Goal: Transaction & Acquisition: Purchase product/service

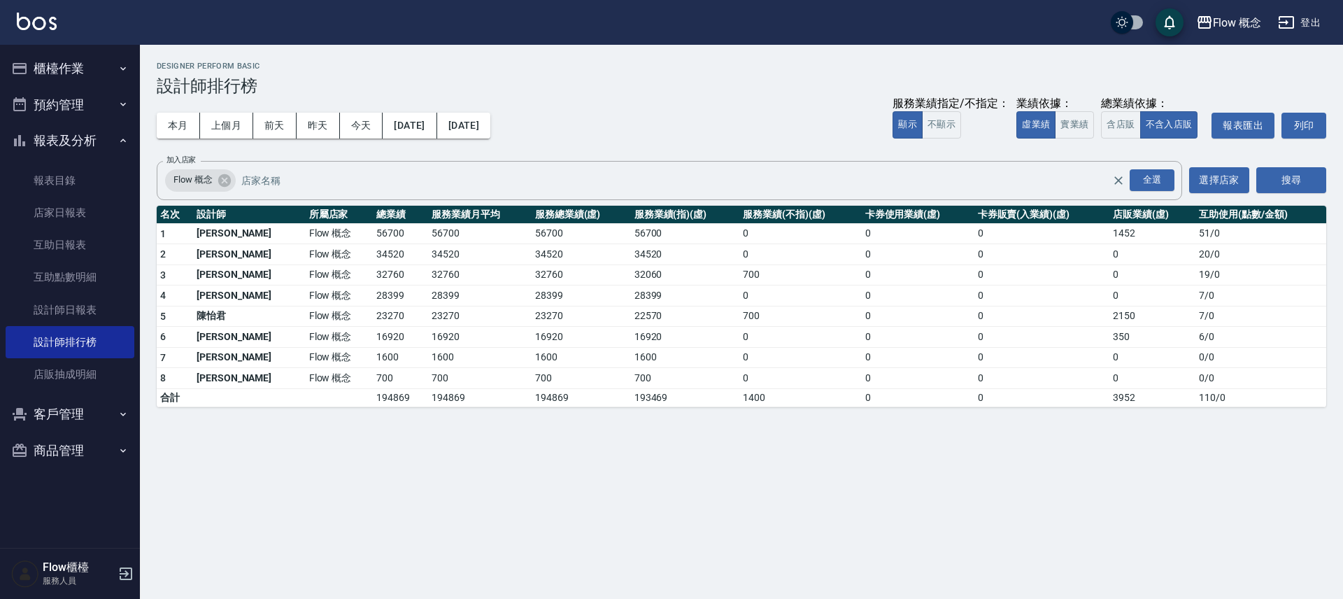
click at [70, 71] on button "櫃檯作業" at bounding box center [70, 68] width 129 height 36
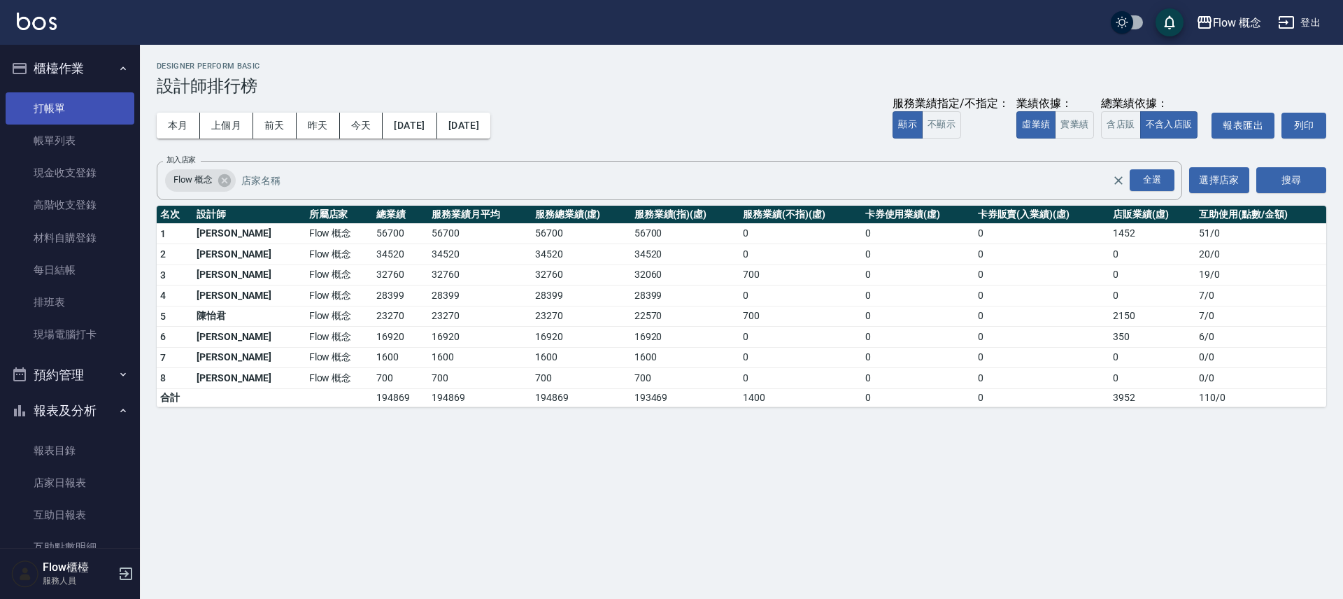
click at [79, 109] on link "打帳單" at bounding box center [70, 108] width 129 height 32
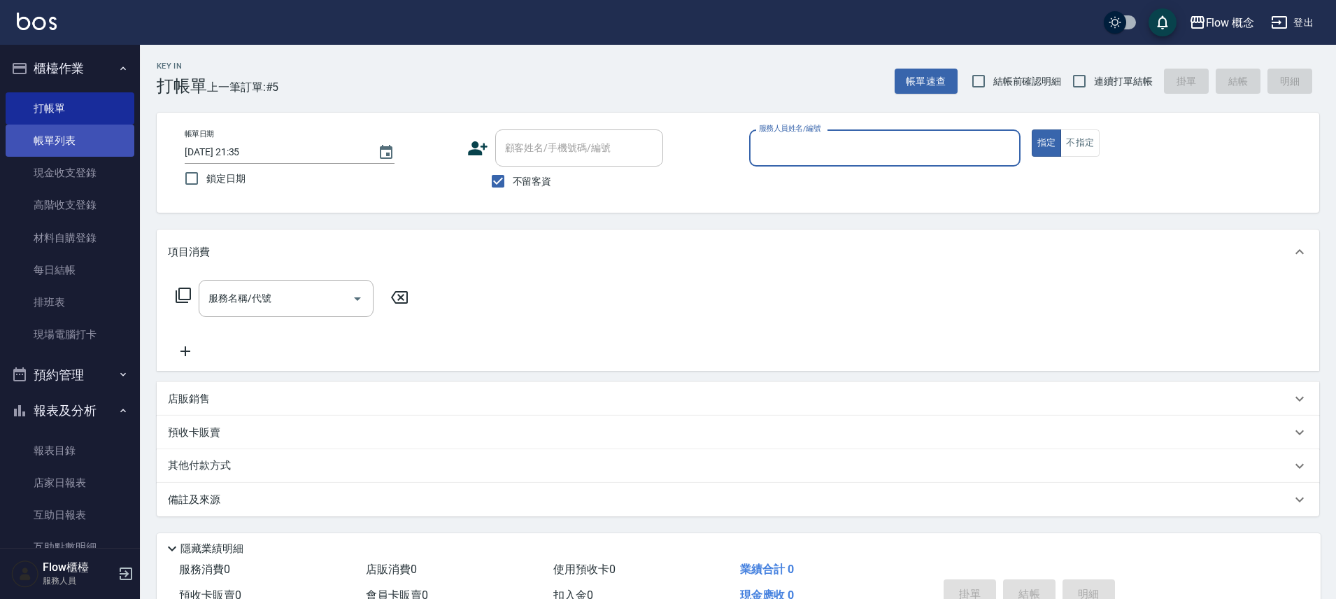
click at [58, 141] on link "帳單列表" at bounding box center [70, 141] width 129 height 32
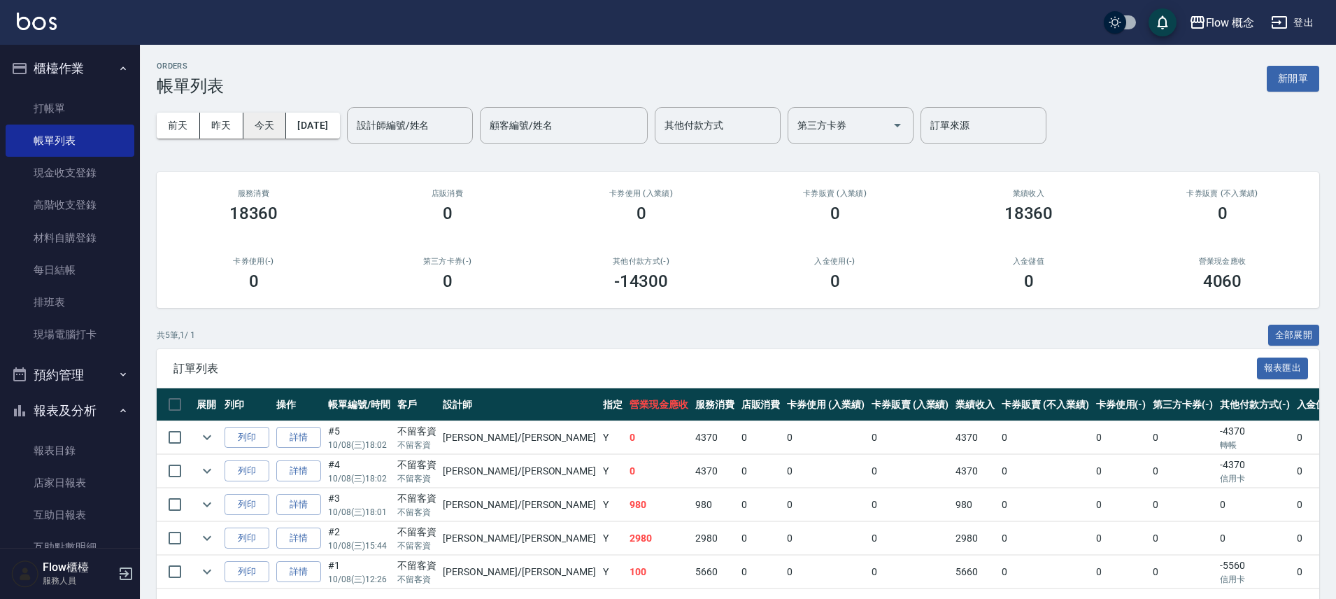
click at [297, 125] on button "[DATE]" at bounding box center [312, 126] width 53 height 26
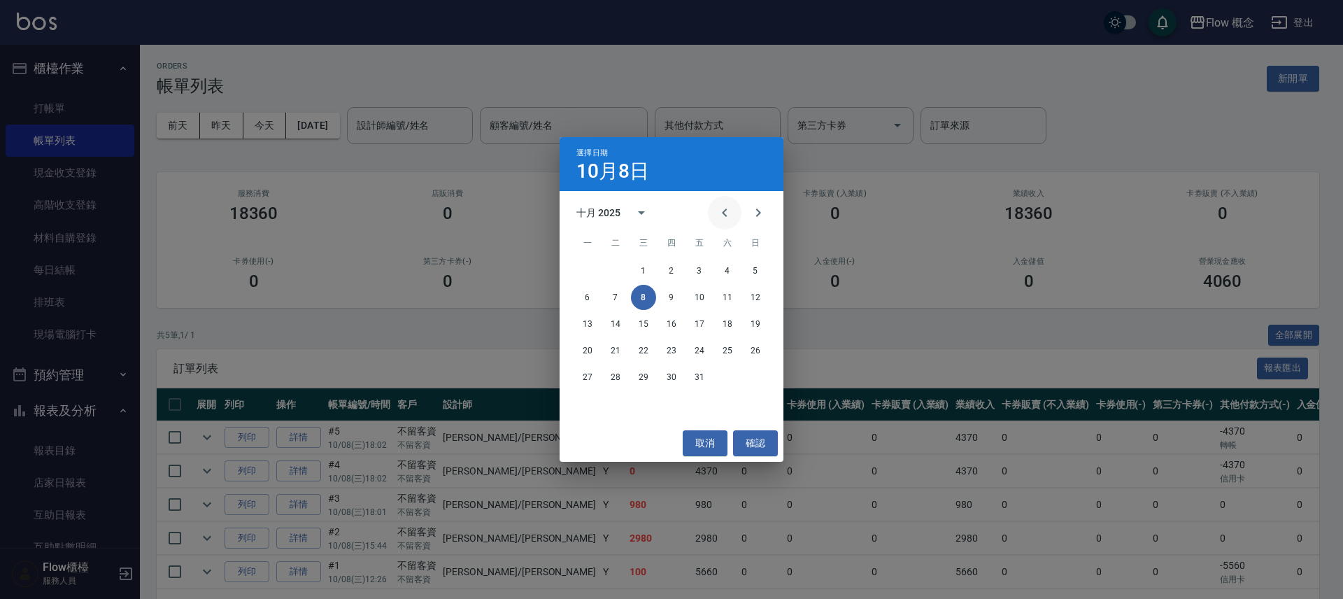
click at [715, 207] on button "Previous month" at bounding box center [725, 213] width 34 height 34
click at [731, 205] on icon "Previous month" at bounding box center [724, 212] width 17 height 17
click at [633, 371] on button "27" at bounding box center [643, 376] width 25 height 25
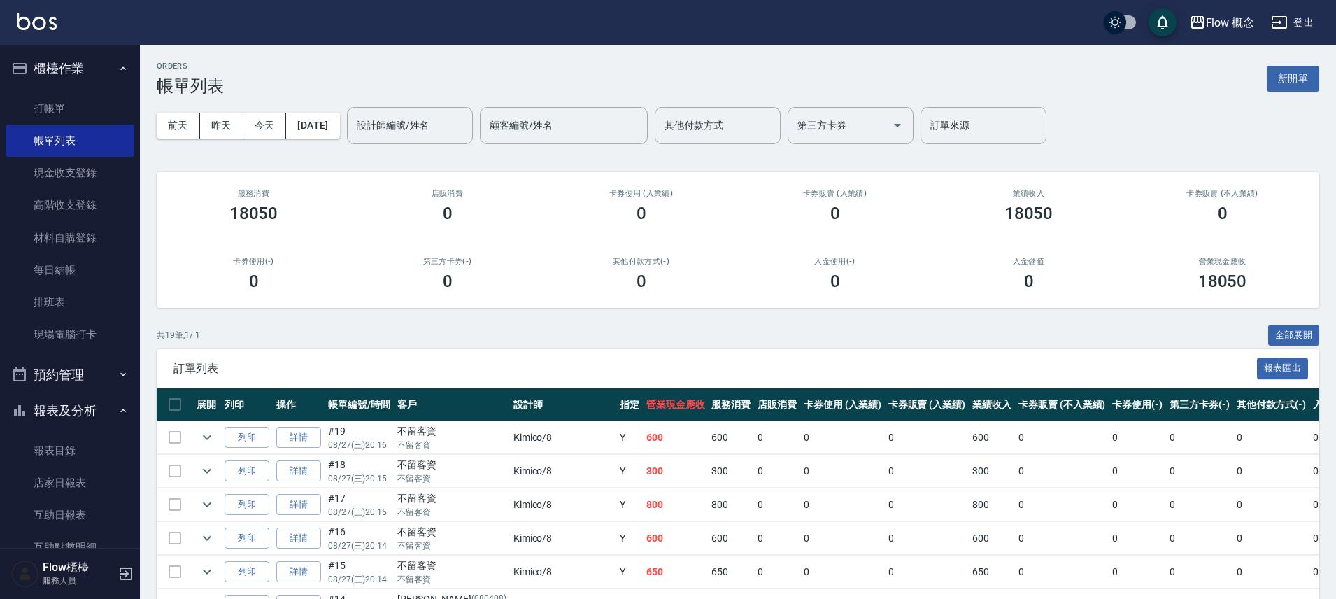
click at [488, 96] on div "[DATE] [DATE] [DATE] [DATE] 設計師編號/姓名 設計師編號/姓名 顧客編號/姓名 顧客編號/姓名 其他付款方式 其他付款方式 第三方…" at bounding box center [738, 125] width 1162 height 59
click at [467, 131] on input "設計師編號/姓名" at bounding box center [409, 125] width 113 height 24
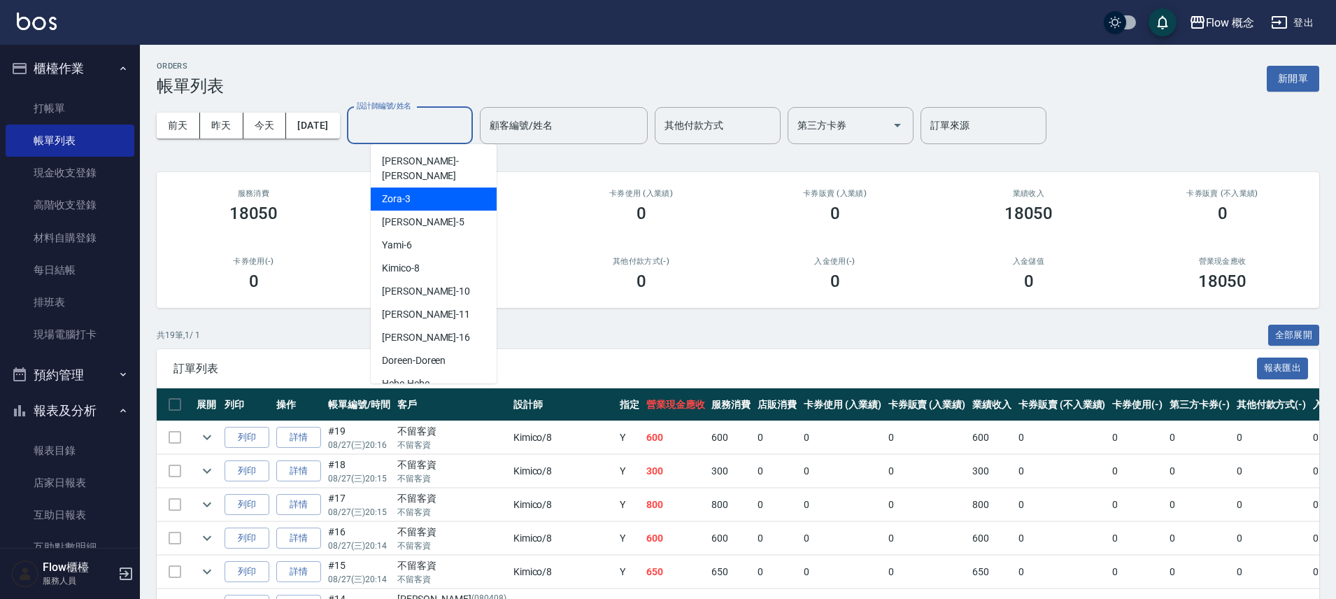
drag, startPoint x: 436, startPoint y: 168, endPoint x: 432, endPoint y: 185, distance: 18.2
click at [432, 185] on ul "[PERSON_NAME] -[PERSON_NAME] Zora -3 Dora -5 Yami -6 Kimico -8 [PERSON_NAME] -1…" at bounding box center [434, 263] width 126 height 239
click at [432, 187] on div "Zora -3" at bounding box center [434, 198] width 126 height 23
type input "Zora-3"
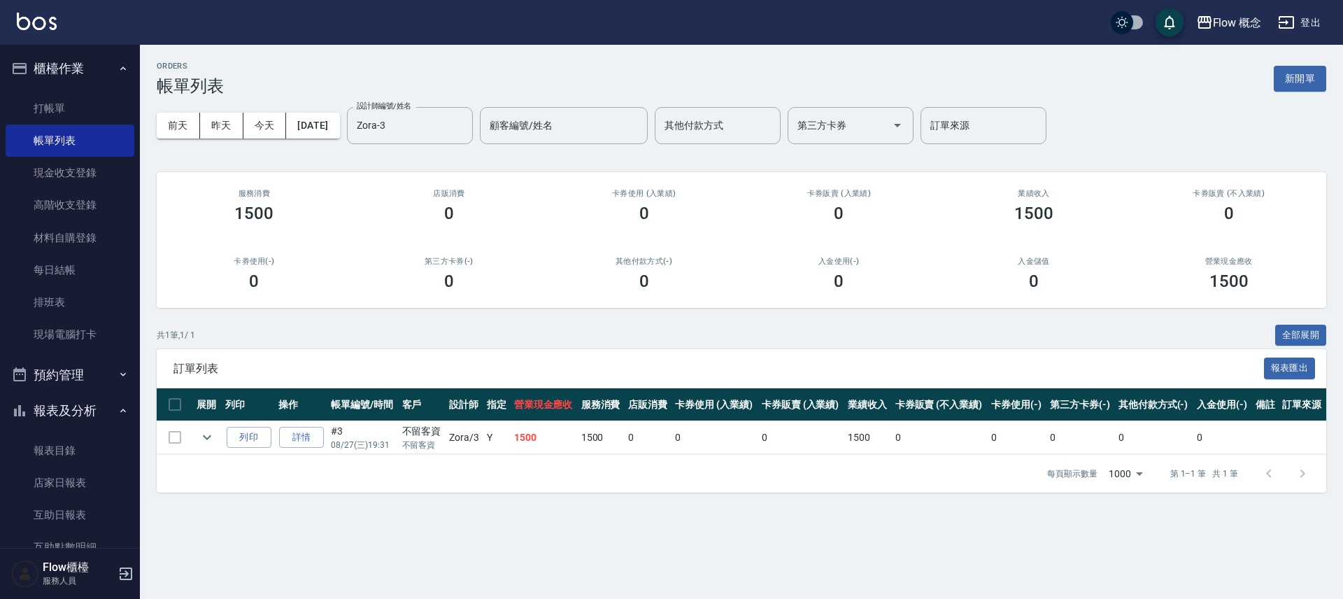
click at [64, 87] on ul "打帳單 帳單列表 現金收支登錄 高階收支登錄 材料自購登錄 每日結帳 排班表 現場電腦打卡" at bounding box center [70, 222] width 129 height 270
click at [68, 102] on link "打帳單" at bounding box center [70, 108] width 129 height 32
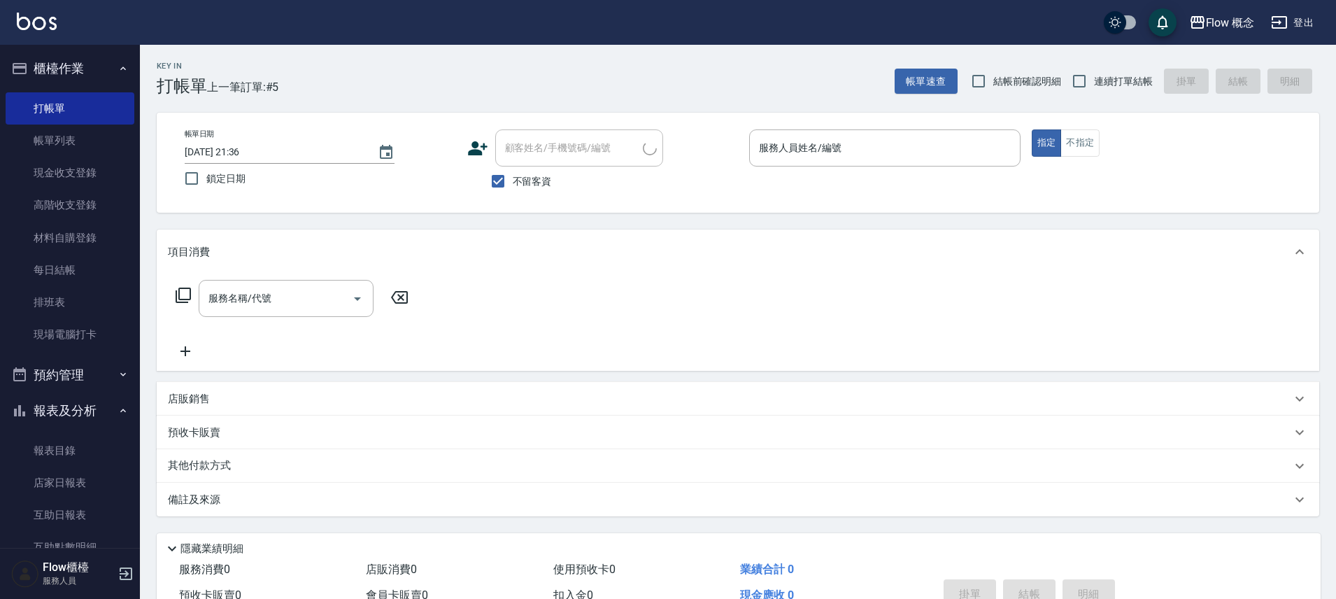
click at [885, 183] on div "帳單日期 [DATE] 21:36 鎖定日期 顧客姓名/手機號碼/編號 顧客姓名/手機號碼/編號 不留客資 服務人員姓名/編號 服務人員姓名/編號 指定 不指定" at bounding box center [737, 162] width 1129 height 66
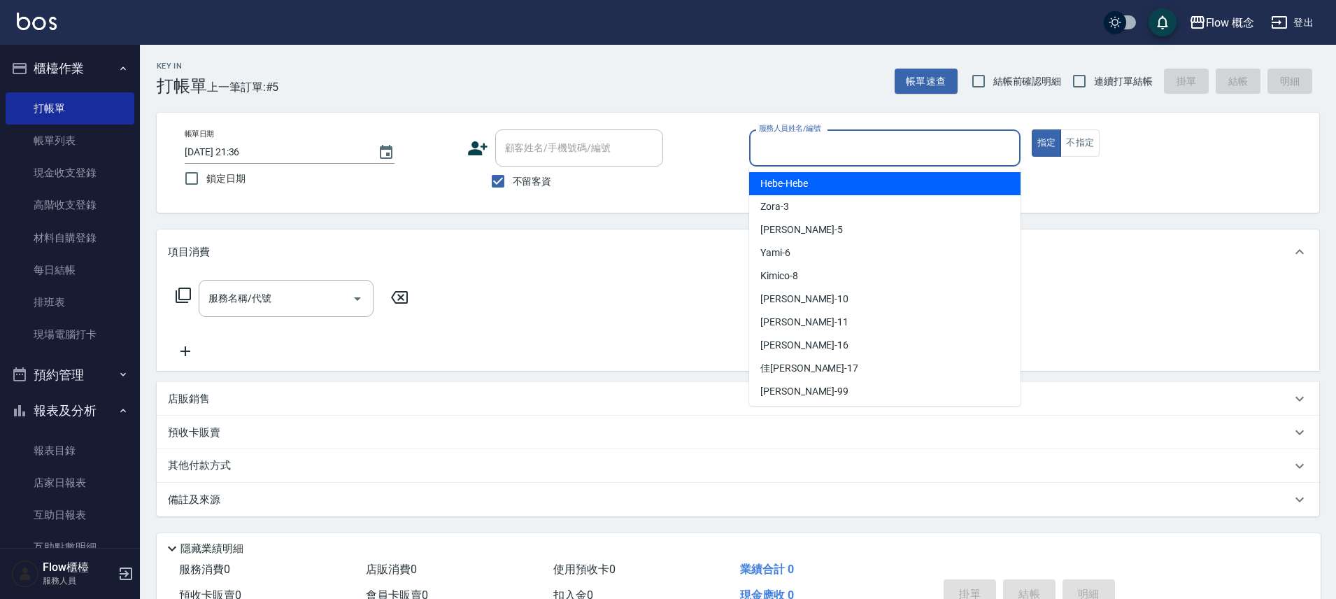
click at [881, 152] on input "服務人員姓名/編號" at bounding box center [884, 148] width 259 height 24
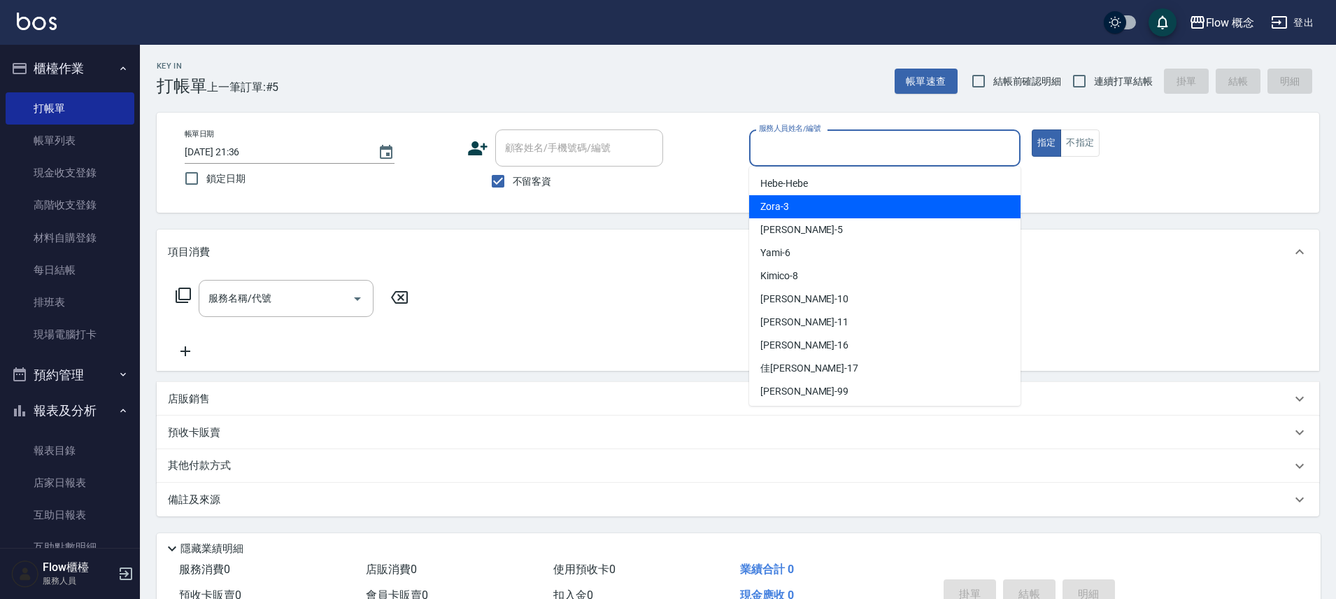
click at [827, 199] on div "Zora -3" at bounding box center [884, 206] width 271 height 23
type input "Zora-3"
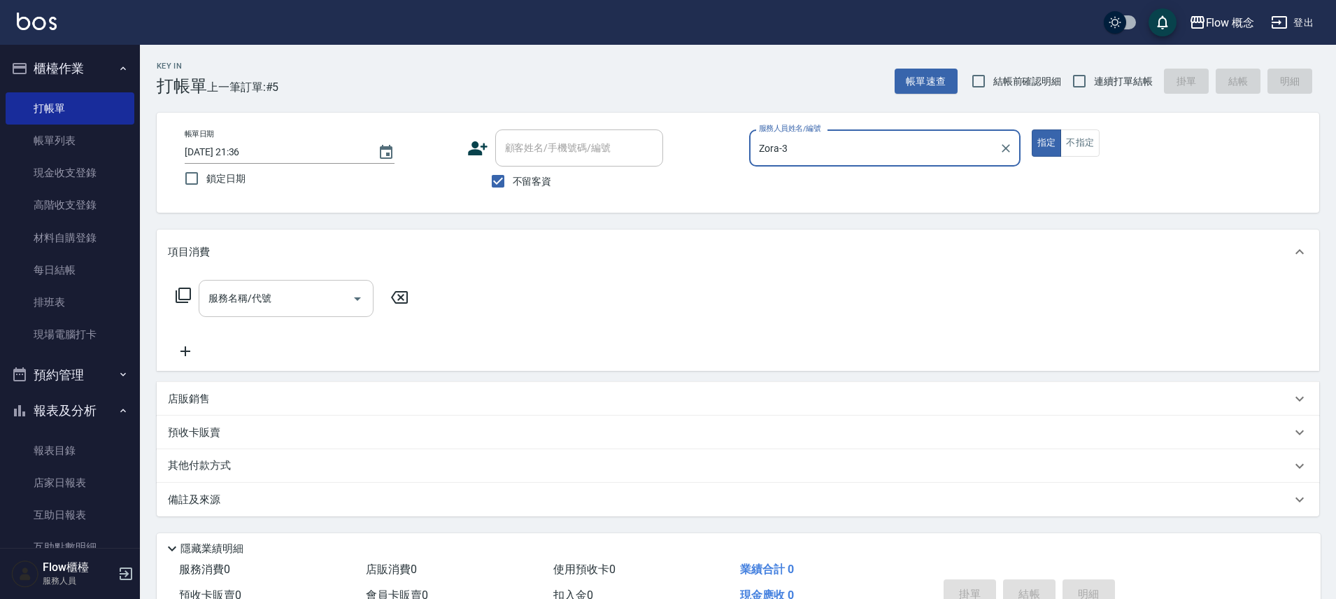
click at [258, 308] on input "服務名稱/代號" at bounding box center [275, 298] width 141 height 24
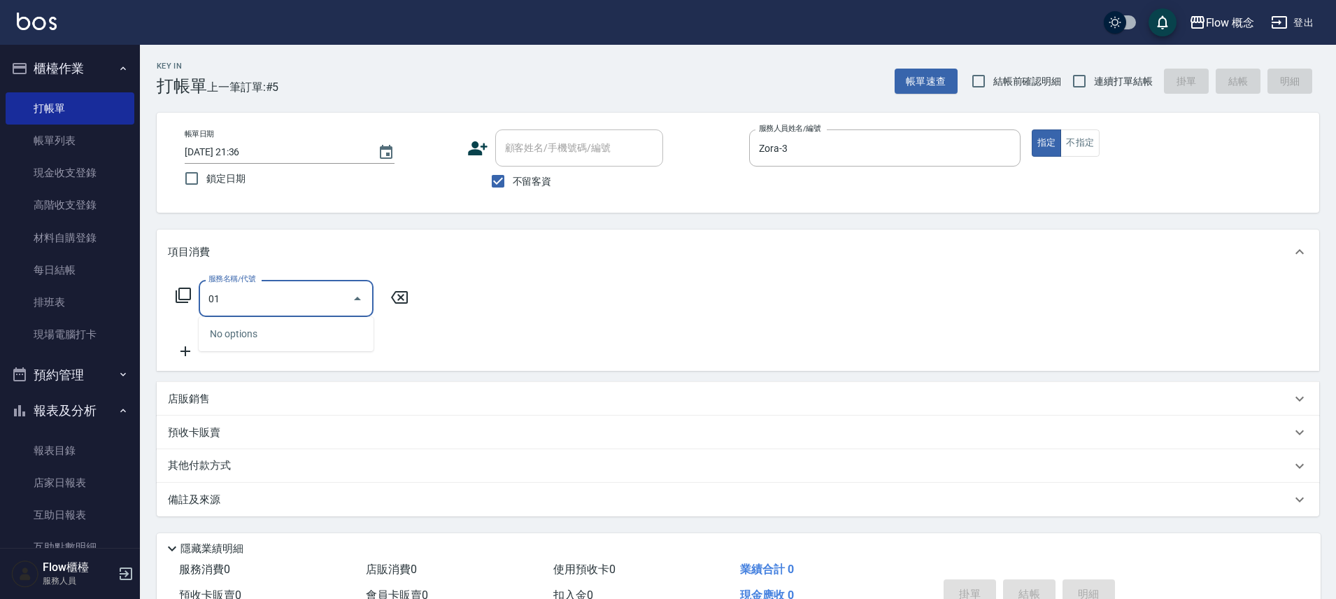
type input "0"
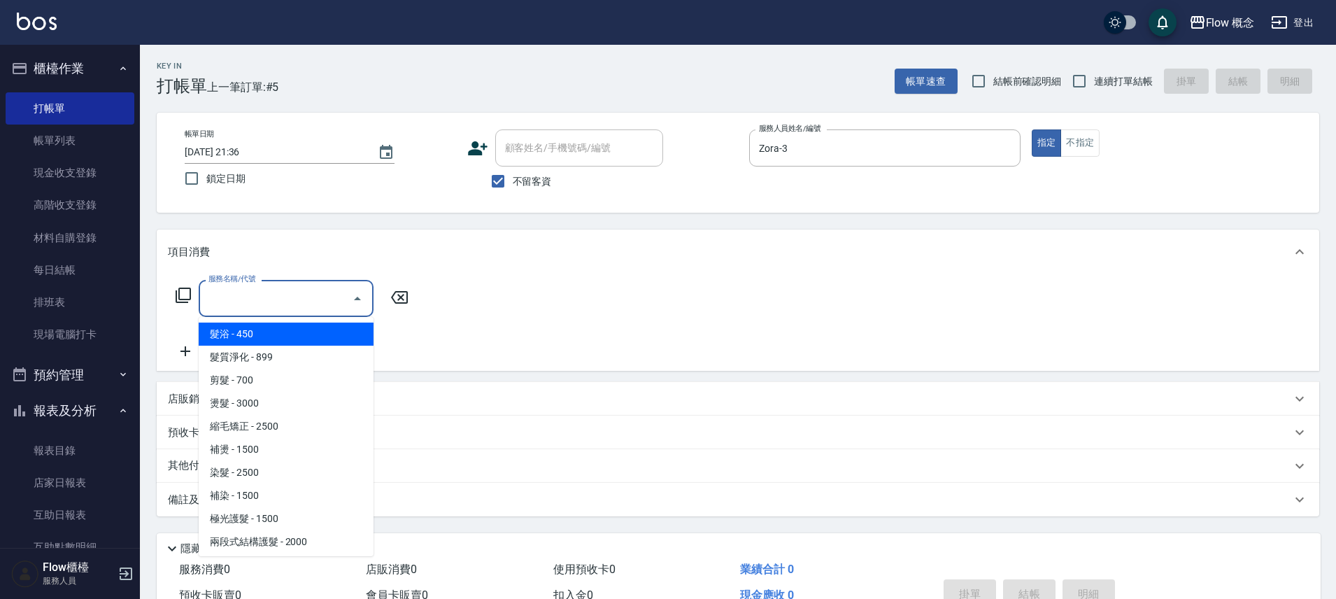
type input "５"
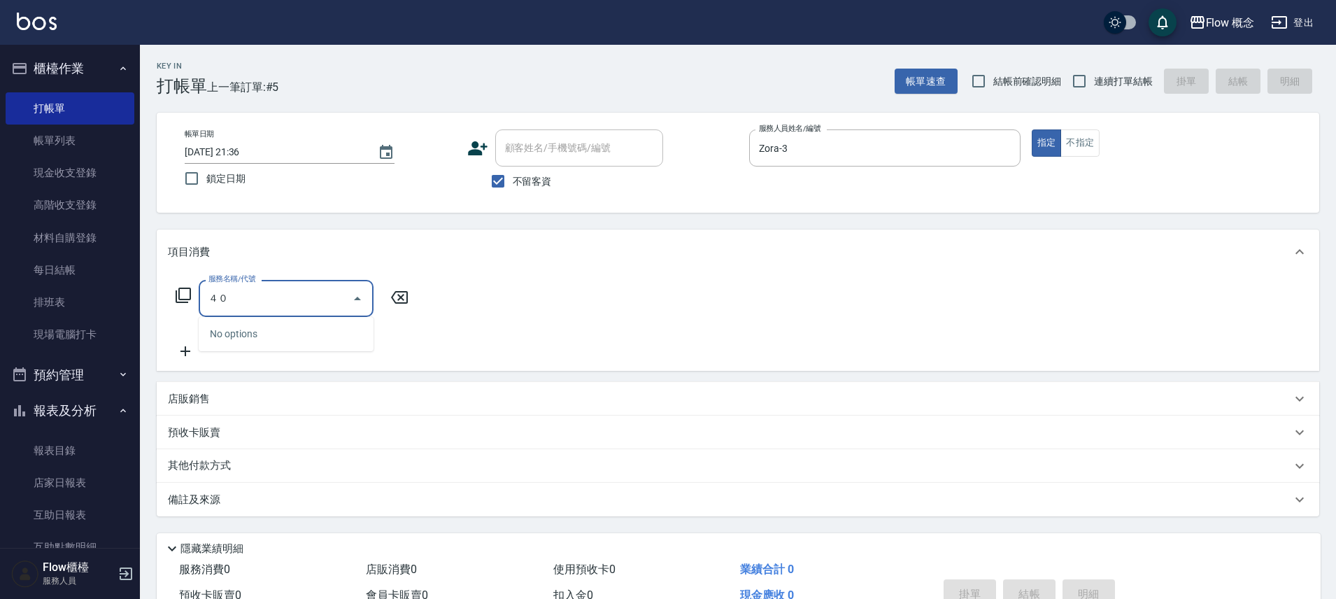
type input "４"
type input "4"
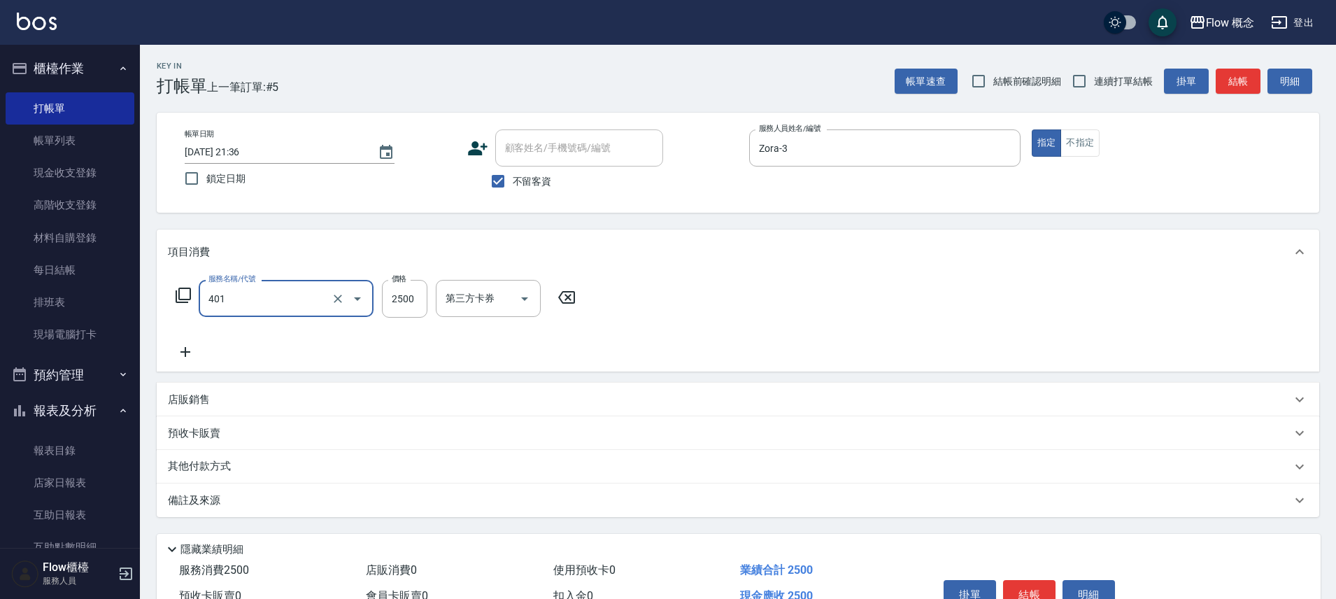
type input "染髮(401)"
type input "1380"
click at [1009, 593] on button "結帳" at bounding box center [1029, 594] width 52 height 29
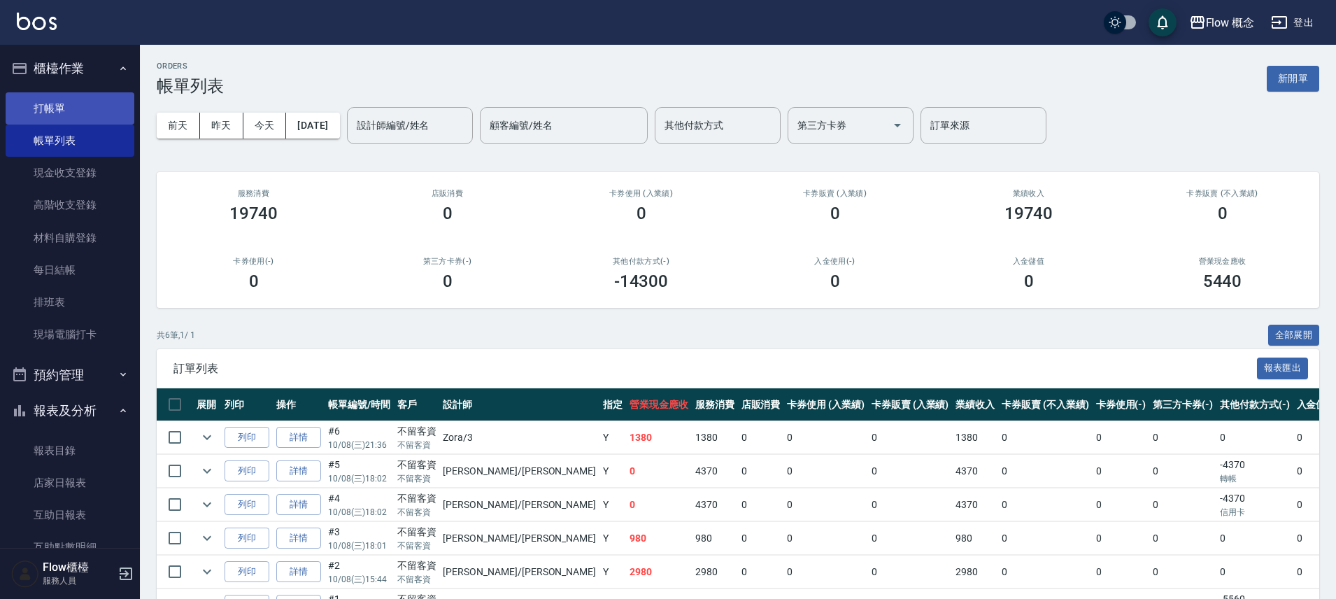
click at [28, 103] on link "打帳單" at bounding box center [70, 108] width 129 height 32
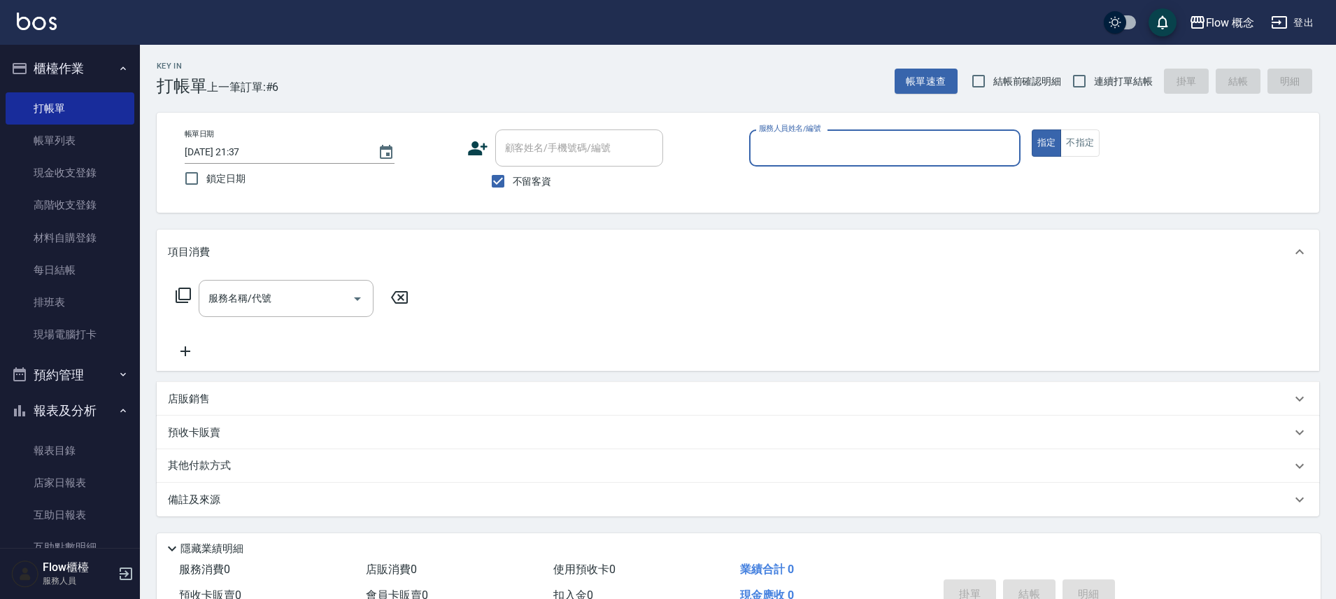
click at [474, 145] on icon at bounding box center [478, 148] width 20 height 14
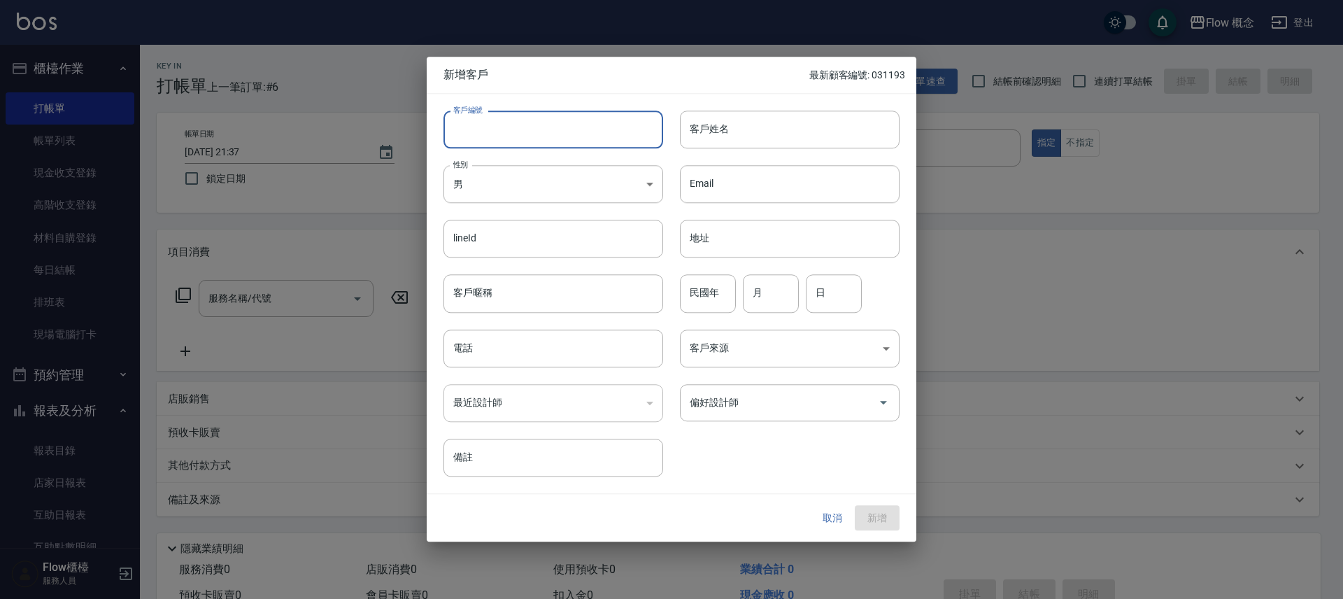
click at [505, 133] on input "客戶編號" at bounding box center [553, 130] width 220 height 38
type input "038878"
click at [728, 133] on input "客戶姓名" at bounding box center [790, 130] width 220 height 38
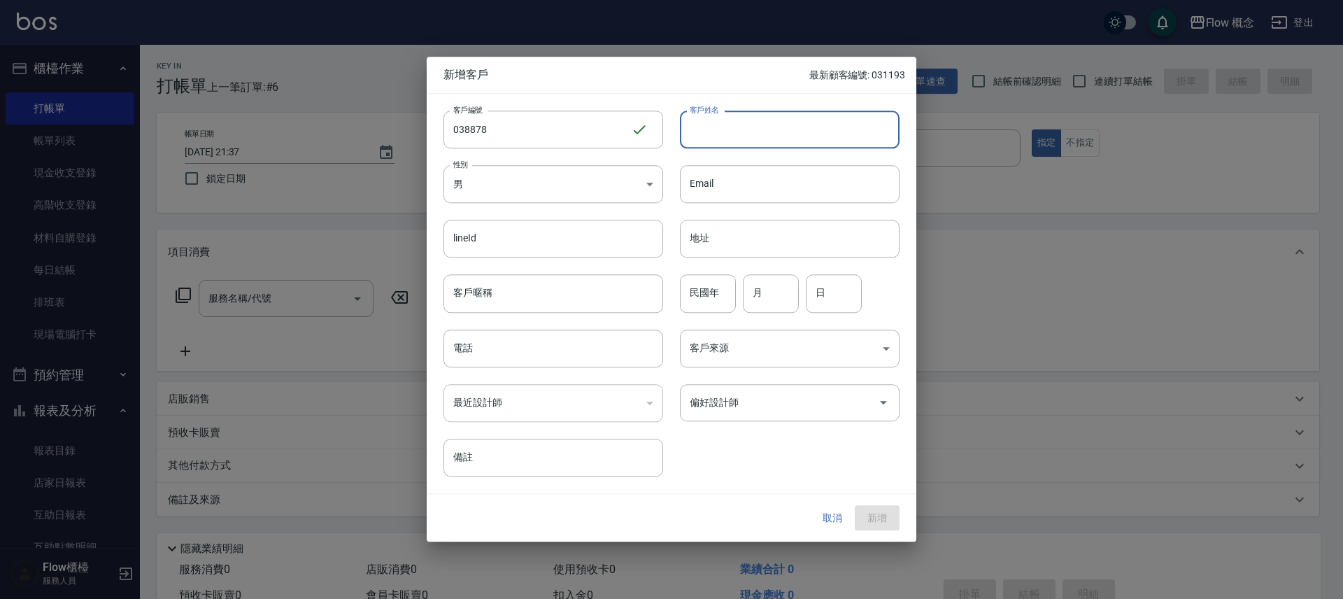
type input "d"
type input "K"
type input "k"
type input "K"
type input "k"
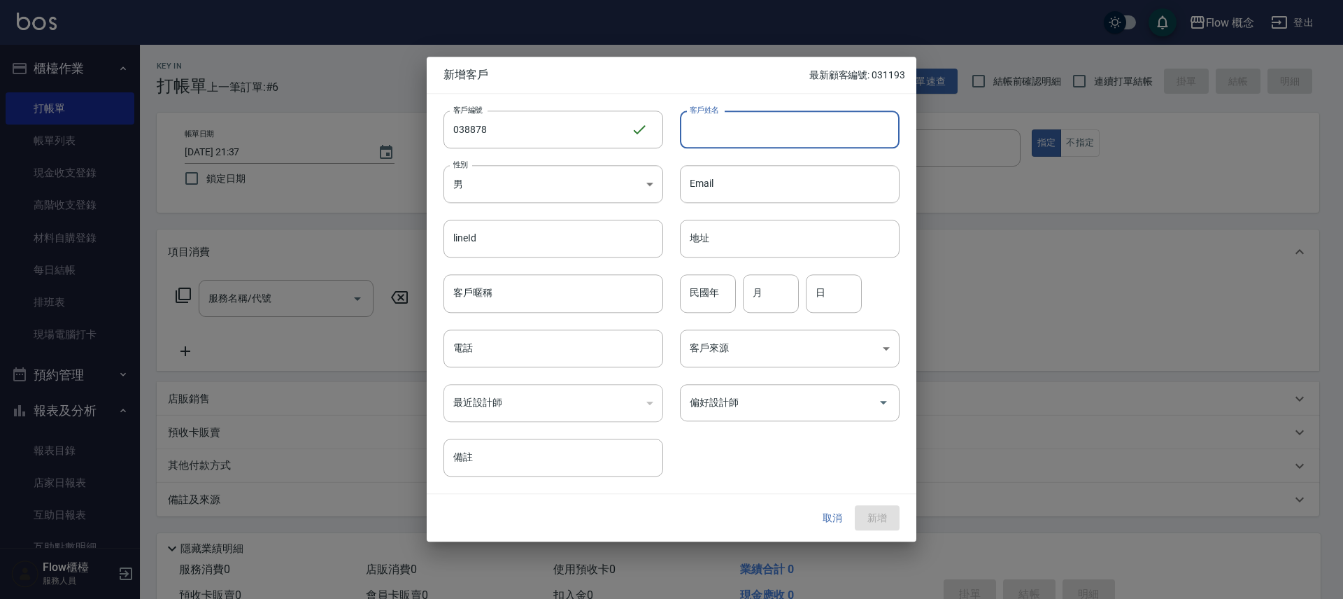
type input "ㄨ"
type input "⺶"
click at [774, 135] on input "[PERSON_NAME]" at bounding box center [790, 130] width 220 height 38
type input "[PERSON_NAME]"
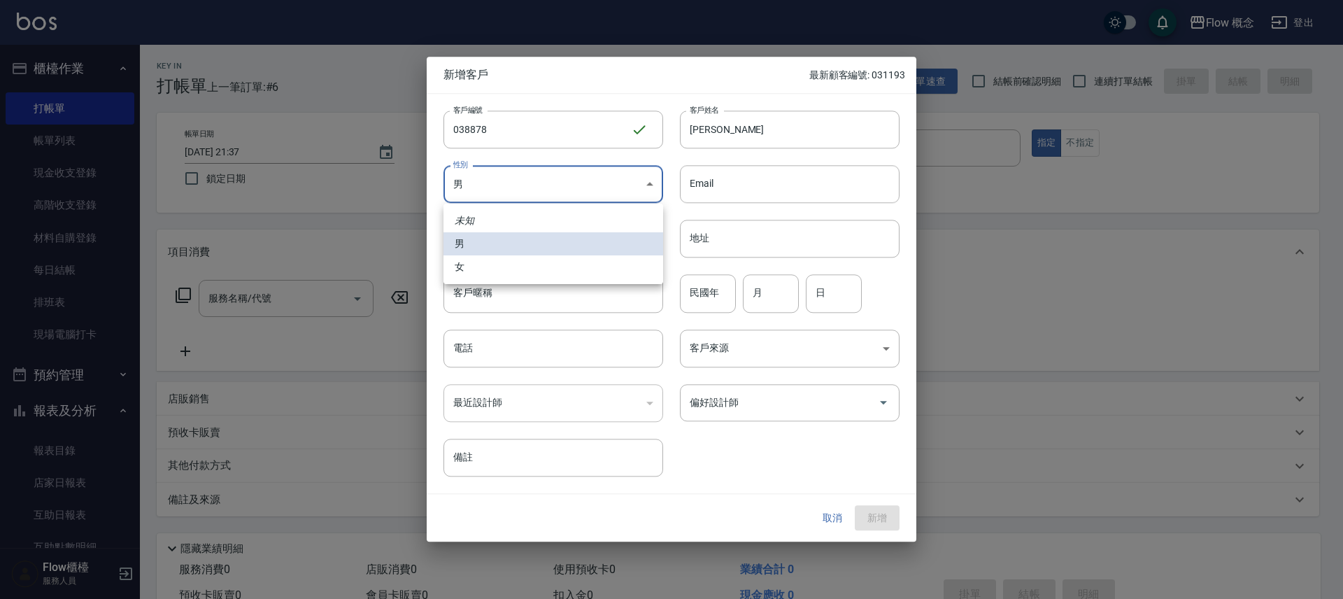
click at [623, 185] on body "Flow 概念 登出 櫃檯作業 打帳單 帳單列表 現金收支登錄 高階收支登錄 材料自購登錄 每日結帳 排班表 現場電腦打卡 預約管理 預約管理 單日預約紀錄 …" at bounding box center [671, 334] width 1343 height 668
click at [568, 186] on div at bounding box center [671, 299] width 1343 height 599
click at [576, 173] on body "Flow 概念 登出 櫃檯作業 打帳單 帳單列表 現金收支登錄 高階收支登錄 材料自購登錄 每日結帳 排班表 現場電腦打卡 預約管理 預約管理 單日預約紀錄 …" at bounding box center [671, 334] width 1343 height 668
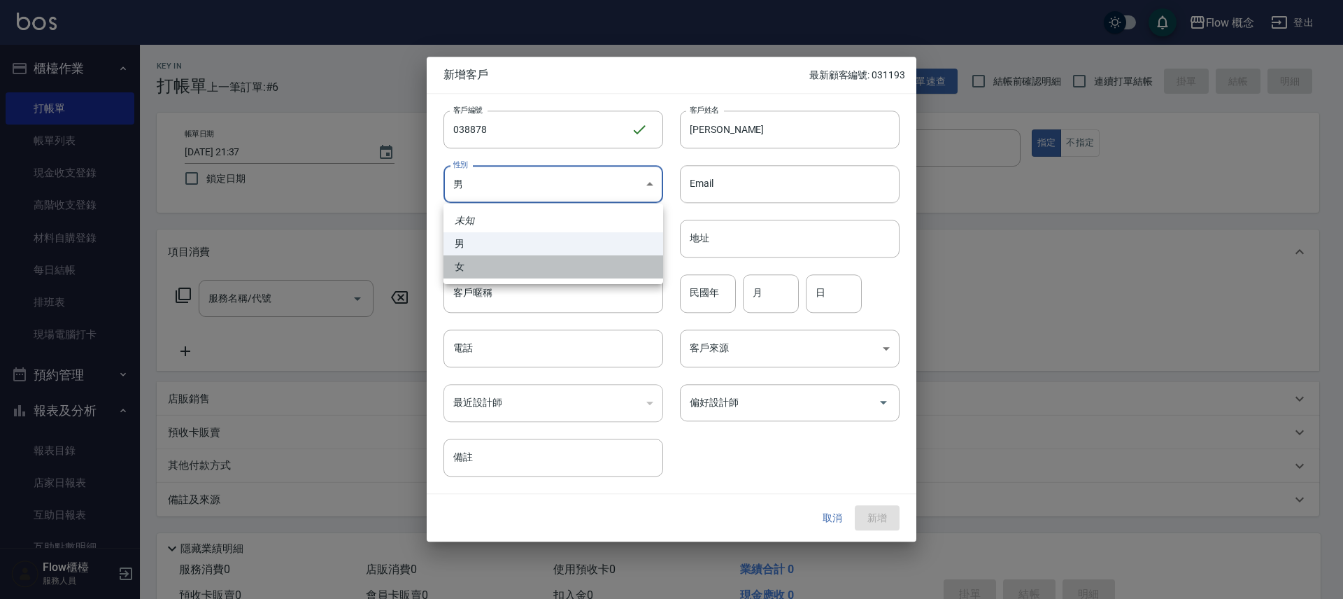
click at [513, 265] on li "女" at bounding box center [553, 266] width 220 height 23
type input "[DEMOGRAPHIC_DATA]"
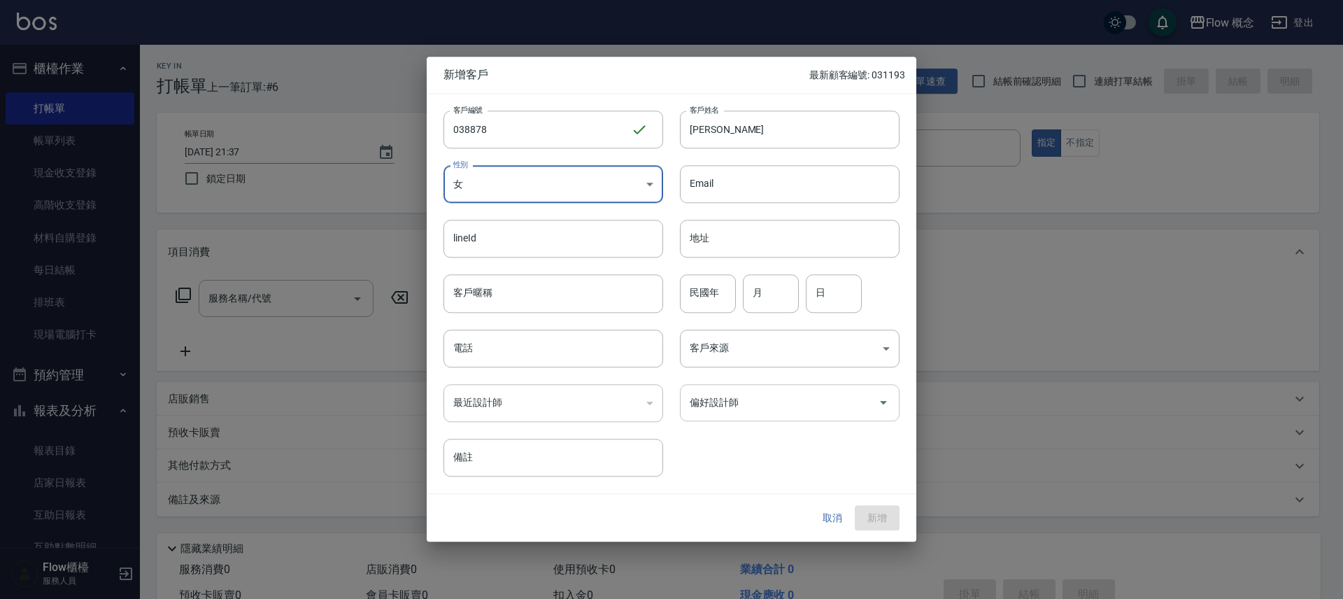
click at [732, 394] on input "偏好設計師" at bounding box center [779, 402] width 186 height 24
type input "３"
drag, startPoint x: 746, startPoint y: 431, endPoint x: 765, endPoint y: 389, distance: 46.0
click at [747, 430] on div "客戶編號 038878 ​ 客戶編號 客戶姓名 [PERSON_NAME]姓名 性別 女 [DEMOGRAPHIC_DATA] 性別 Email Email …" at bounding box center [663, 285] width 473 height 383
click at [765, 389] on div "偏好設計師" at bounding box center [790, 402] width 220 height 37
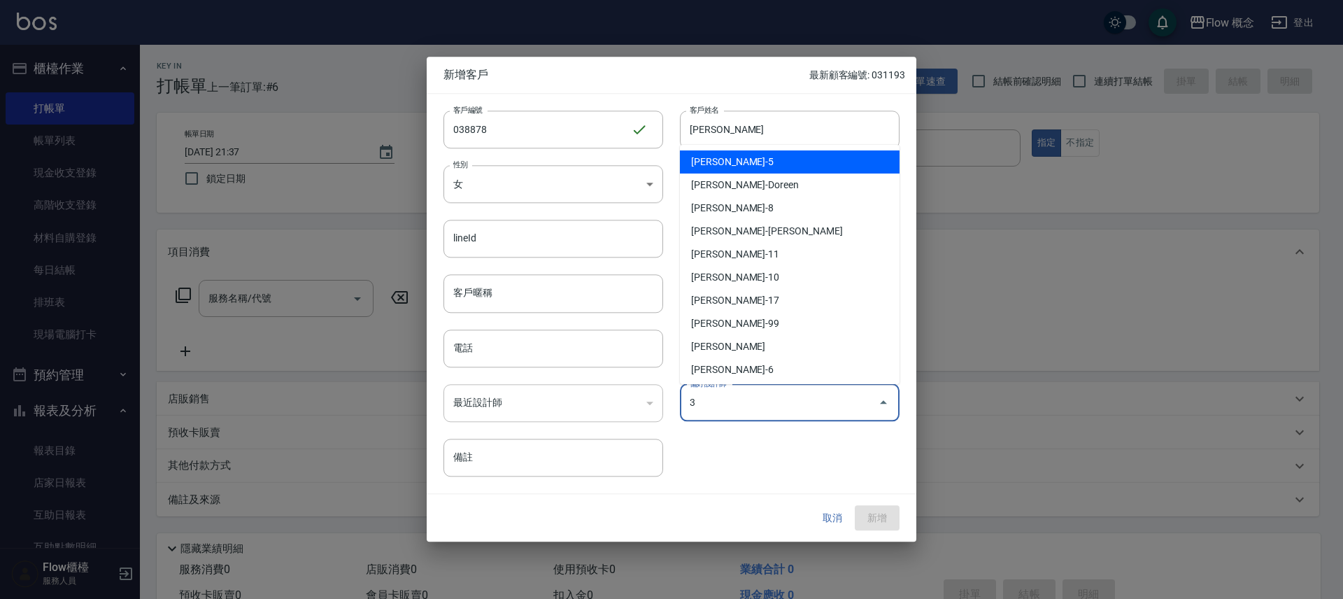
type input "陳怡君"
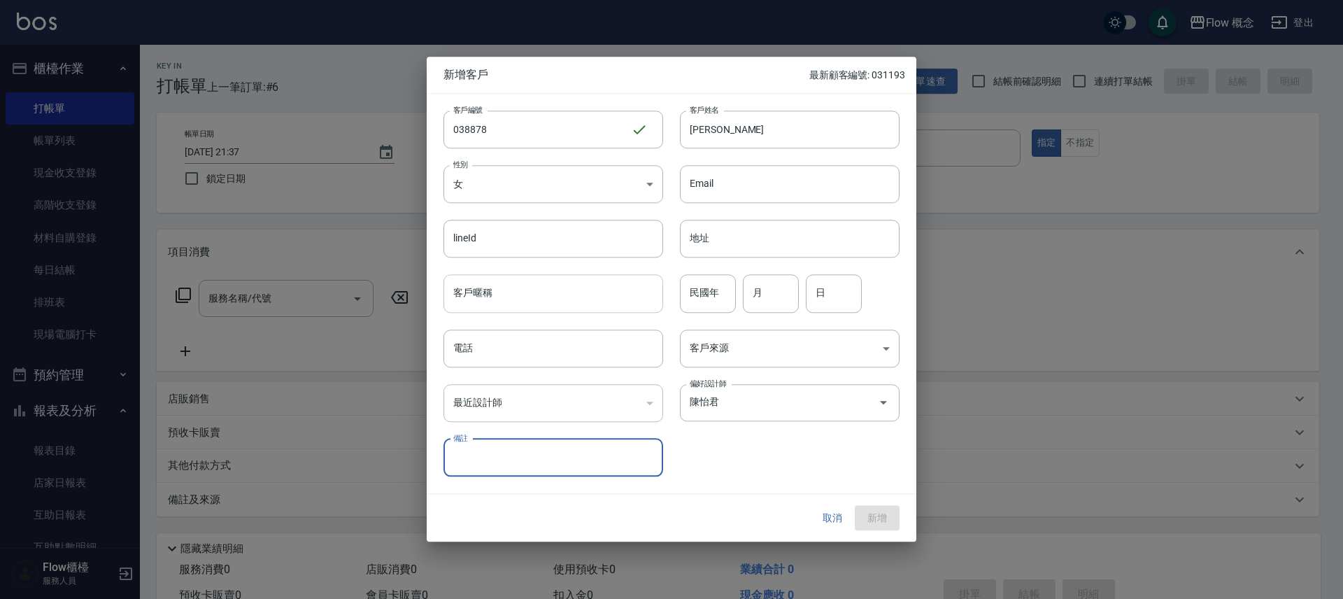
drag, startPoint x: 506, startPoint y: 287, endPoint x: 607, endPoint y: 283, distance: 100.8
click at [508, 287] on input "客戶暱稱" at bounding box center [553, 294] width 220 height 38
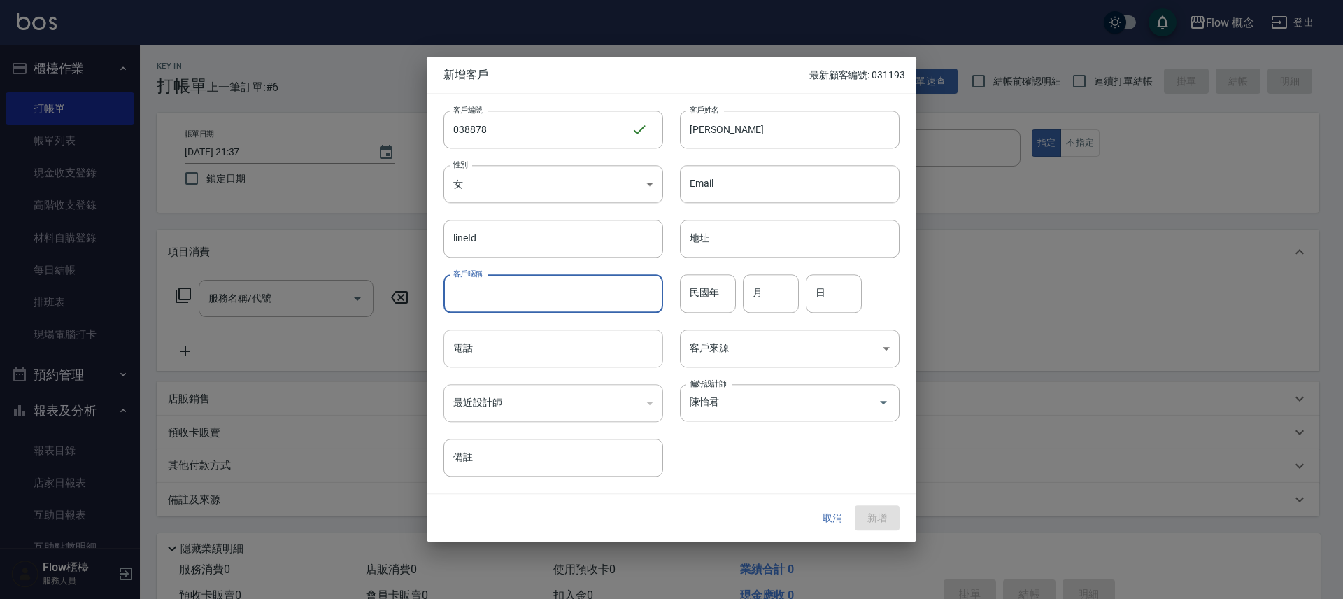
click at [511, 357] on input "電話" at bounding box center [553, 348] width 220 height 38
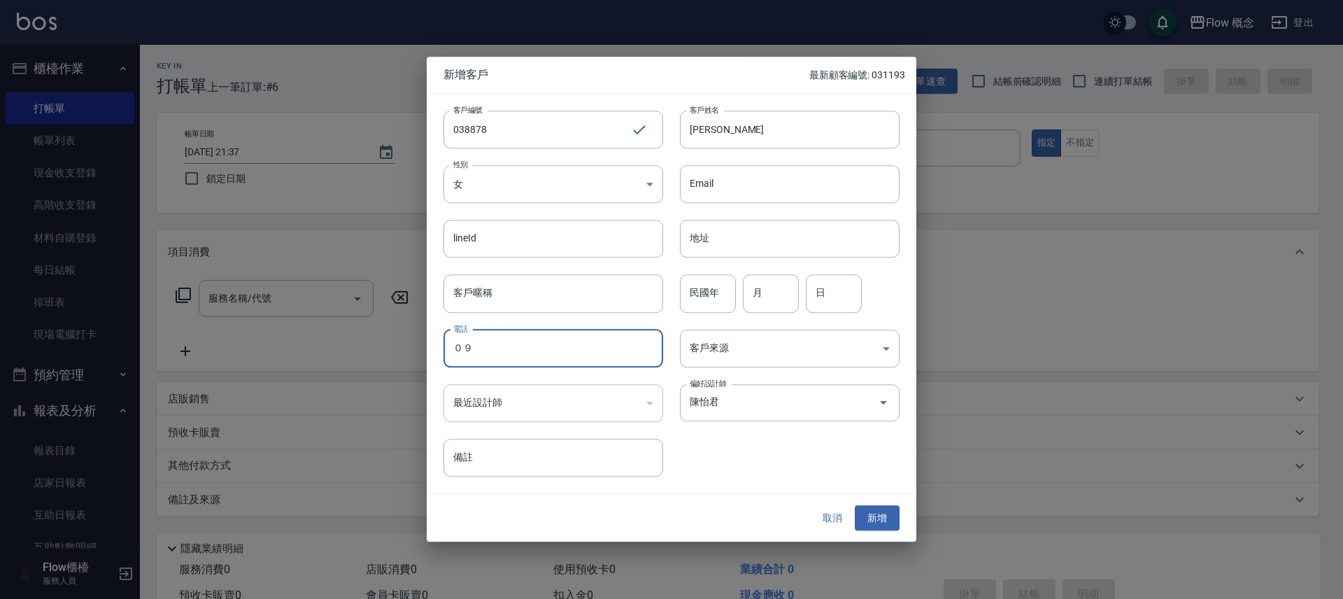
type input "０"
type input "0922168878"
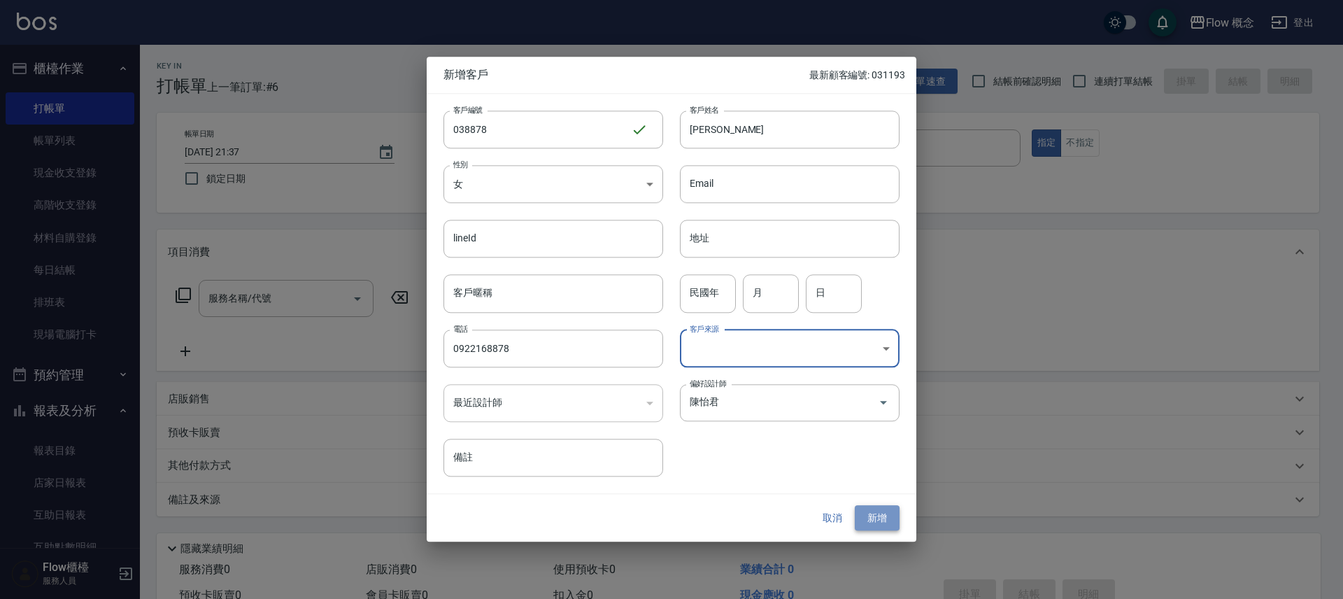
click at [884, 514] on button "新增" at bounding box center [877, 518] width 45 height 26
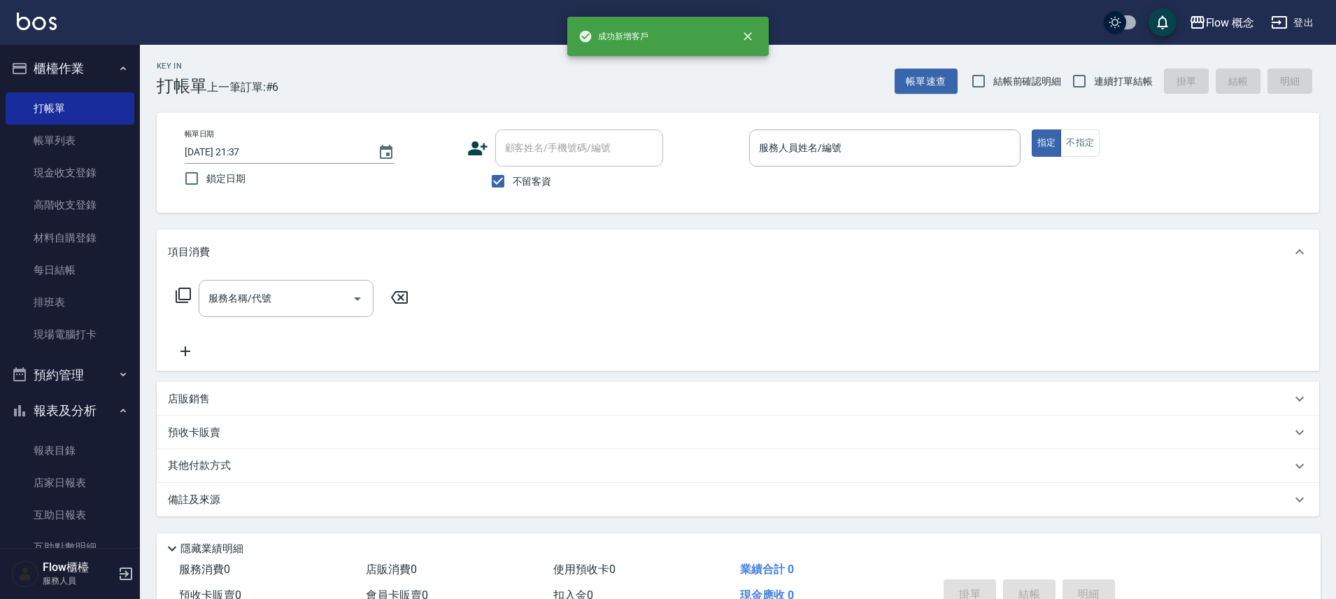
click at [515, 181] on span "不留客資" at bounding box center [532, 181] width 39 height 15
click at [513, 181] on input "不留客資" at bounding box center [497, 180] width 29 height 29
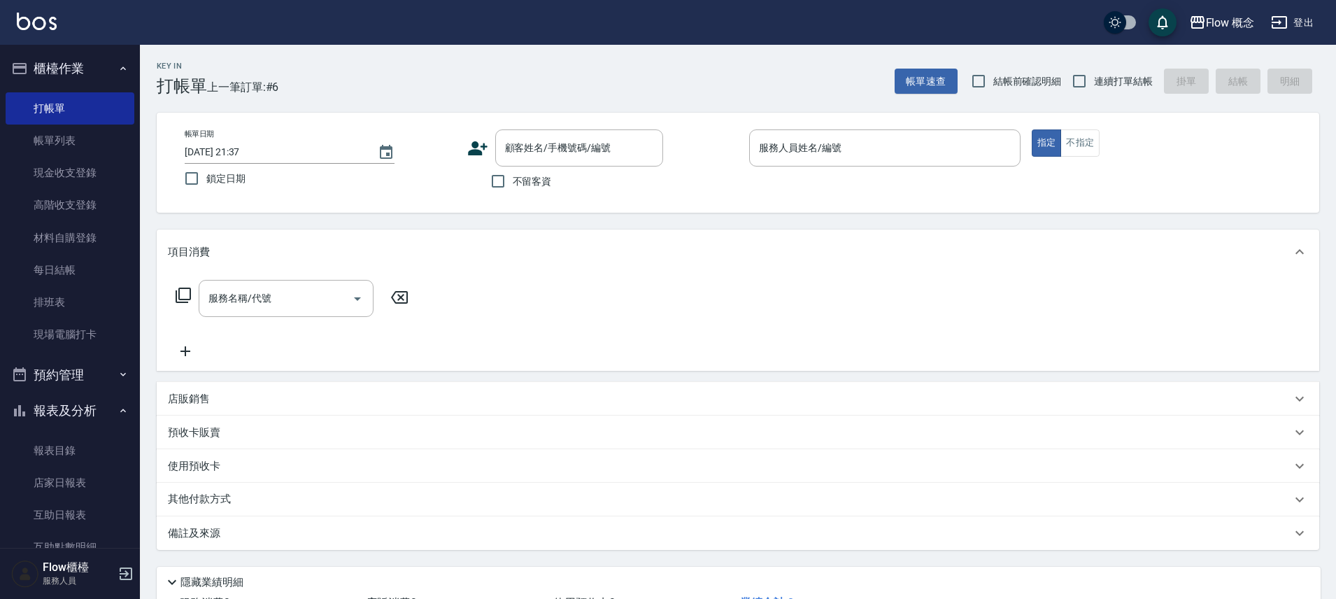
click at [528, 166] on label "不留客資" at bounding box center [517, 180] width 69 height 29
click at [513, 166] on input "不留客資" at bounding box center [497, 180] width 29 height 29
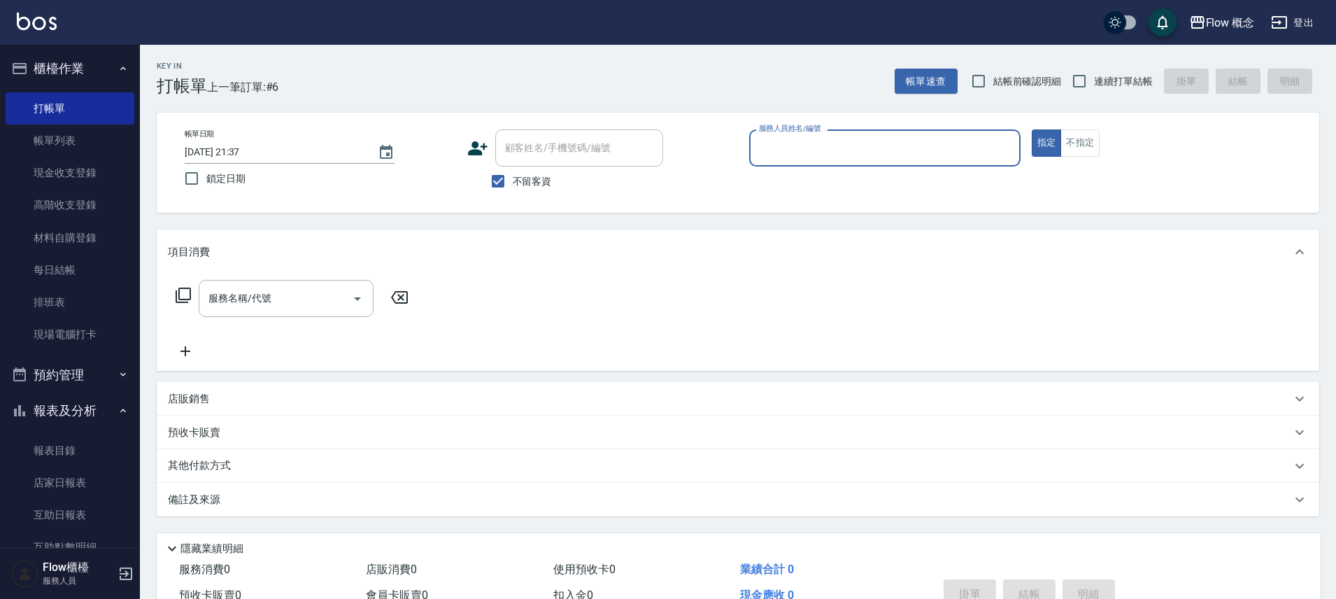
click at [588, 126] on div "帳單日期 [DATE] 21:37 鎖定日期 顧客姓名/手機號碼/編號 顧客姓名/手機號碼/編號 不留客資 服務人員姓名/編號 服務人員姓名/編號 指定 不指定" at bounding box center [738, 163] width 1162 height 100
click at [527, 186] on span "不留客資" at bounding box center [532, 181] width 39 height 15
click at [513, 186] on input "不留客資" at bounding box center [497, 180] width 29 height 29
checkbox input "false"
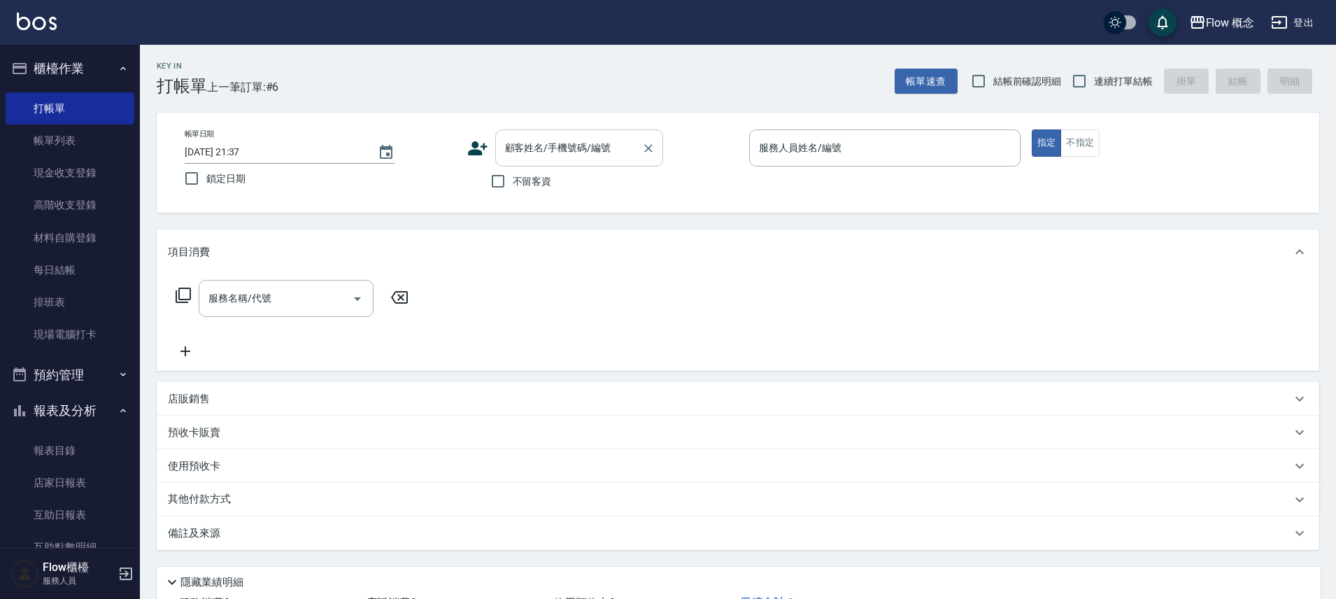
click at [545, 158] on input "顧客姓名/手機號碼/編號" at bounding box center [569, 148] width 134 height 24
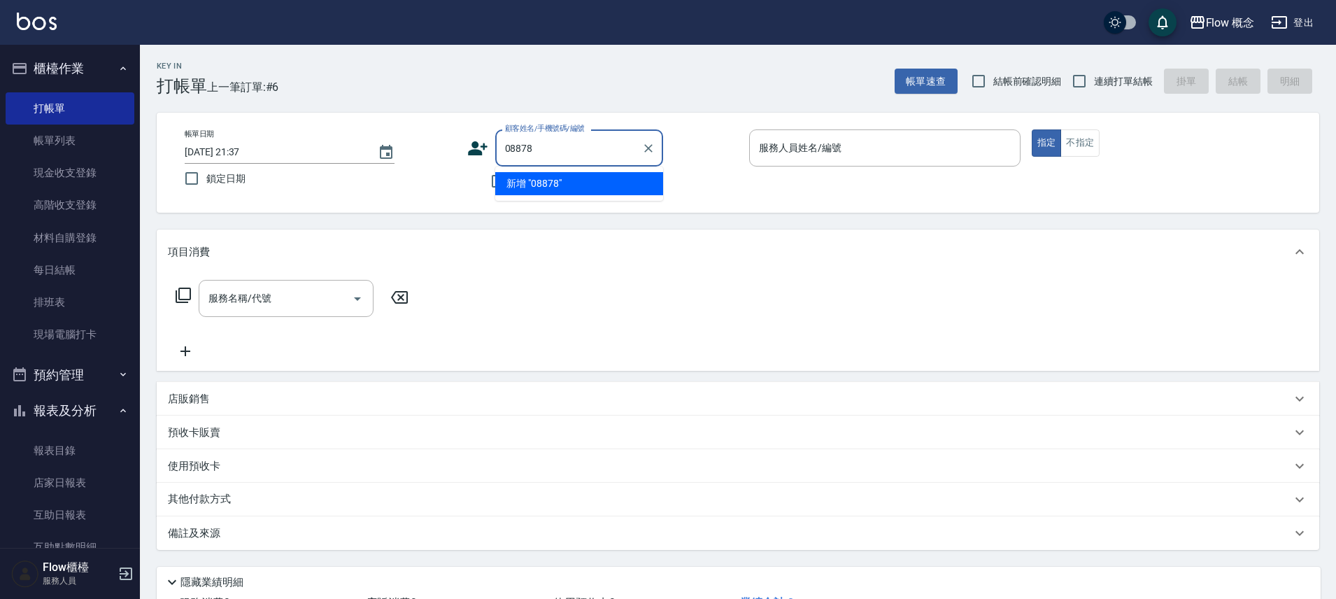
click at [511, 154] on input "08878" at bounding box center [569, 148] width 134 height 24
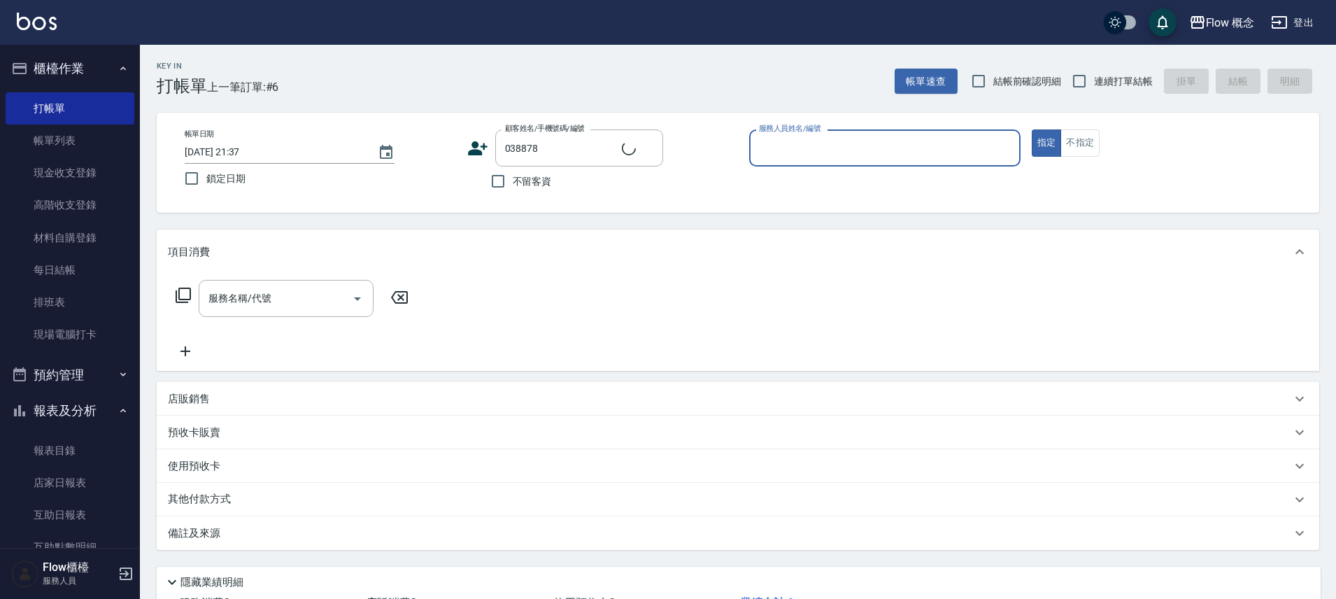
type input "[PERSON_NAME]/0922168878/038878"
type input "Zora-3"
click at [330, 286] on input "服務名稱/代號" at bounding box center [275, 298] width 141 height 24
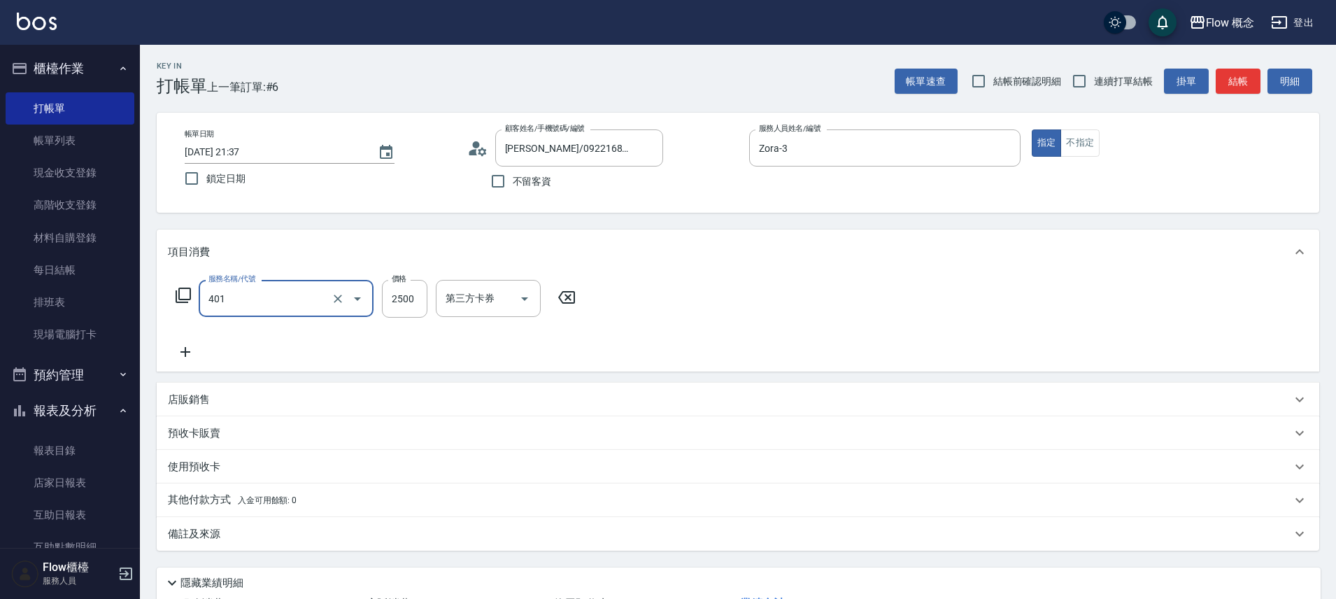
type input "染髮(401)"
type input "1000"
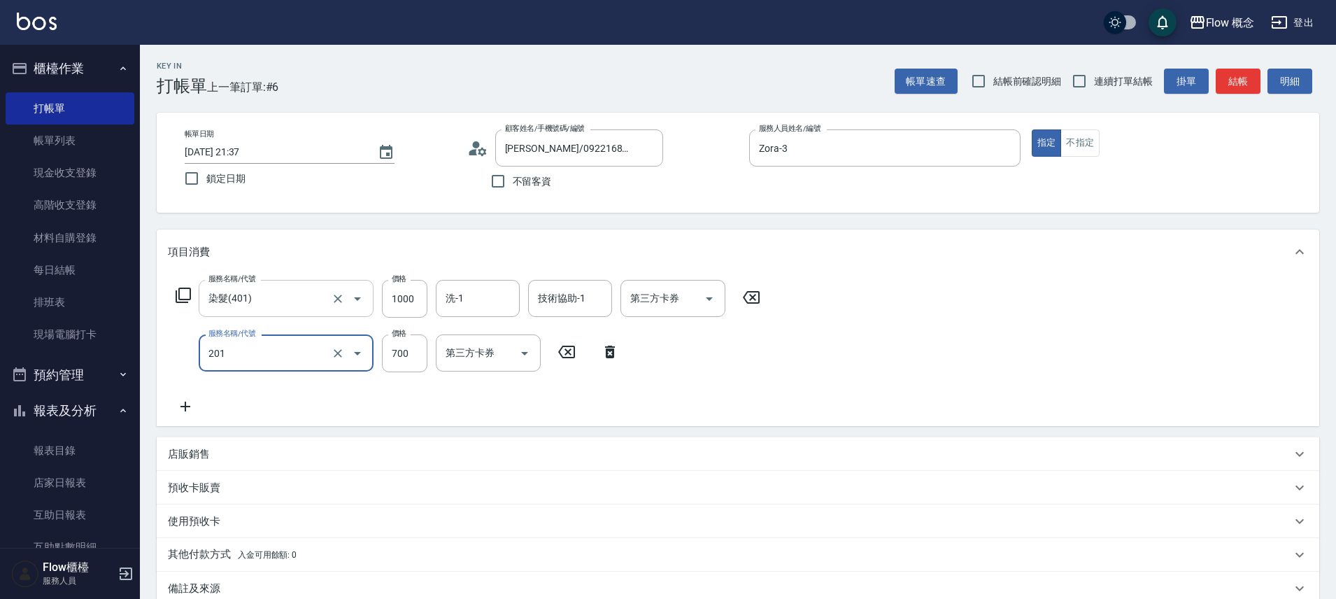
type input "剪髮(201)"
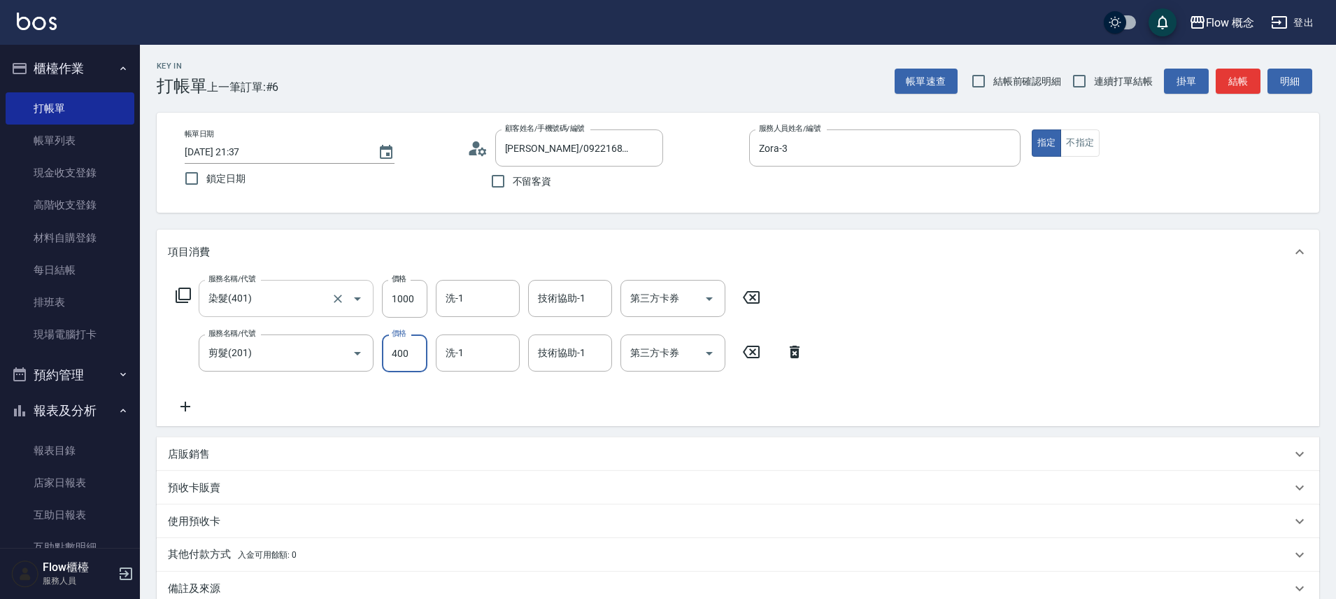
type input "400"
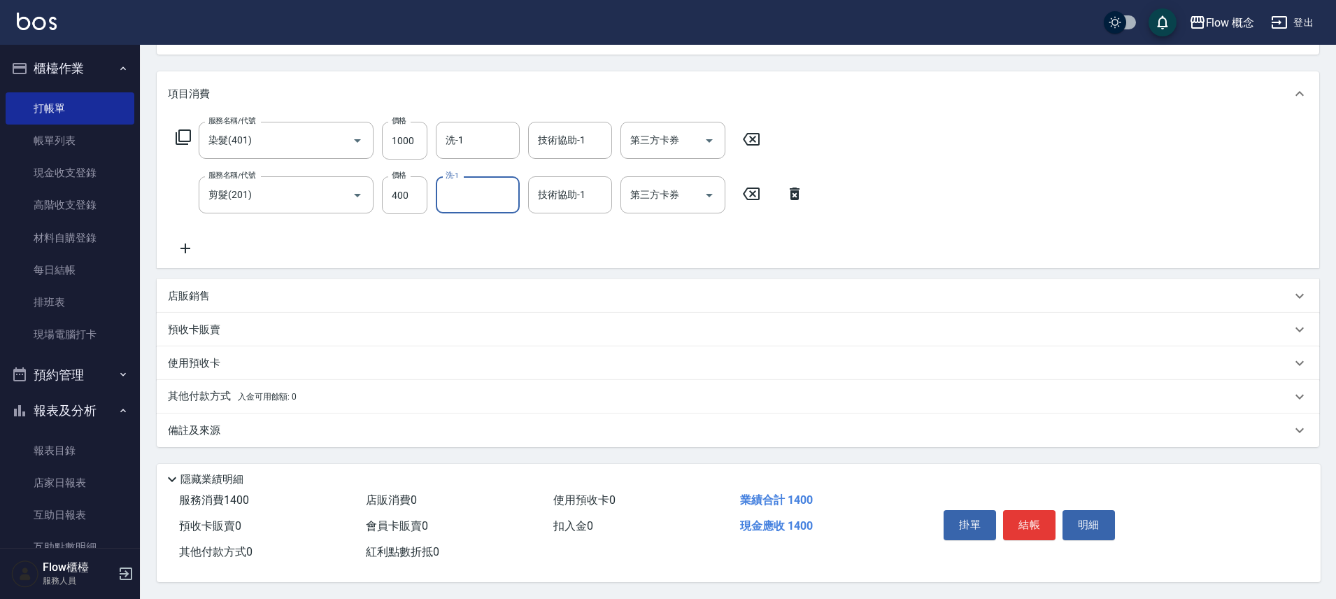
click at [1032, 523] on button "結帳" at bounding box center [1029, 524] width 52 height 29
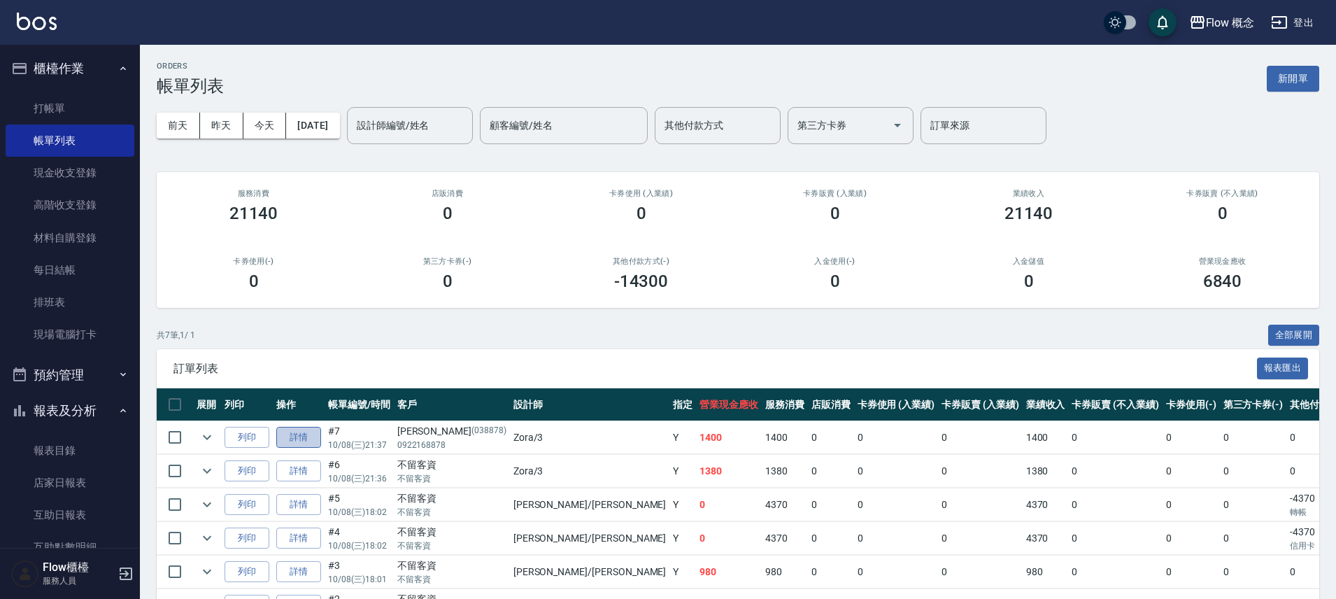
click at [292, 443] on link "詳情" at bounding box center [298, 438] width 45 height 22
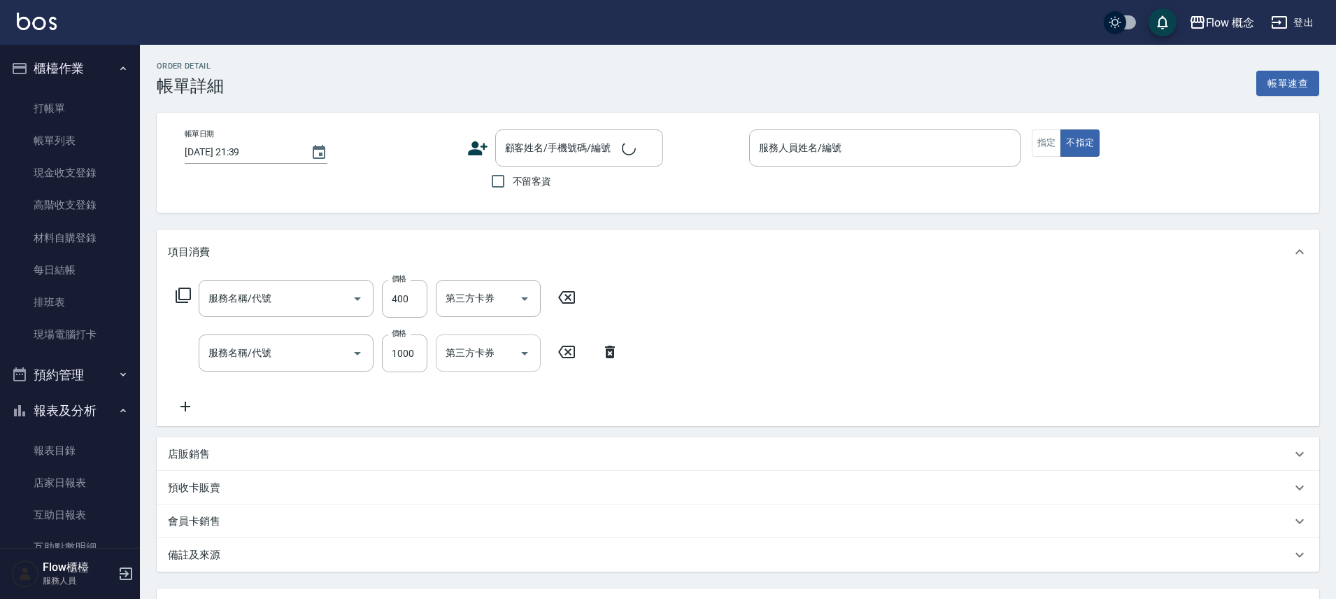
type input "[DATE] 21:37"
type input "Zora-3"
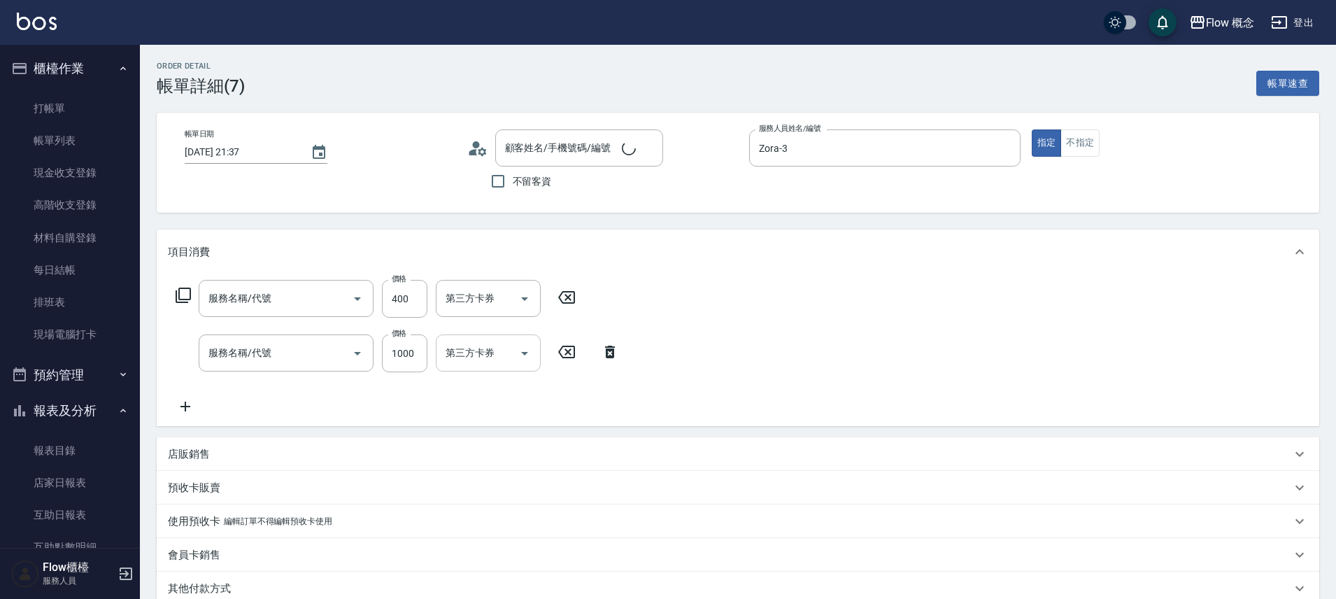
type input "剪髮(201)"
type input "染髮(401)"
type input "[PERSON_NAME]/0922168878/038878"
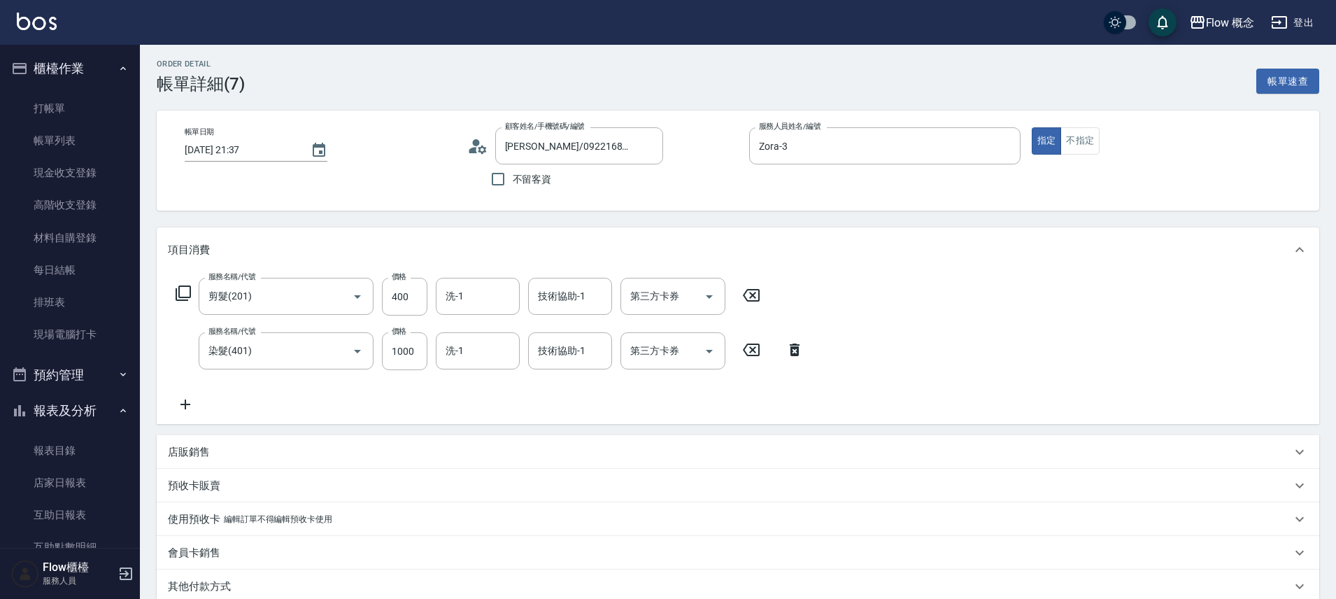
scroll to position [3, 0]
click at [183, 475] on div "預收卡販賣" at bounding box center [738, 485] width 1162 height 34
click at [184, 483] on div "預收卡販賣" at bounding box center [738, 501] width 1162 height 45
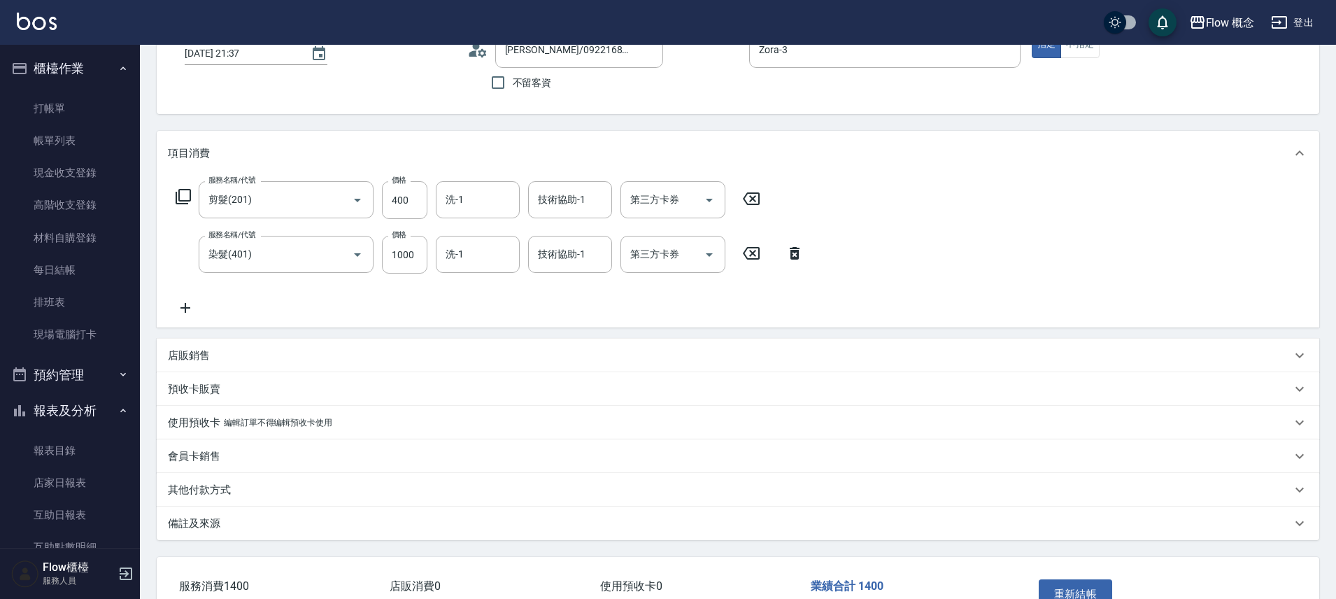
scroll to position [191, 0]
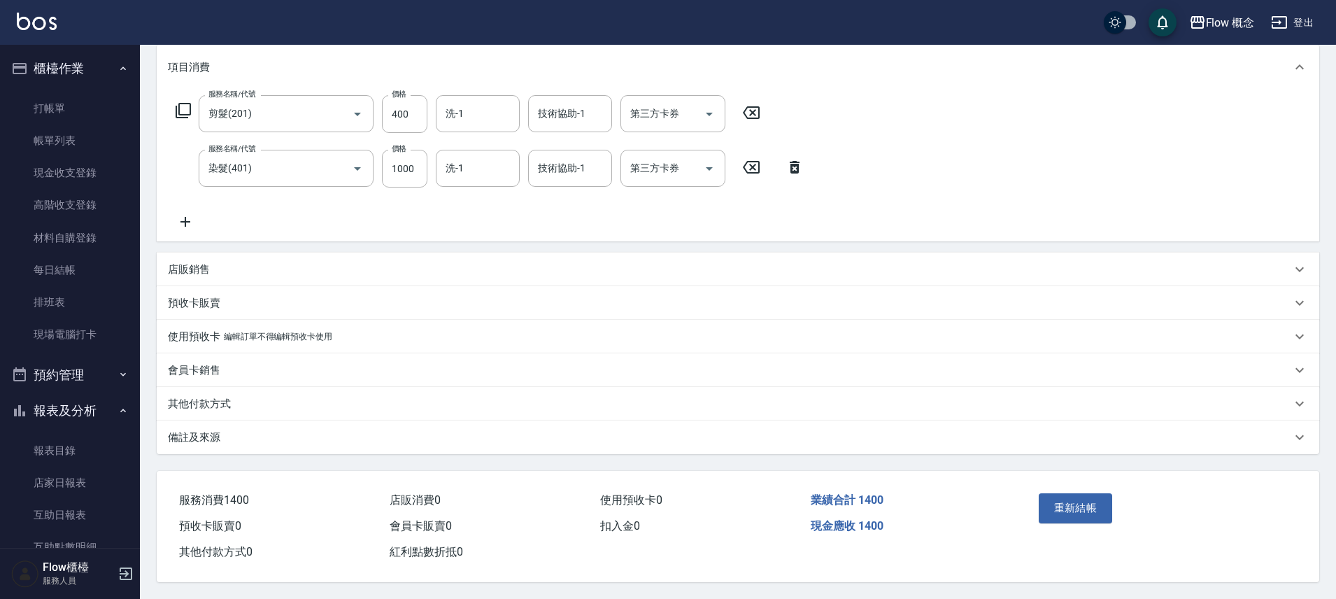
click at [218, 366] on p "會員卡銷售" at bounding box center [194, 370] width 52 height 15
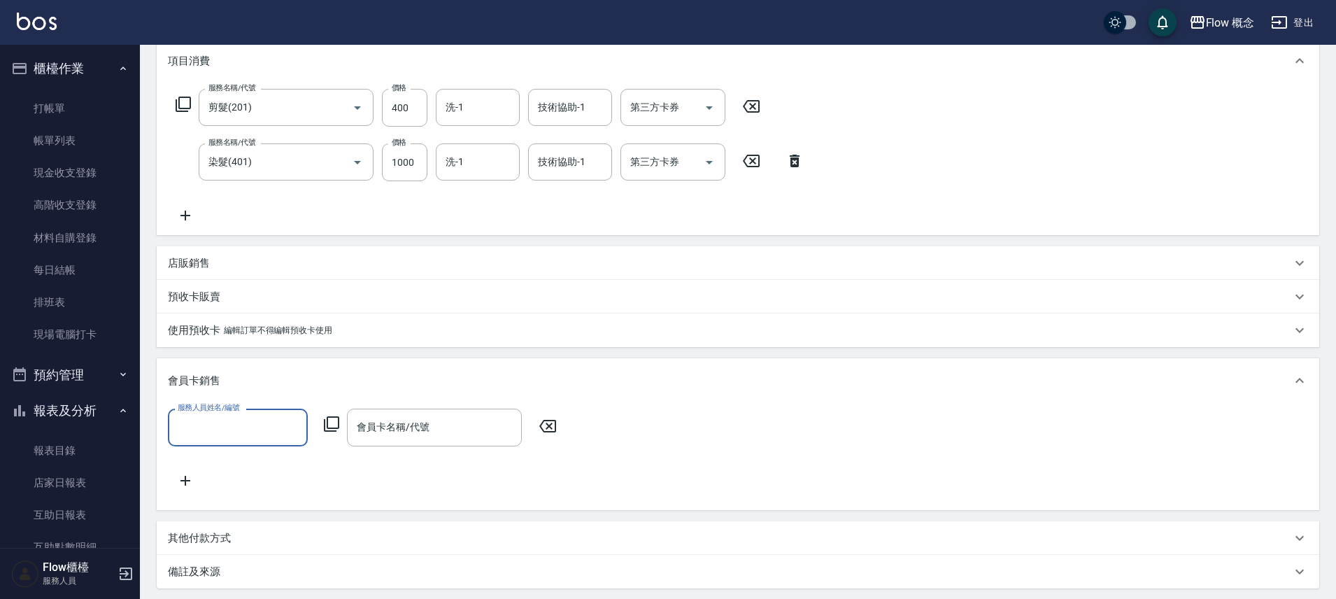
scroll to position [0, 0]
click at [218, 366] on div "會員卡銷售" at bounding box center [738, 380] width 1162 height 45
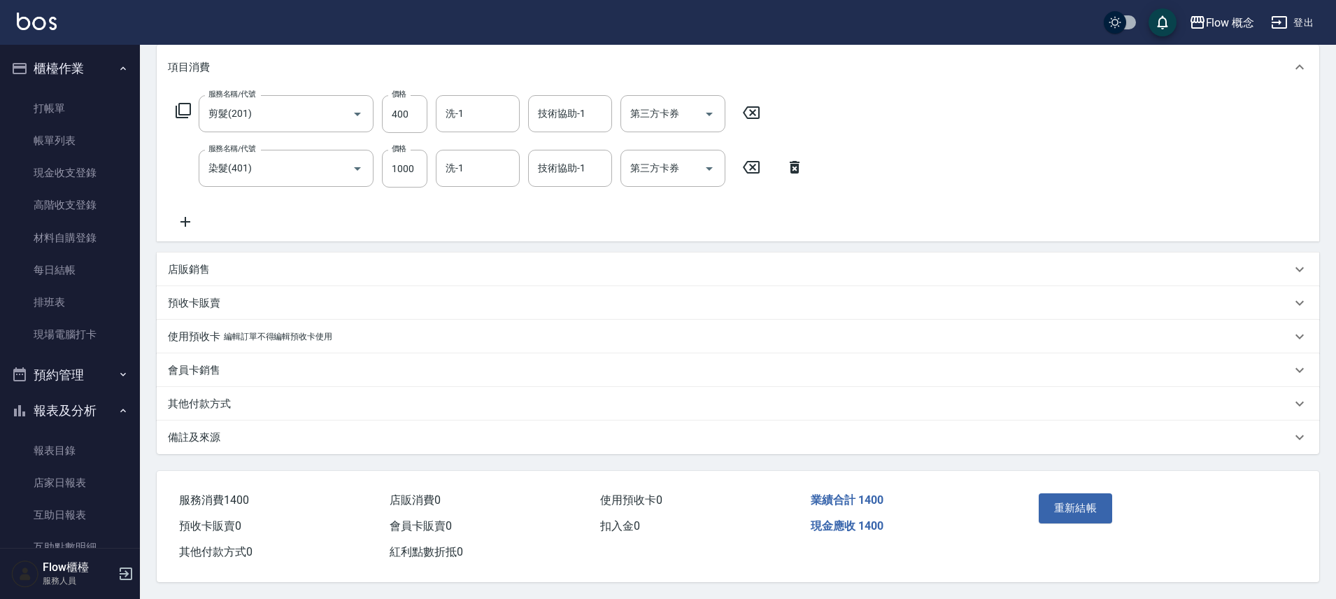
click at [248, 401] on div "其他付款方式" at bounding box center [729, 404] width 1123 height 15
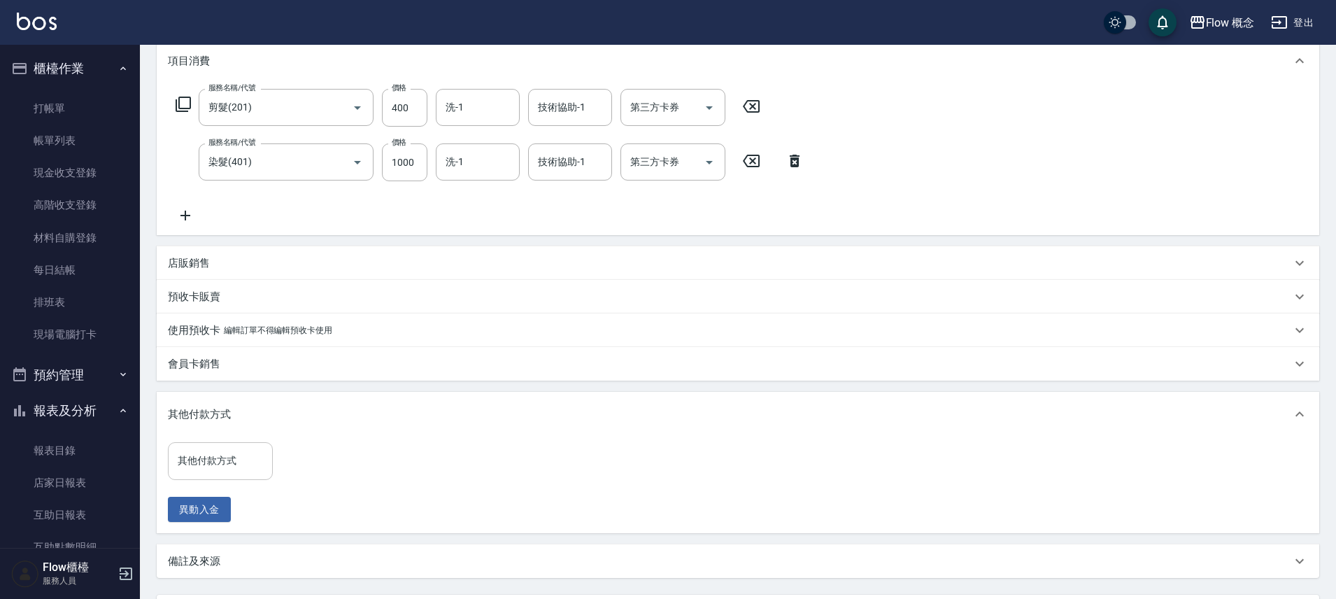
drag, startPoint x: 225, startPoint y: 460, endPoint x: 223, endPoint y: 449, distance: 10.7
click at [225, 460] on input "其他付款方式" at bounding box center [220, 460] width 92 height 24
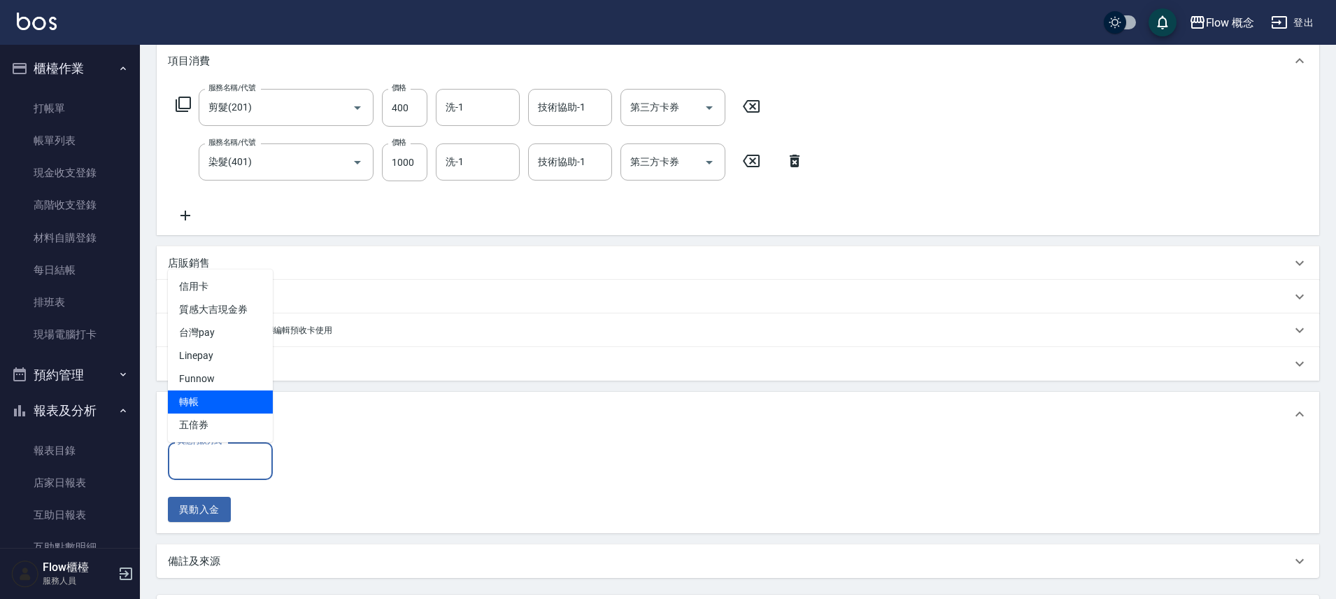
click at [218, 397] on span "轉帳" at bounding box center [220, 401] width 105 height 23
type input "轉帳"
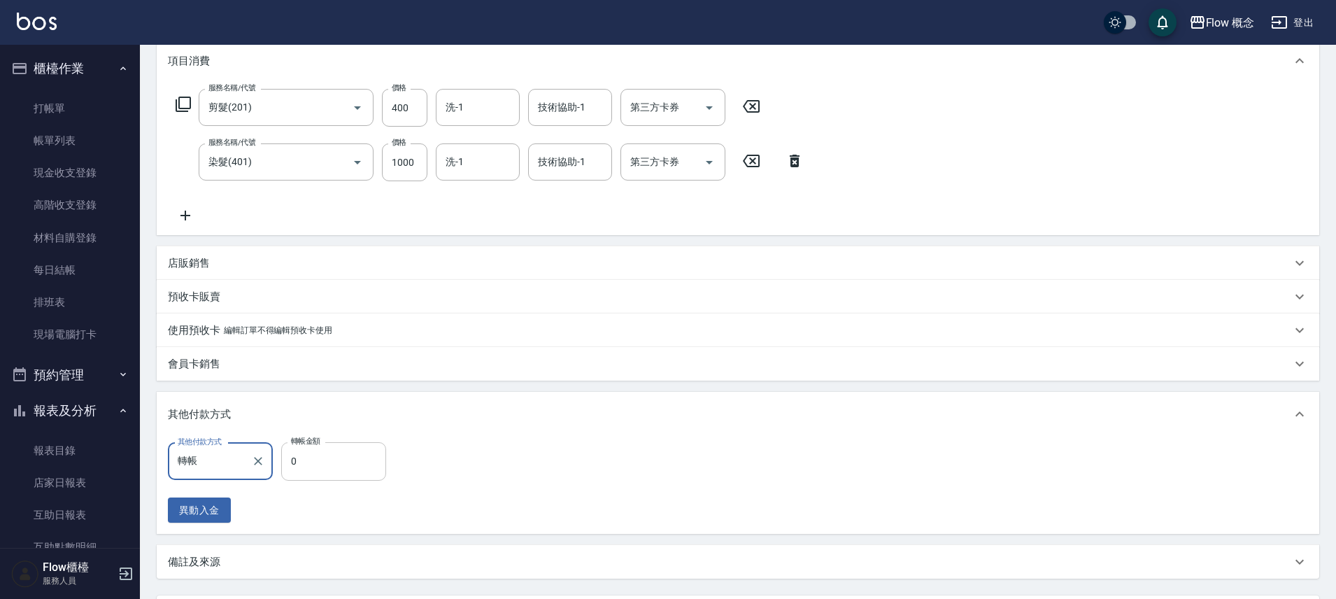
click at [359, 458] on input "0" at bounding box center [333, 461] width 105 height 38
type input "1000"
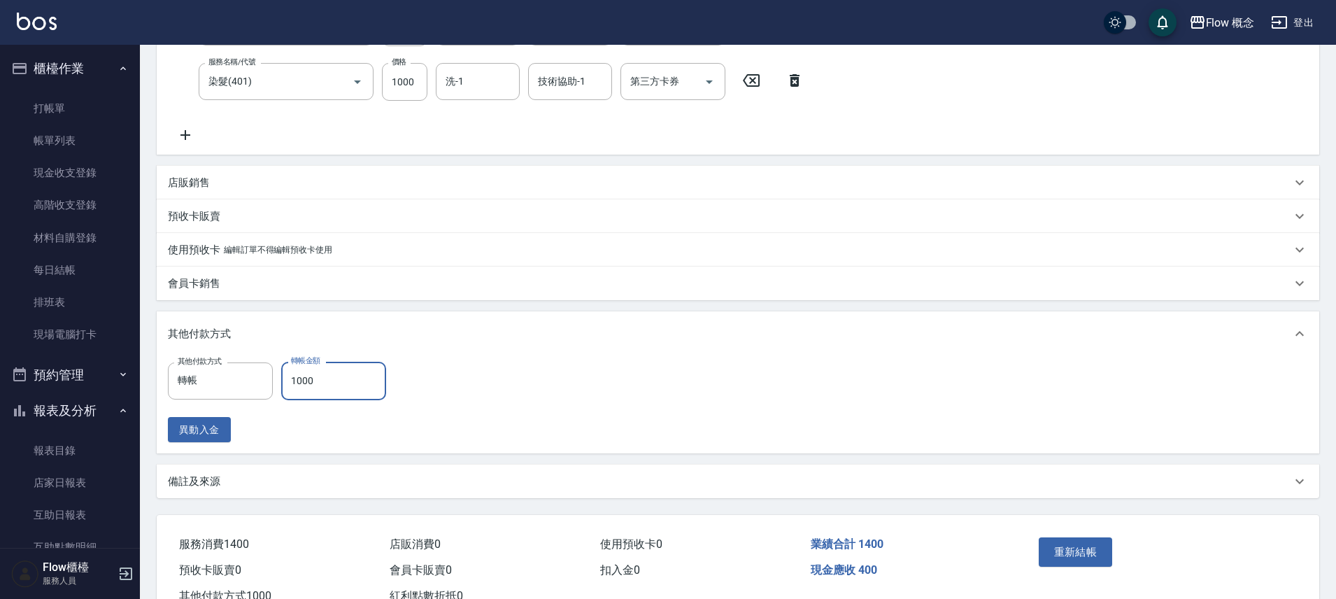
scroll to position [322, 0]
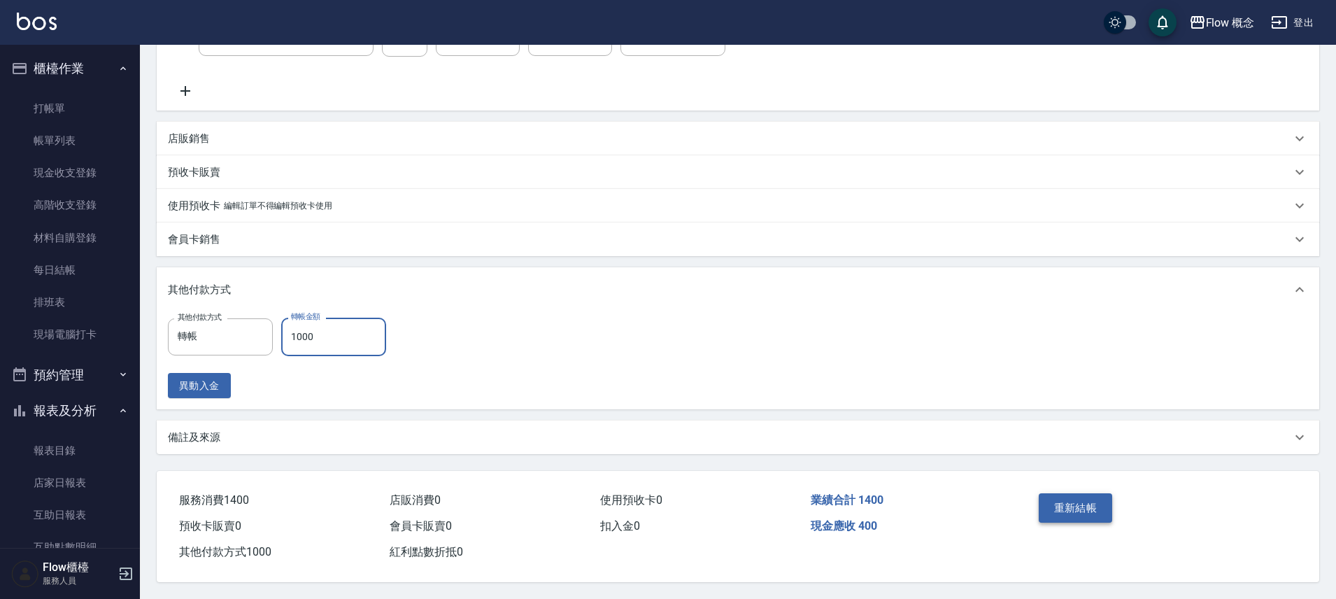
click at [1088, 499] on button "重新結帳" at bounding box center [1076, 507] width 74 height 29
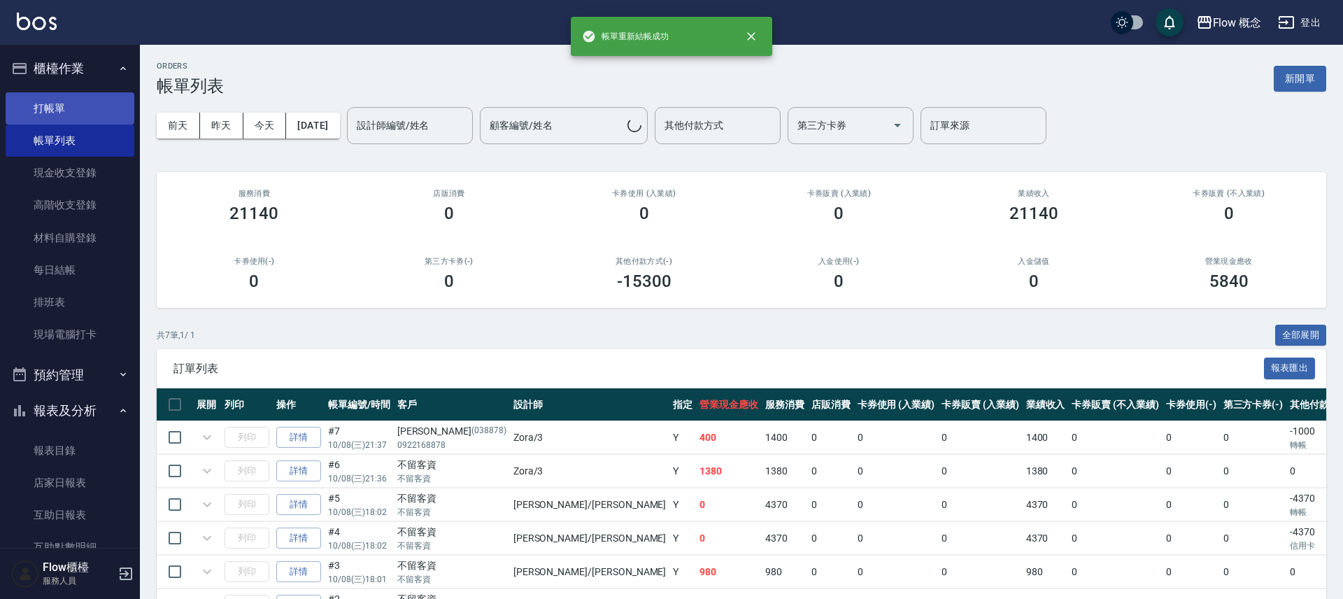
click at [71, 112] on link "打帳單" at bounding box center [70, 108] width 129 height 32
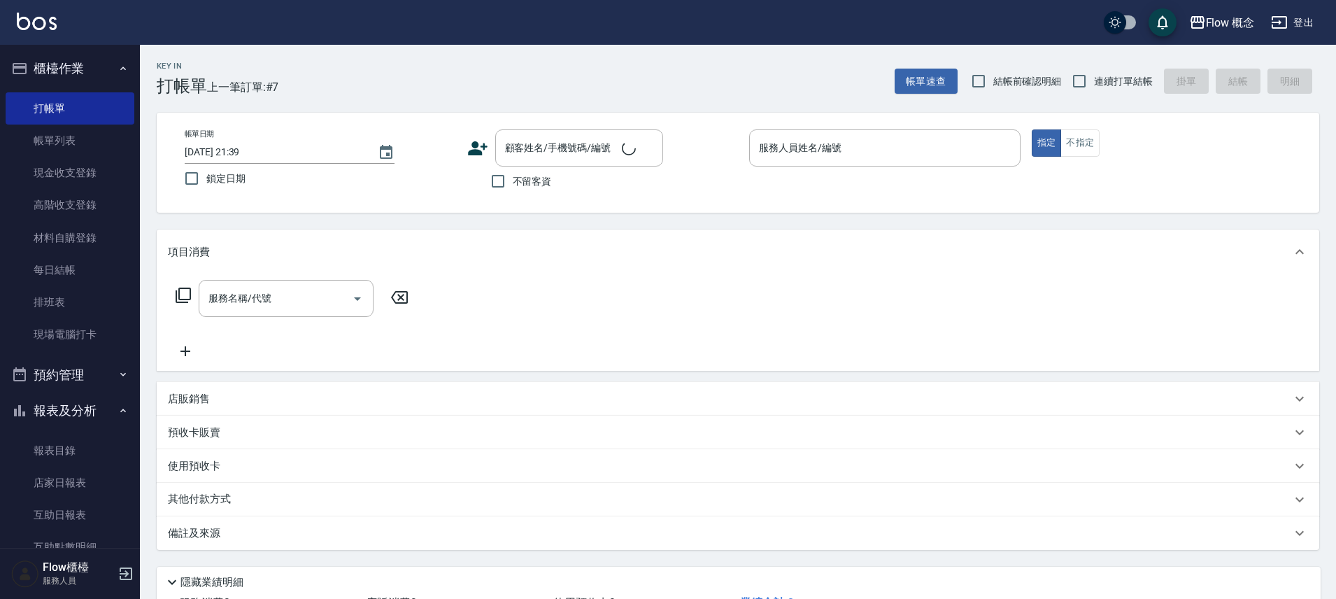
click at [539, 190] on label "不留客資" at bounding box center [517, 180] width 69 height 29
click at [513, 190] on input "不留客資" at bounding box center [497, 180] width 29 height 29
checkbox input "true"
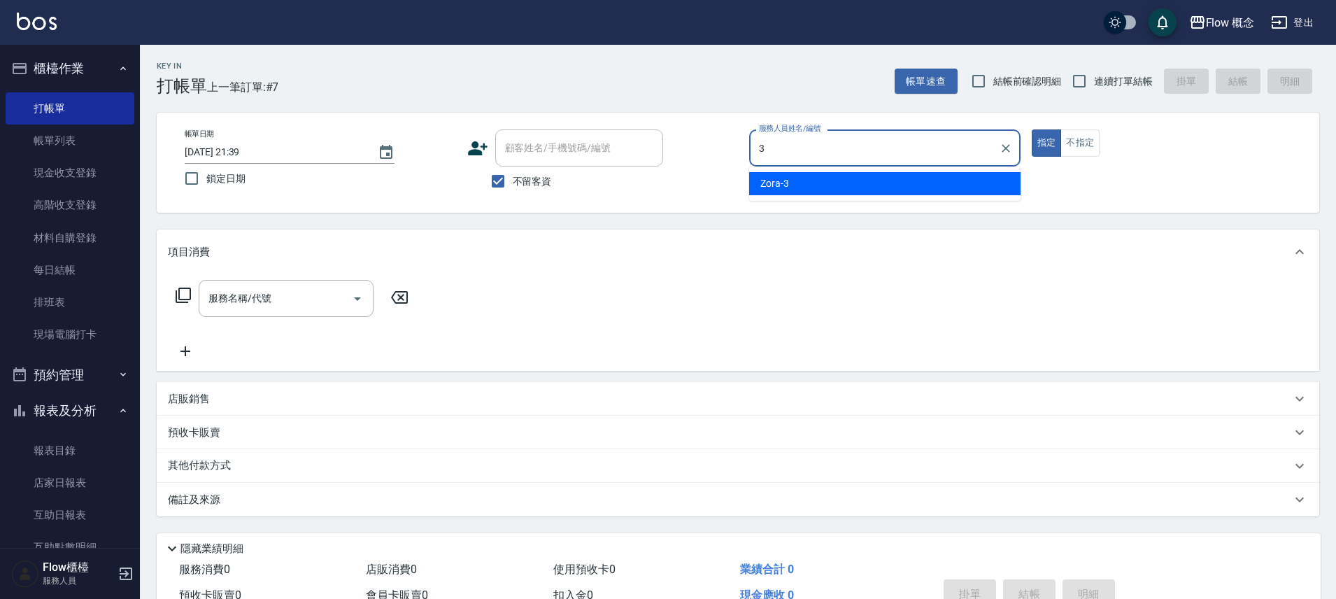
type input "Zora-3"
type button "true"
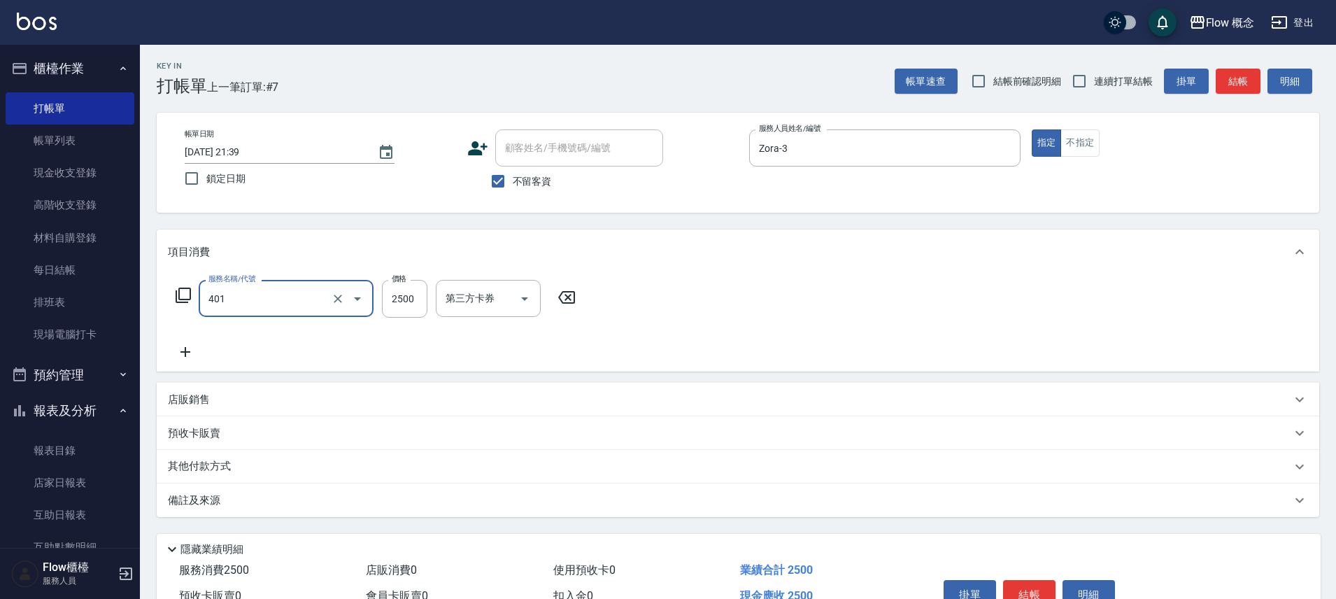
type input "染髮(401)"
type input "1000"
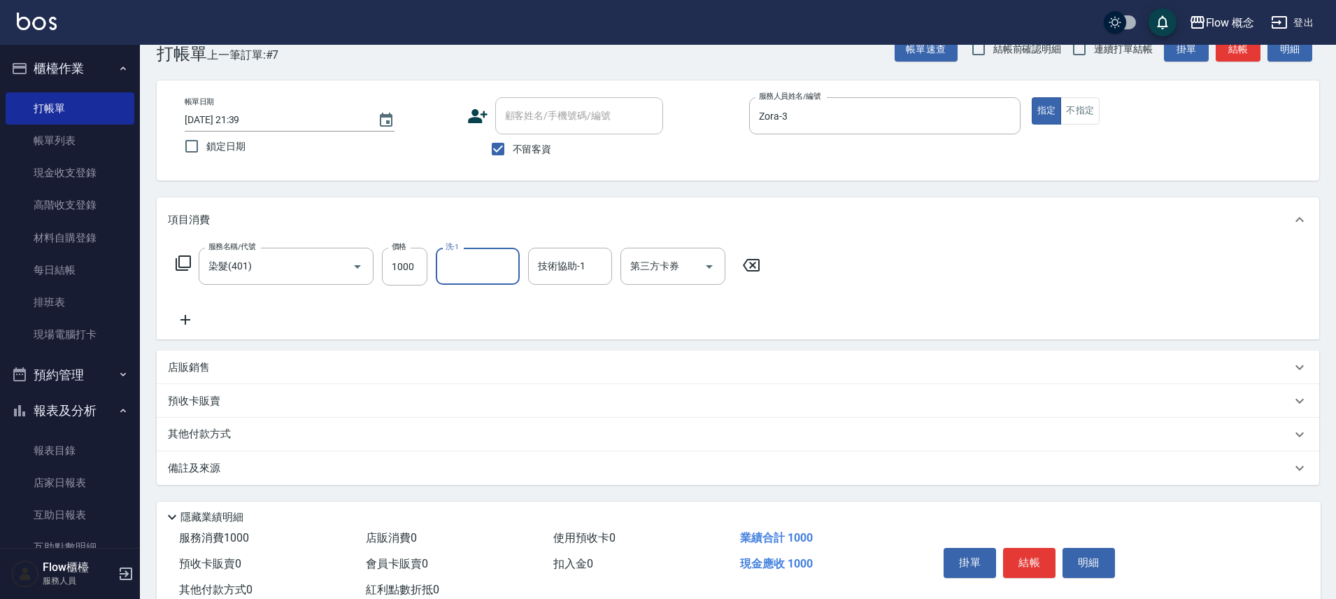
scroll to position [76, 0]
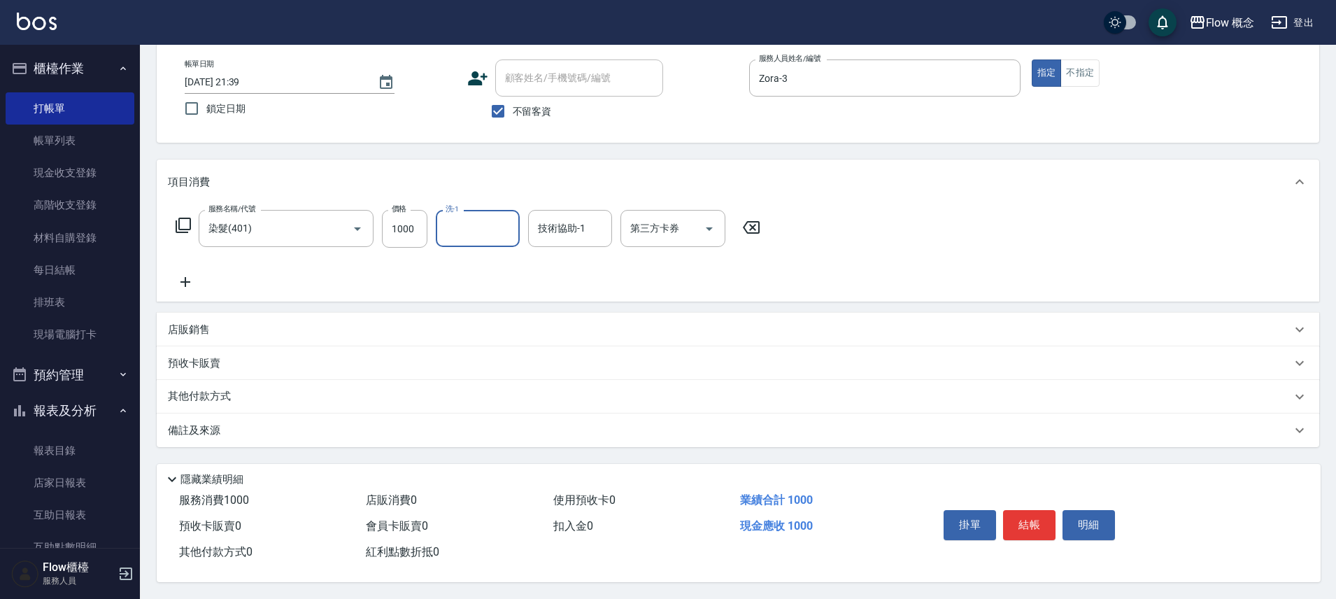
click at [203, 380] on div "其他付款方式" at bounding box center [738, 397] width 1162 height 34
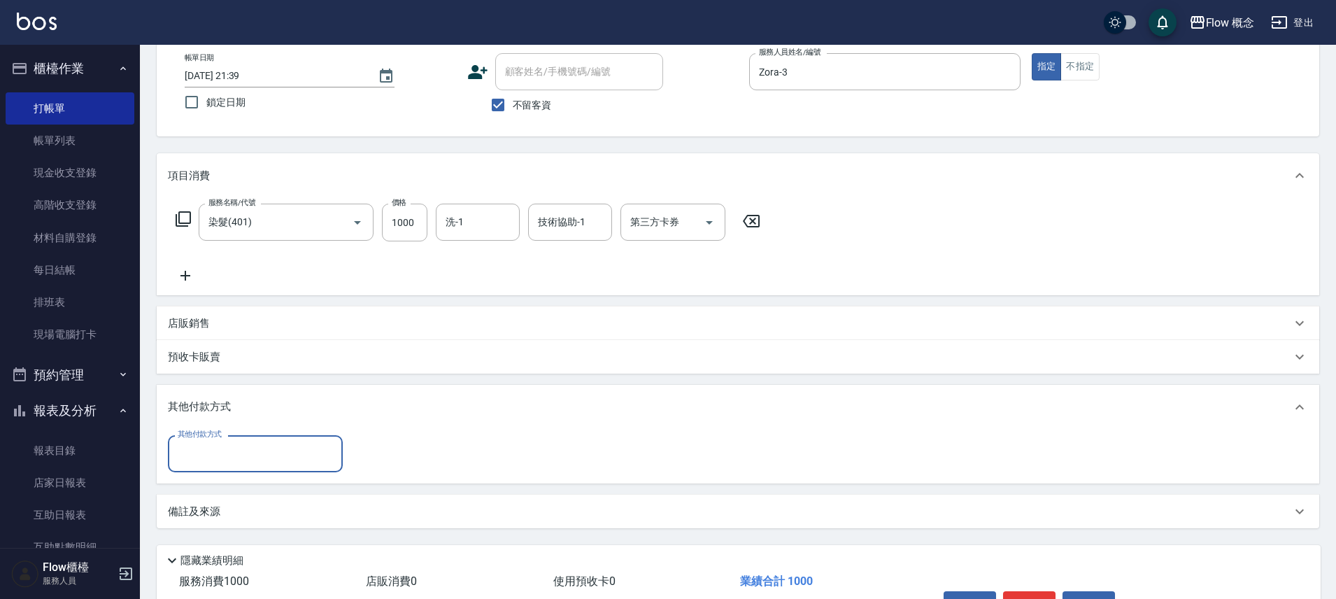
scroll to position [1, 0]
click at [210, 456] on input "其他付款方式" at bounding box center [255, 453] width 162 height 24
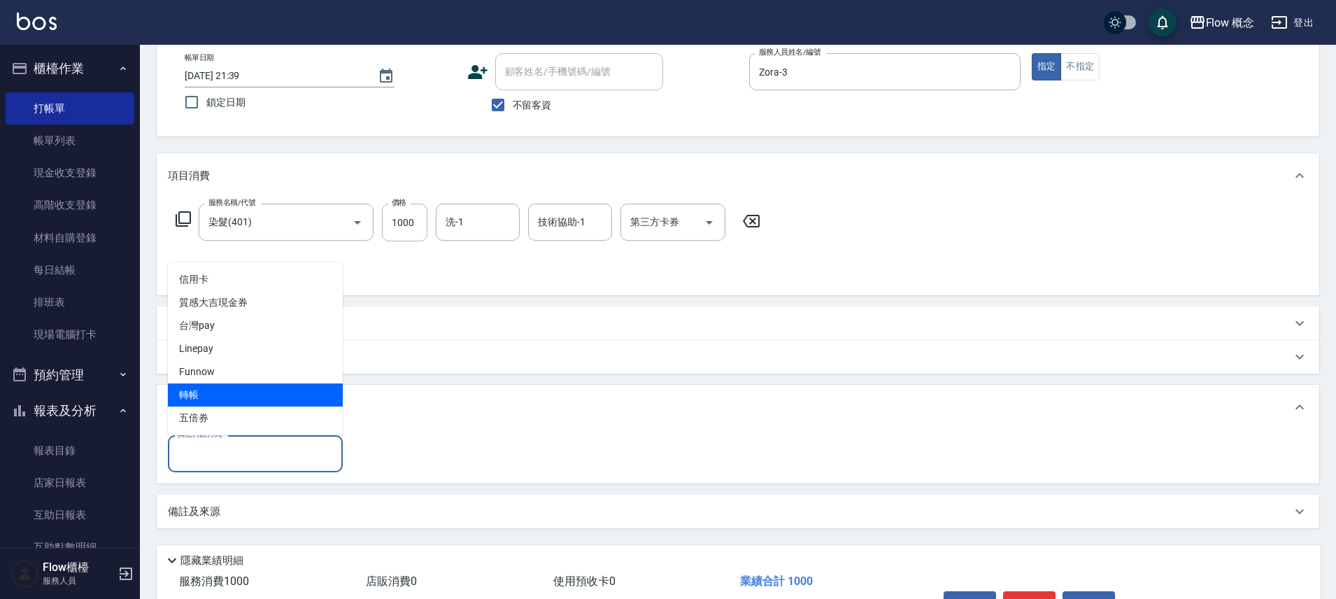
click at [229, 394] on span "轉帳" at bounding box center [255, 394] width 175 height 23
type input "轉帳"
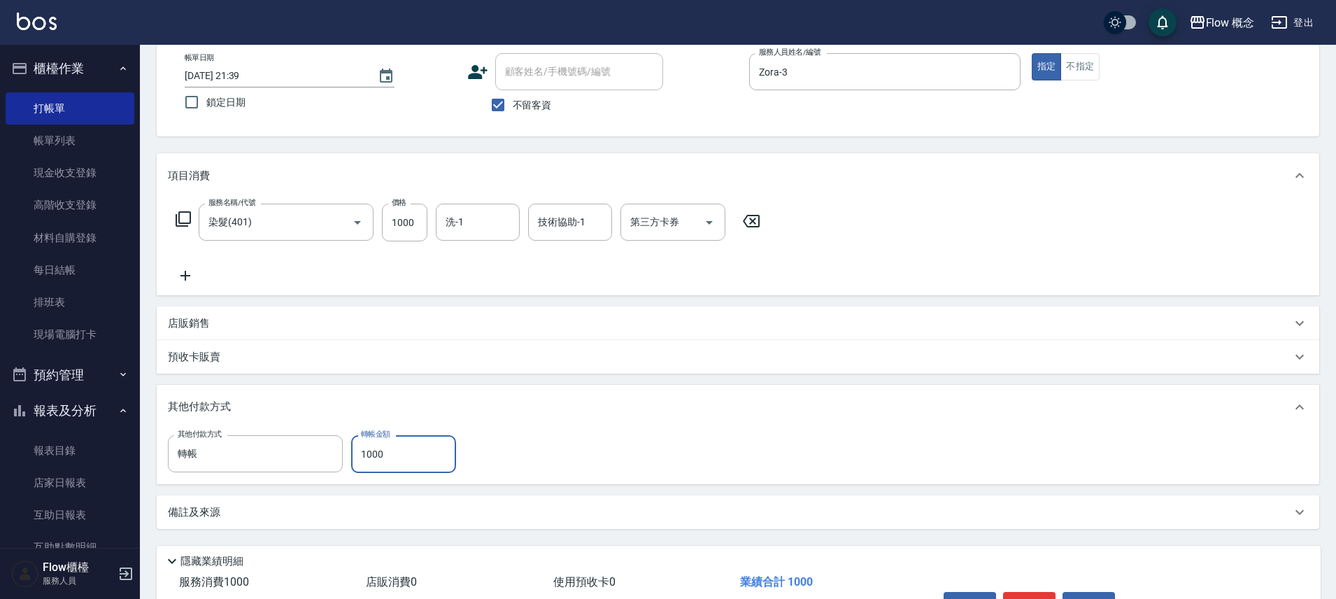
type input "1000"
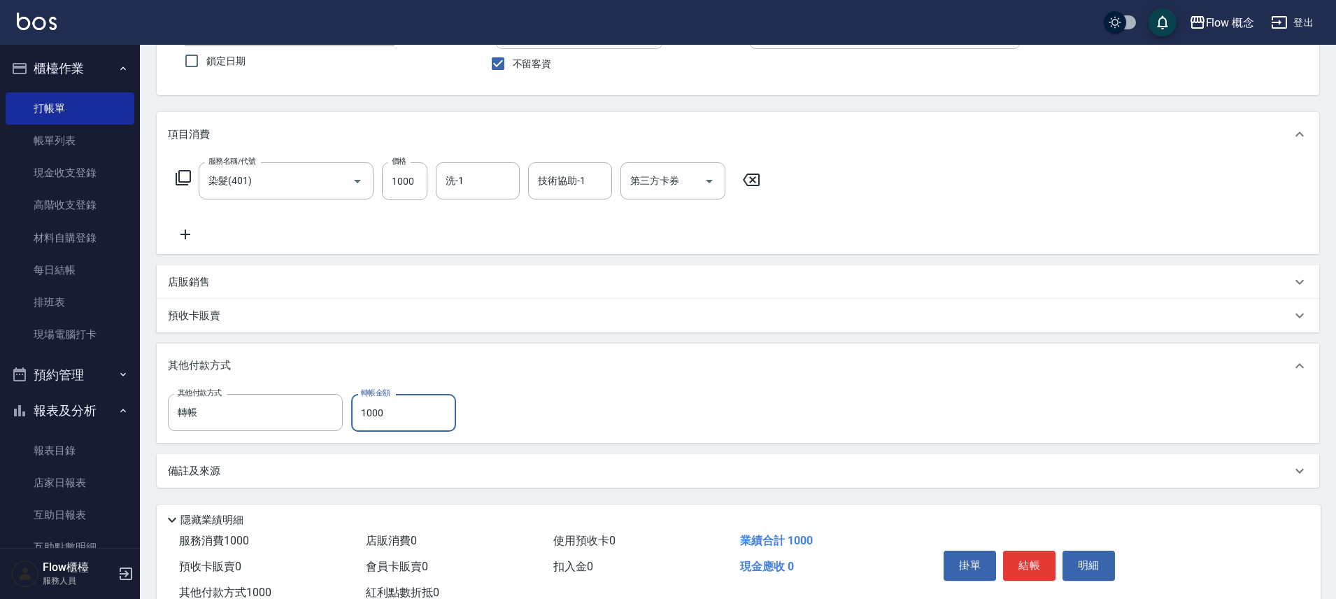
scroll to position [164, 0]
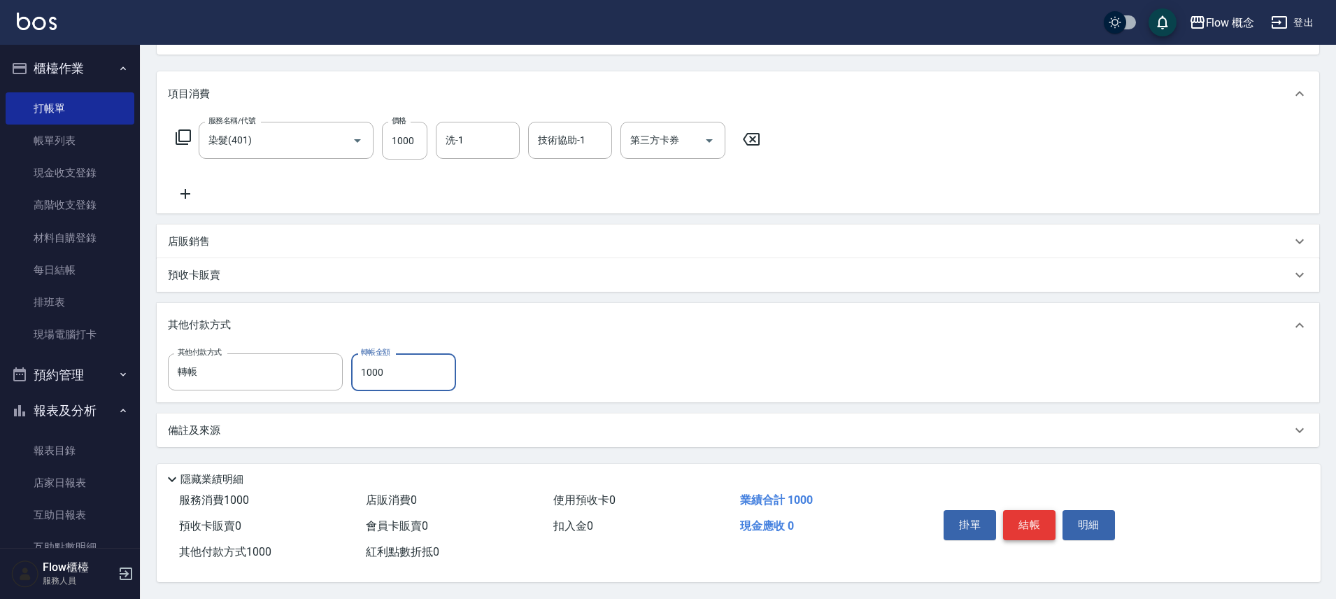
click at [1018, 520] on button "結帳" at bounding box center [1029, 524] width 52 height 29
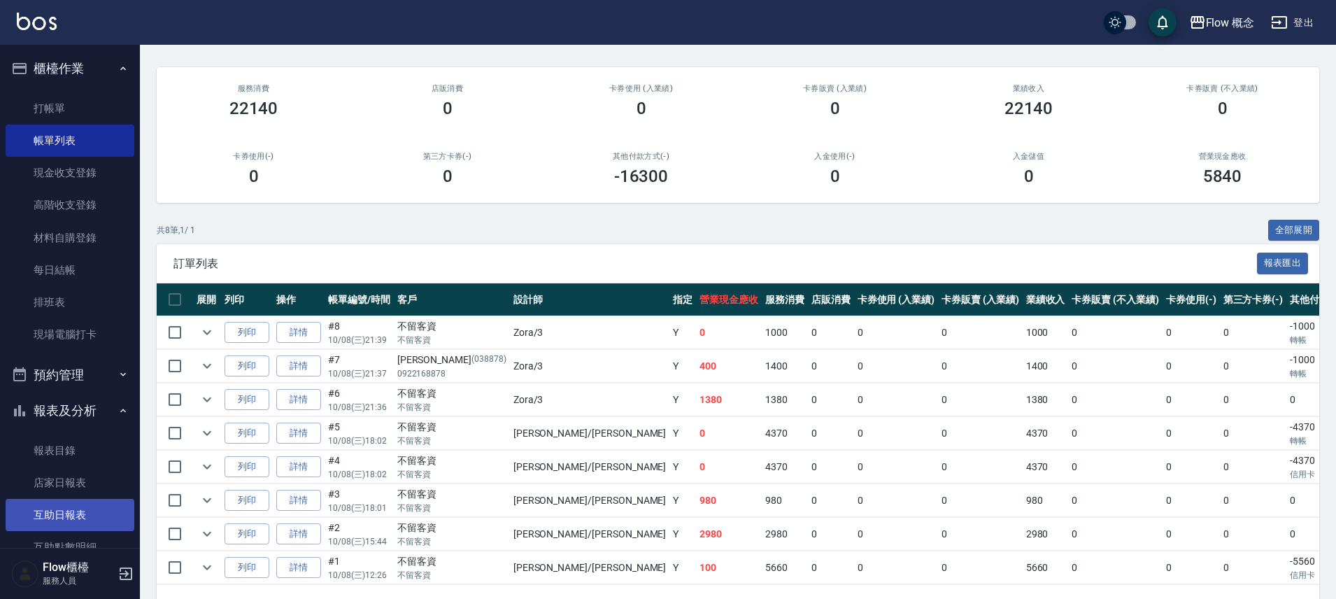
scroll to position [207, 0]
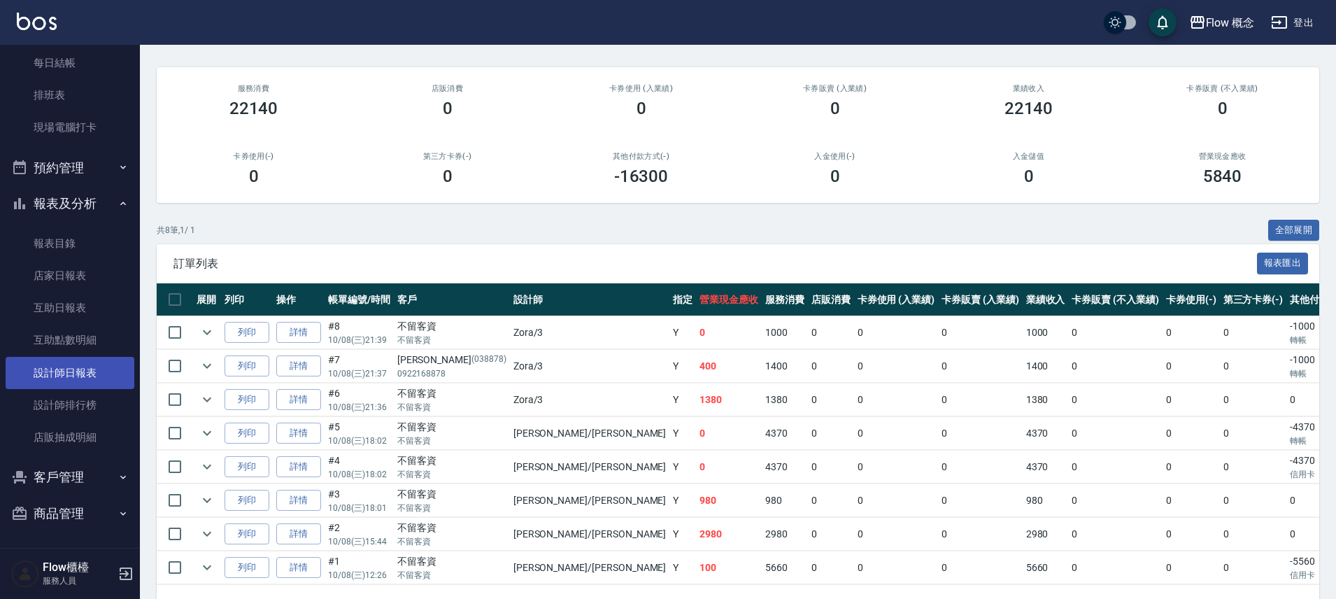
click at [73, 386] on link "設計師日報表" at bounding box center [70, 373] width 129 height 32
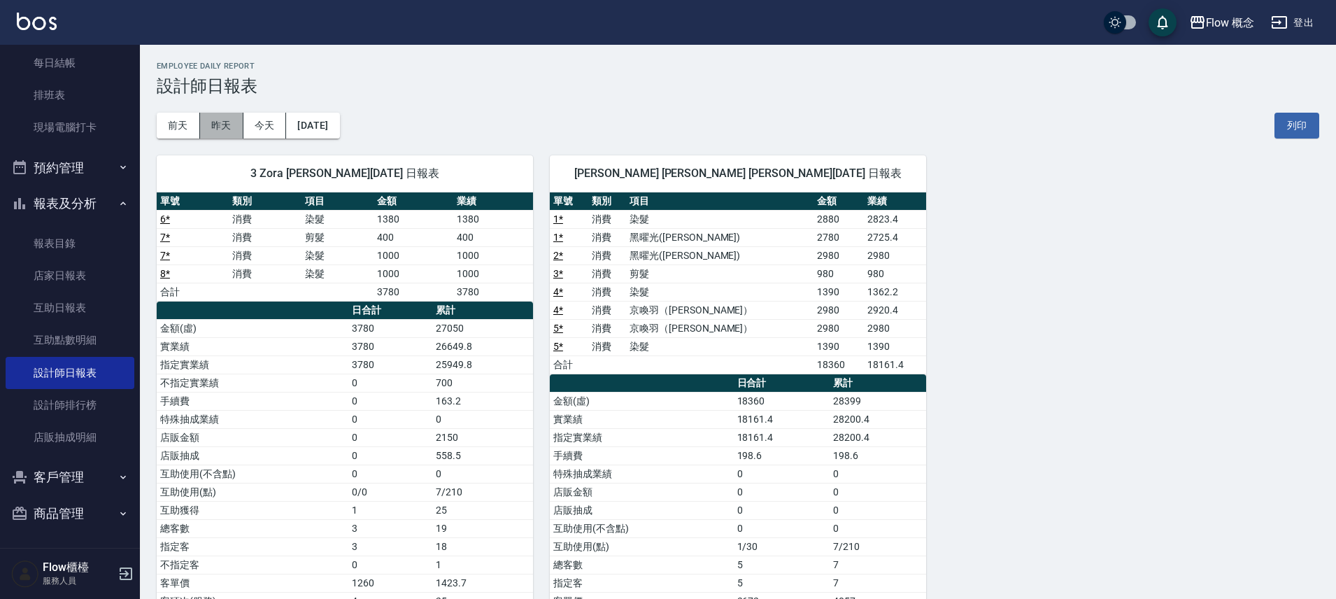
click at [229, 127] on button "昨天" at bounding box center [221, 126] width 43 height 26
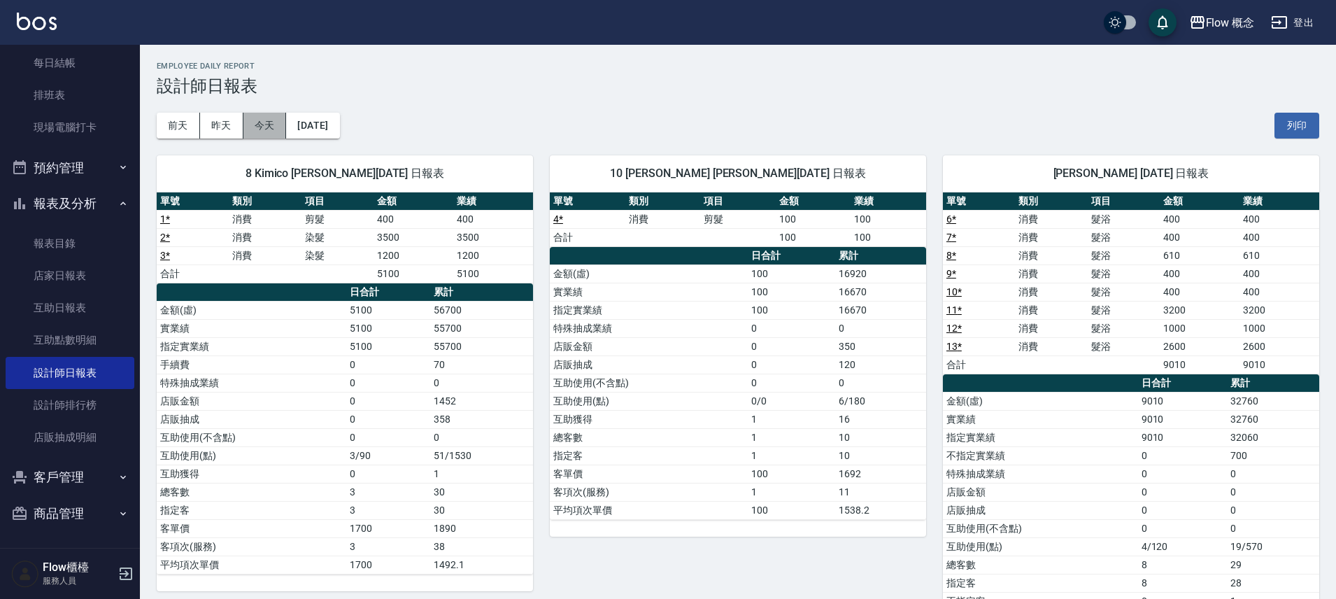
click at [280, 118] on button "今天" at bounding box center [264, 126] width 43 height 26
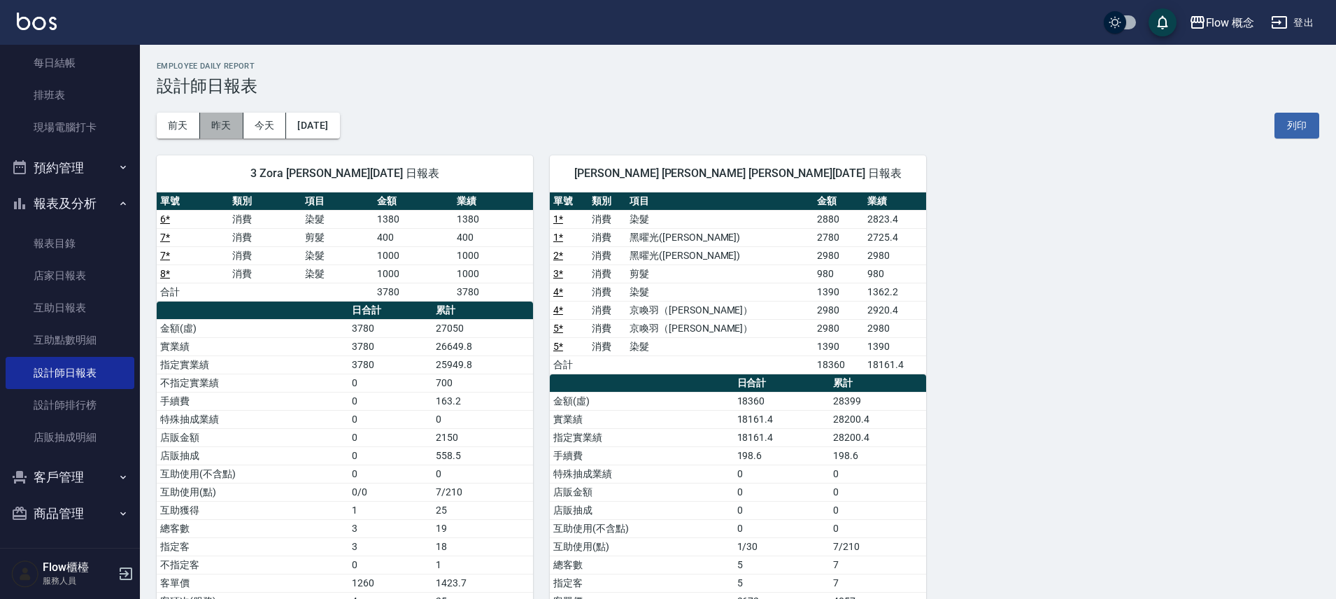
click at [236, 136] on button "昨天" at bounding box center [221, 126] width 43 height 26
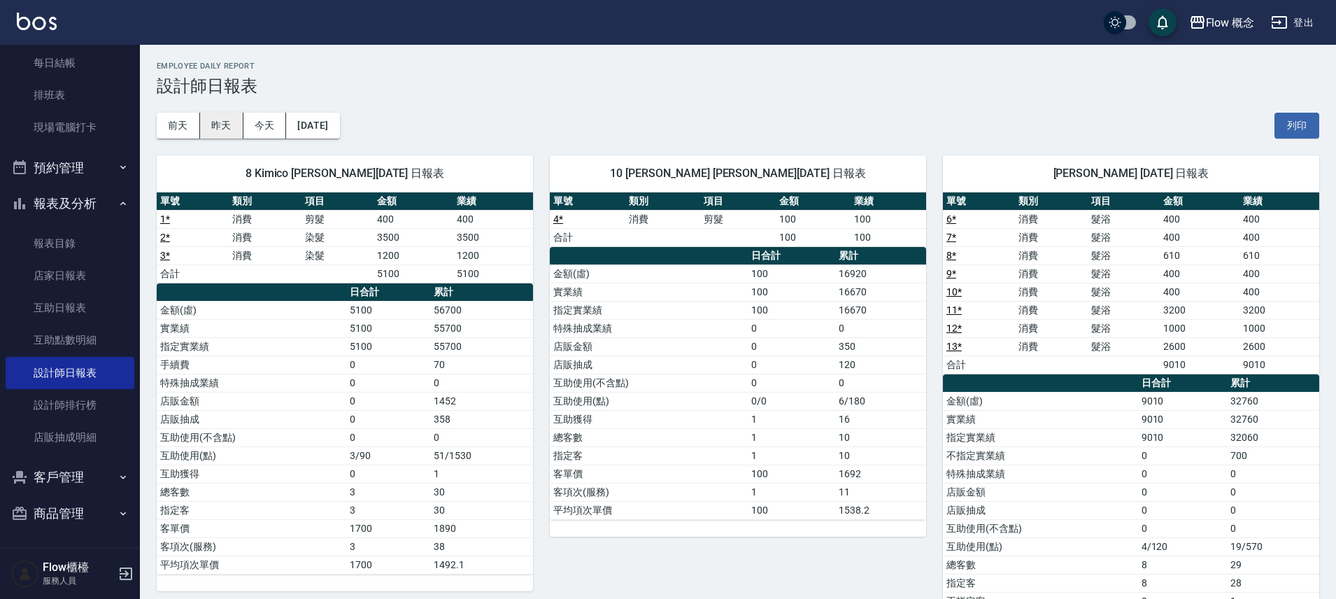
click at [214, 122] on button "昨天" at bounding box center [221, 126] width 43 height 26
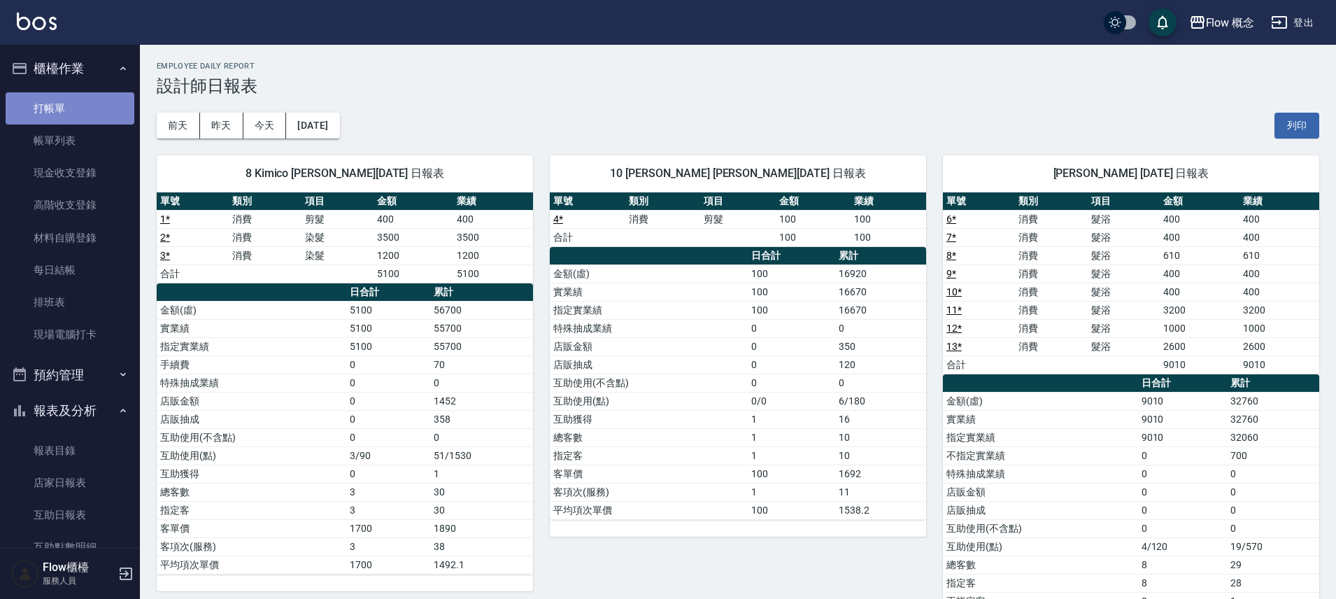
click at [85, 112] on link "打帳單" at bounding box center [70, 108] width 129 height 32
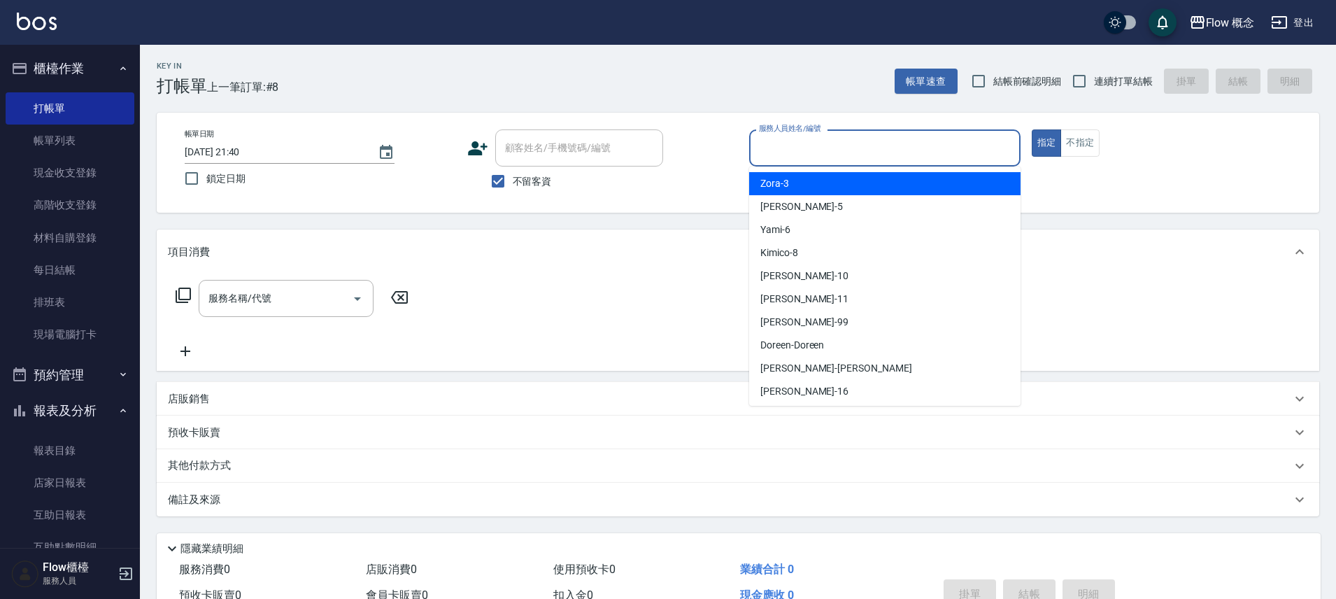
click at [878, 147] on input "服務人員姓名/編號" at bounding box center [884, 148] width 259 height 24
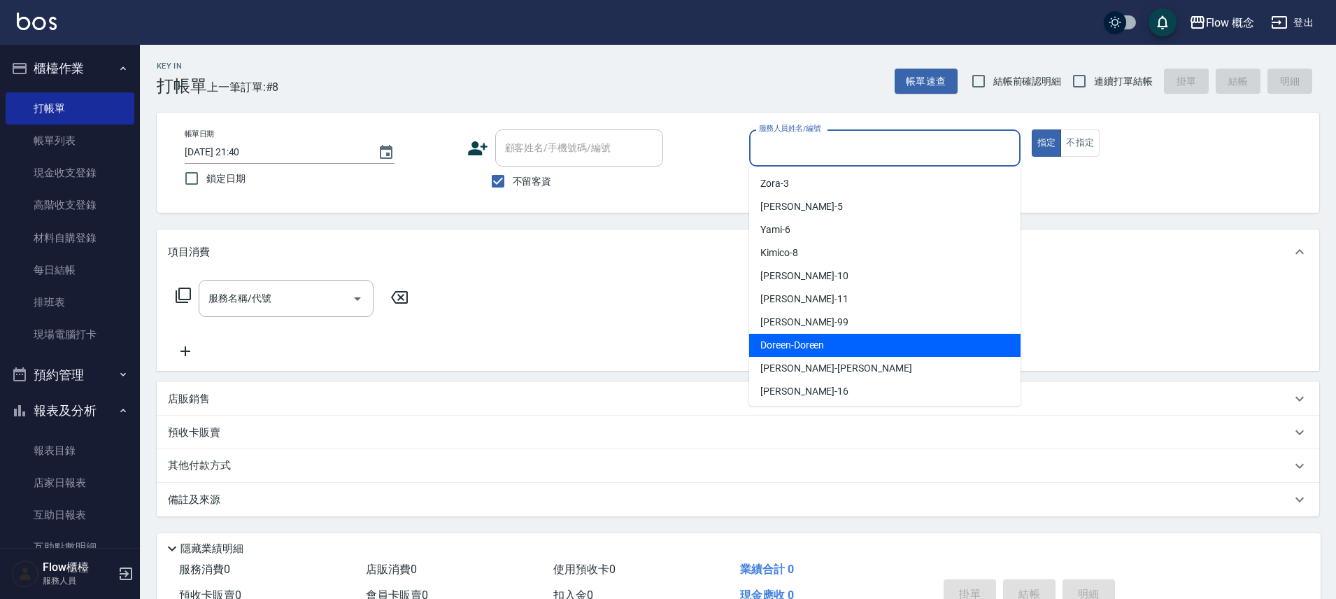
click at [799, 344] on span "Doreen -Doreen" at bounding box center [792, 345] width 64 height 15
type input "Doreen-Doreen"
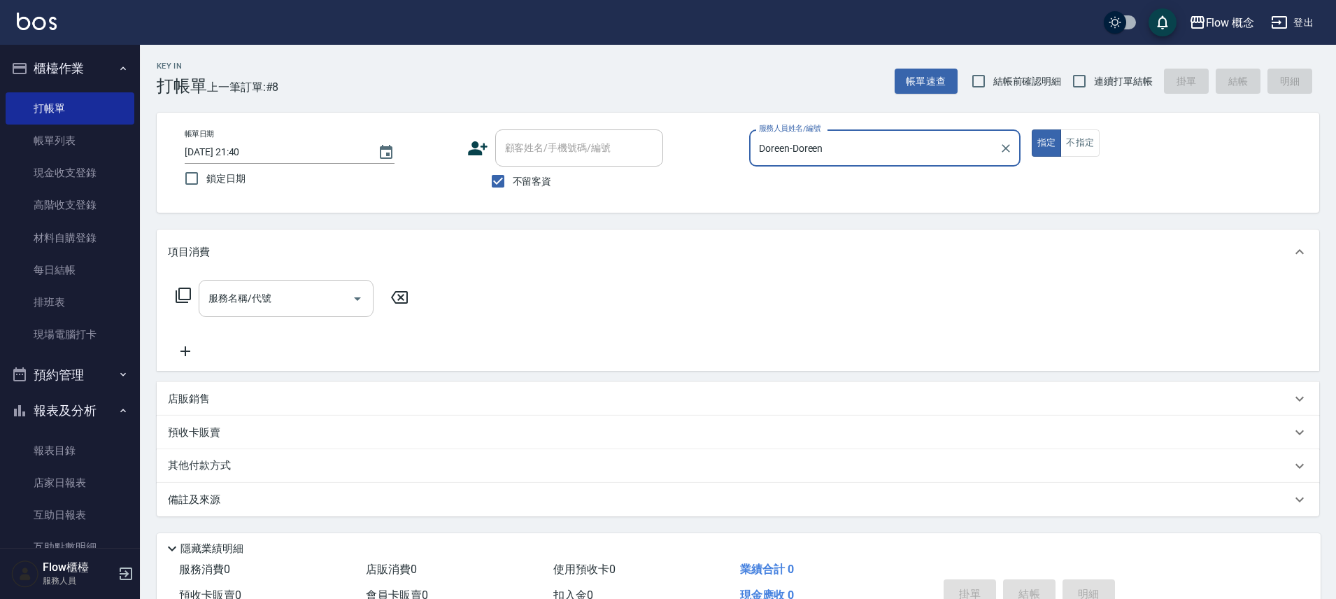
click at [269, 301] on input "服務名稱/代號" at bounding box center [275, 298] width 141 height 24
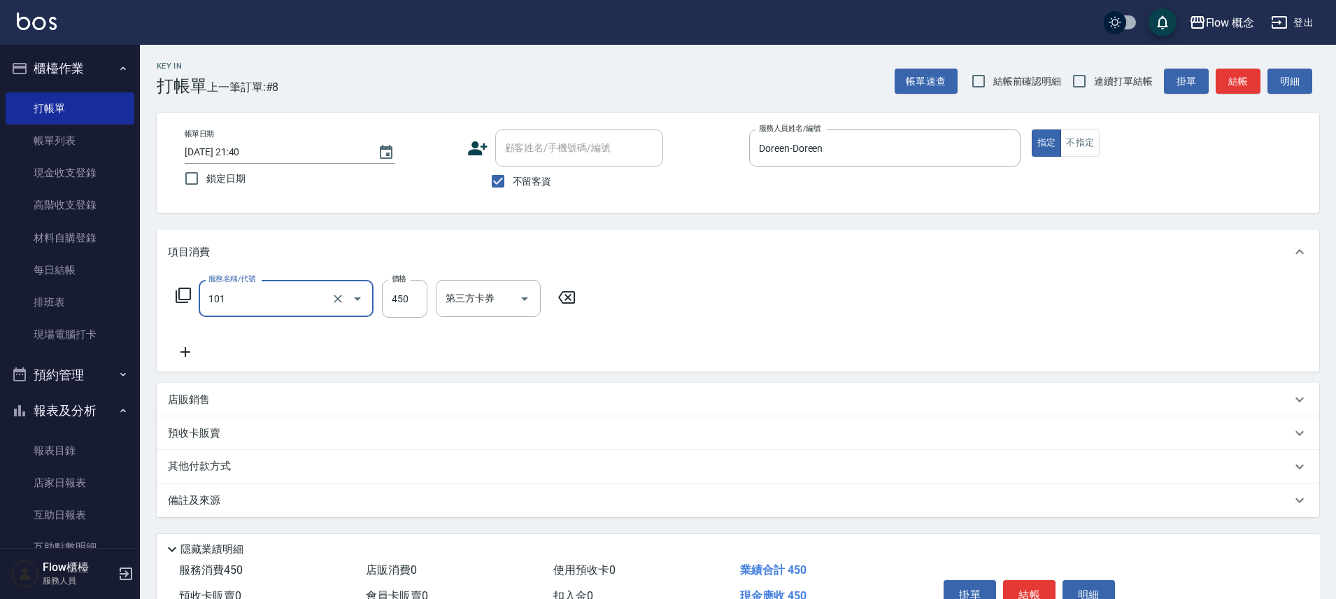
type input "髮浴 (101)"
type input "350"
click at [1035, 584] on button "結帳" at bounding box center [1029, 594] width 52 height 29
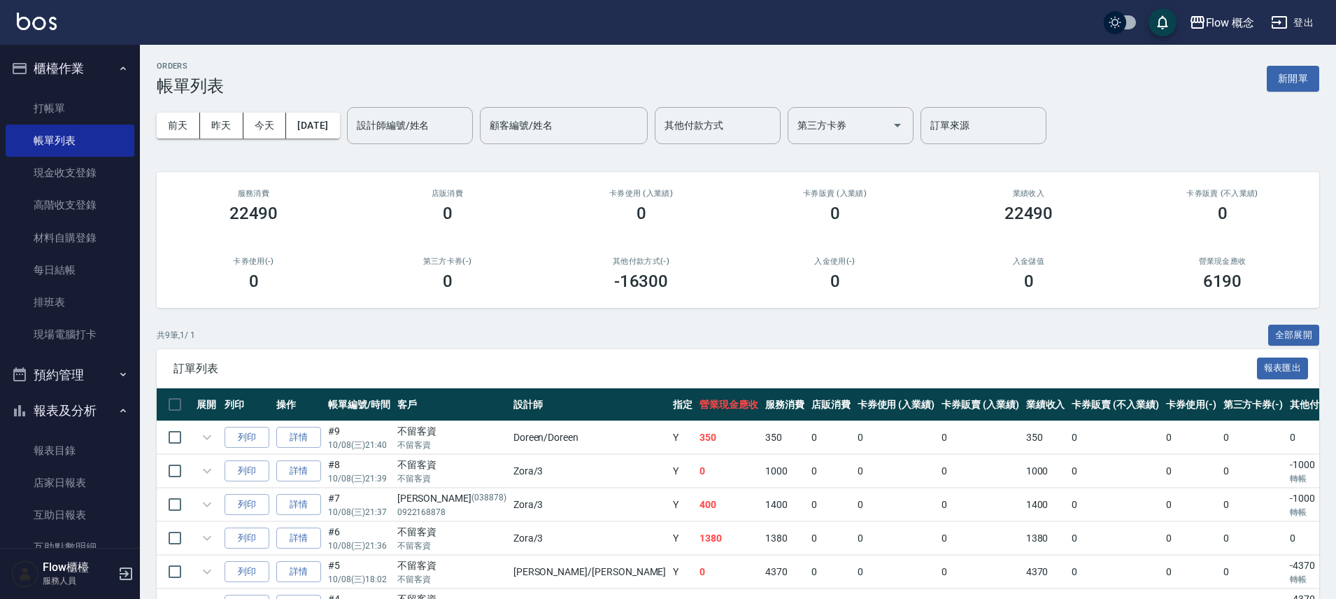
click at [84, 105] on link "打帳單" at bounding box center [70, 108] width 129 height 32
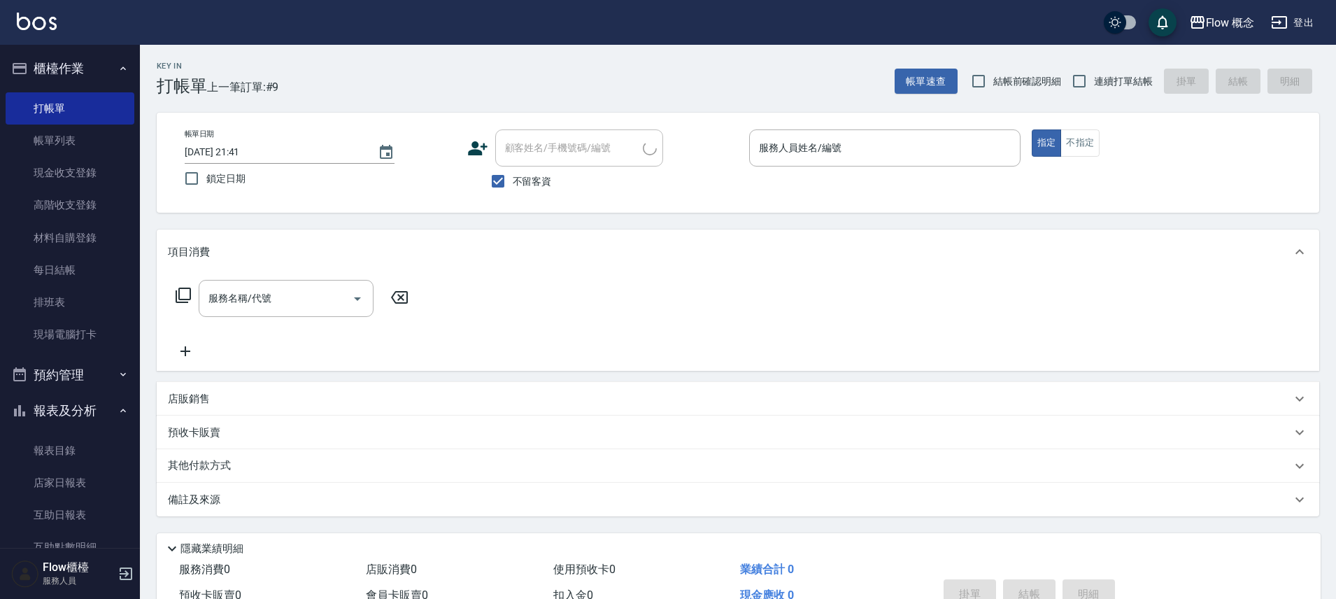
click at [1123, 83] on span "連續打單結帳" at bounding box center [1123, 81] width 59 height 15
click at [1094, 83] on input "連續打單結帳" at bounding box center [1079, 80] width 29 height 29
checkbox input "true"
click at [858, 155] on input "服務人員姓名/編號" at bounding box center [884, 148] width 259 height 24
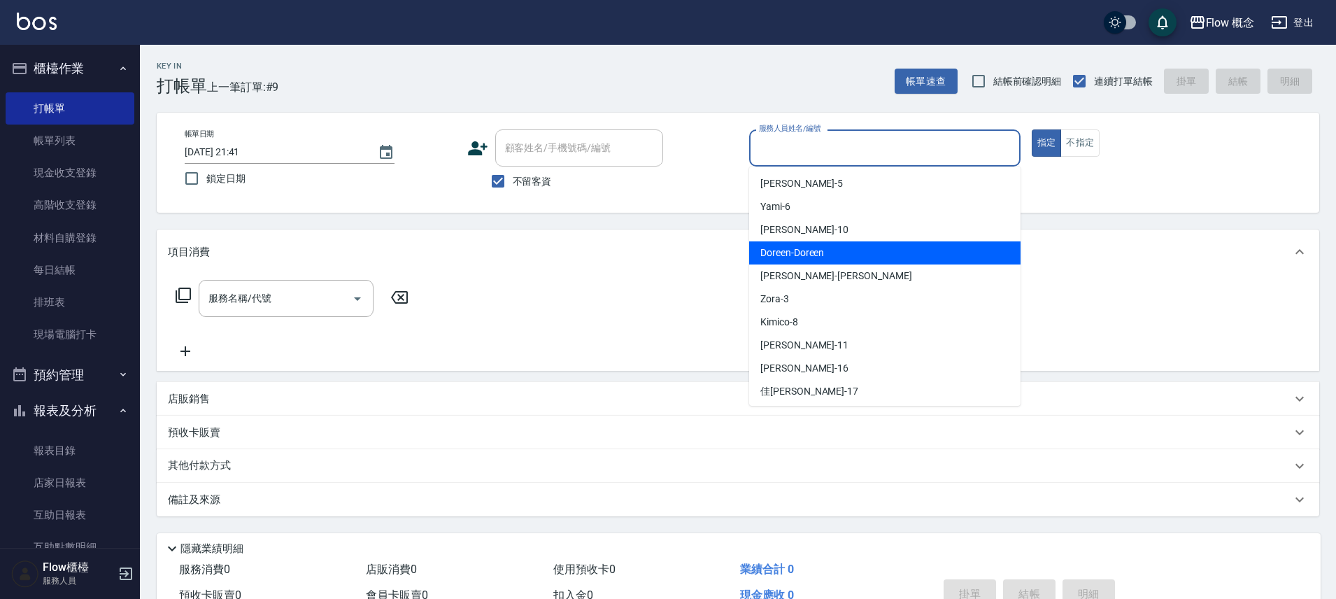
click at [811, 251] on span "Doreen -Doreen" at bounding box center [792, 253] width 64 height 15
type input "Doreen-Doreen"
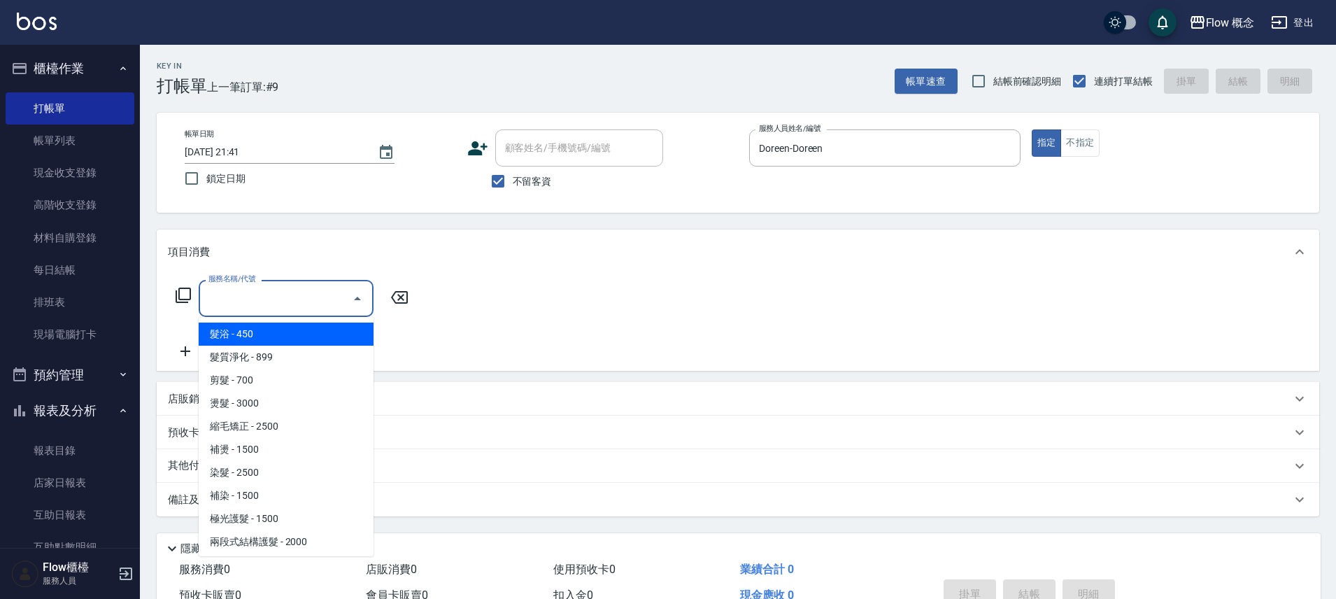
click at [262, 296] on input "服務名稱/代號" at bounding box center [275, 298] width 141 height 24
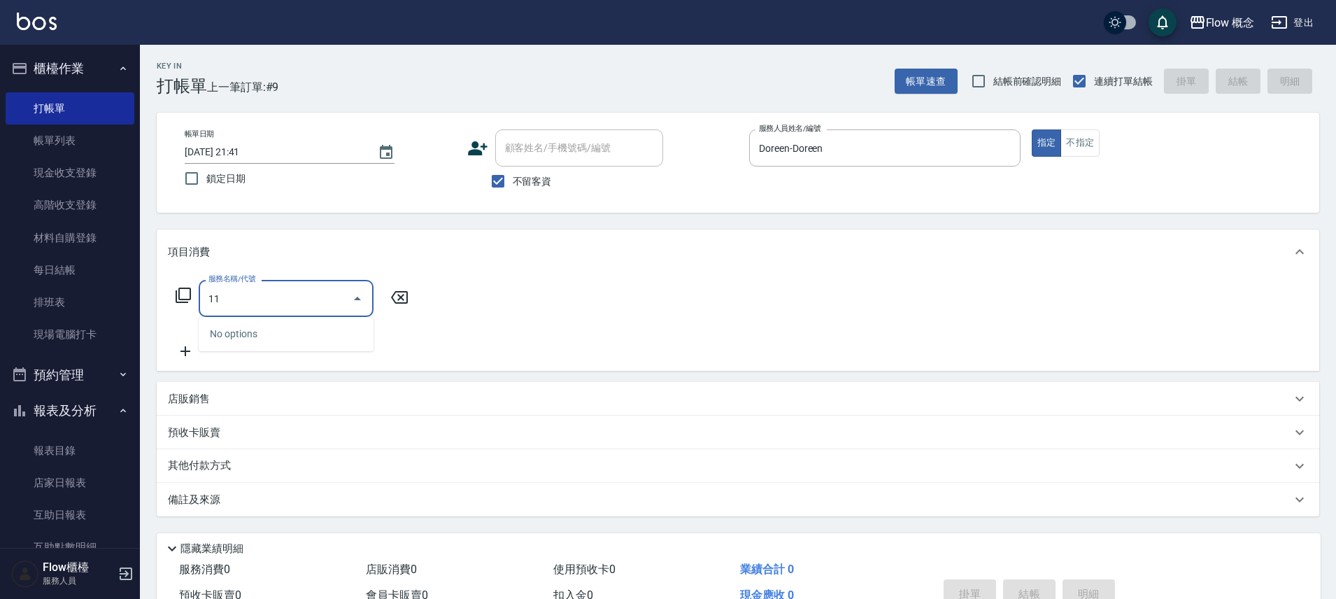
type input "1"
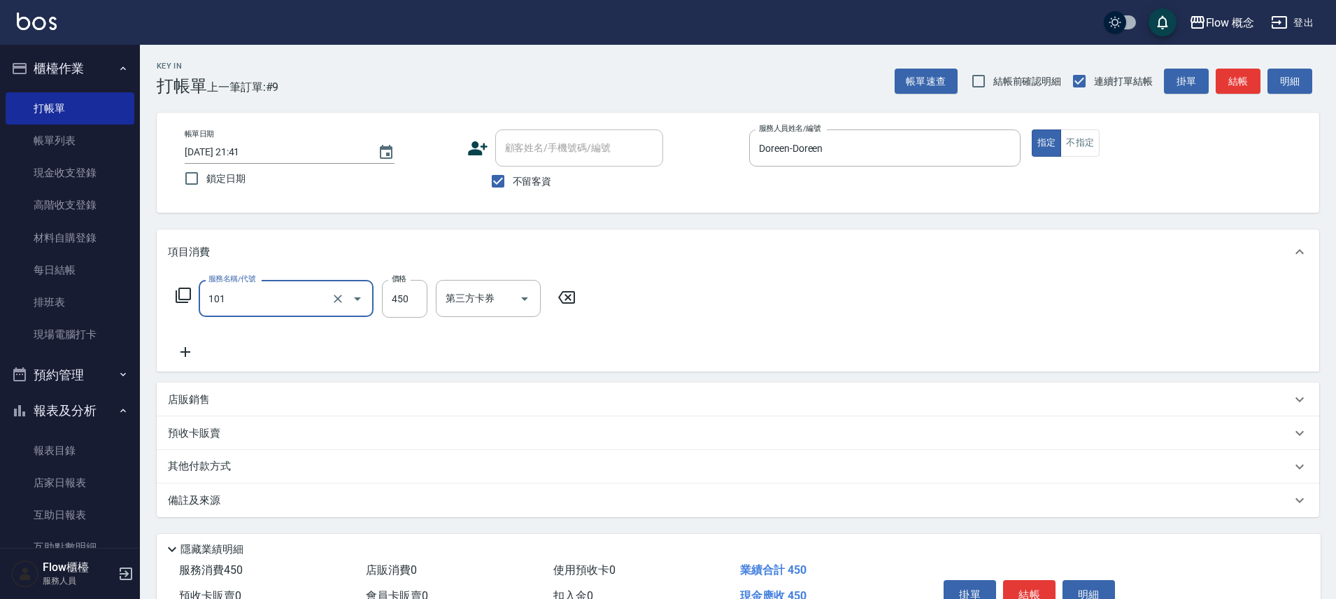
type input "髮浴 (101)"
type input "1800"
click at [1023, 588] on button "結帳" at bounding box center [1029, 594] width 52 height 29
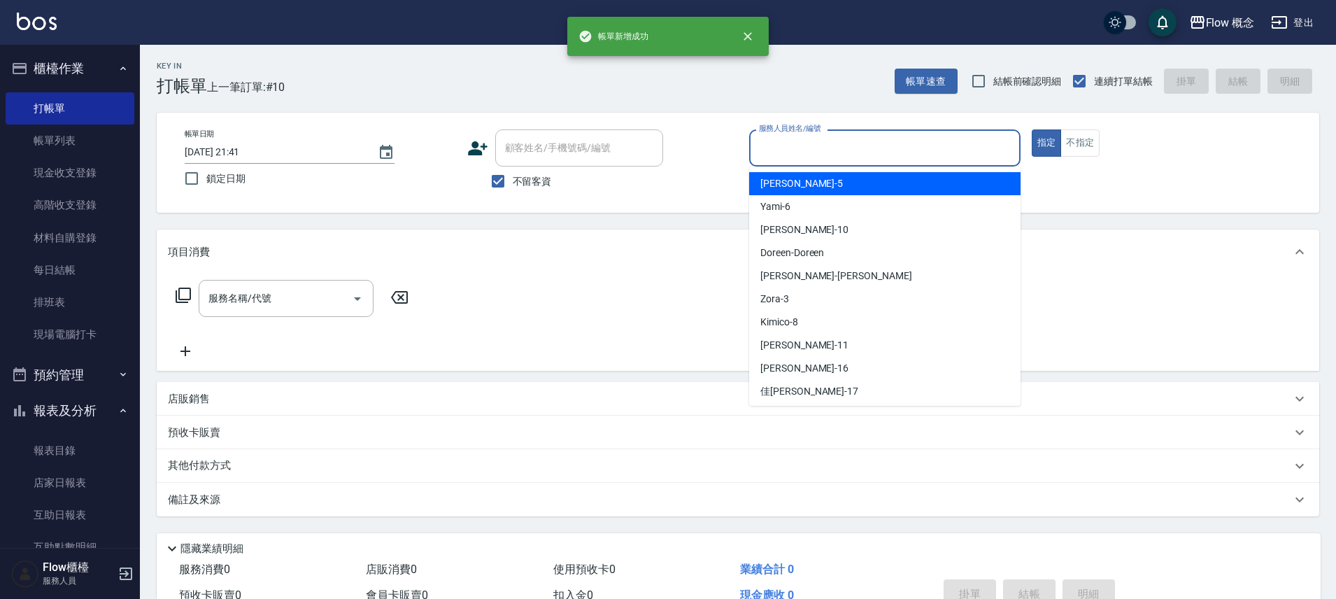
click at [879, 157] on input "服務人員姓名/編號" at bounding box center [884, 148] width 259 height 24
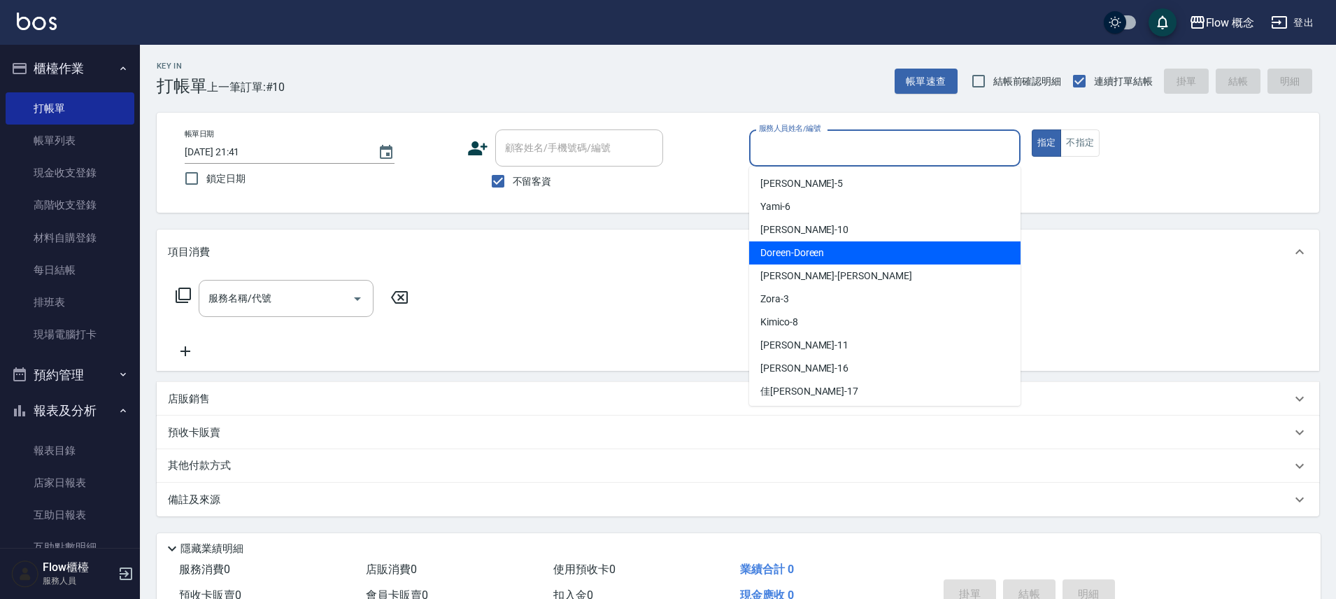
click at [809, 254] on span "Doreen -Doreen" at bounding box center [792, 253] width 64 height 15
type input "Doreen-Doreen"
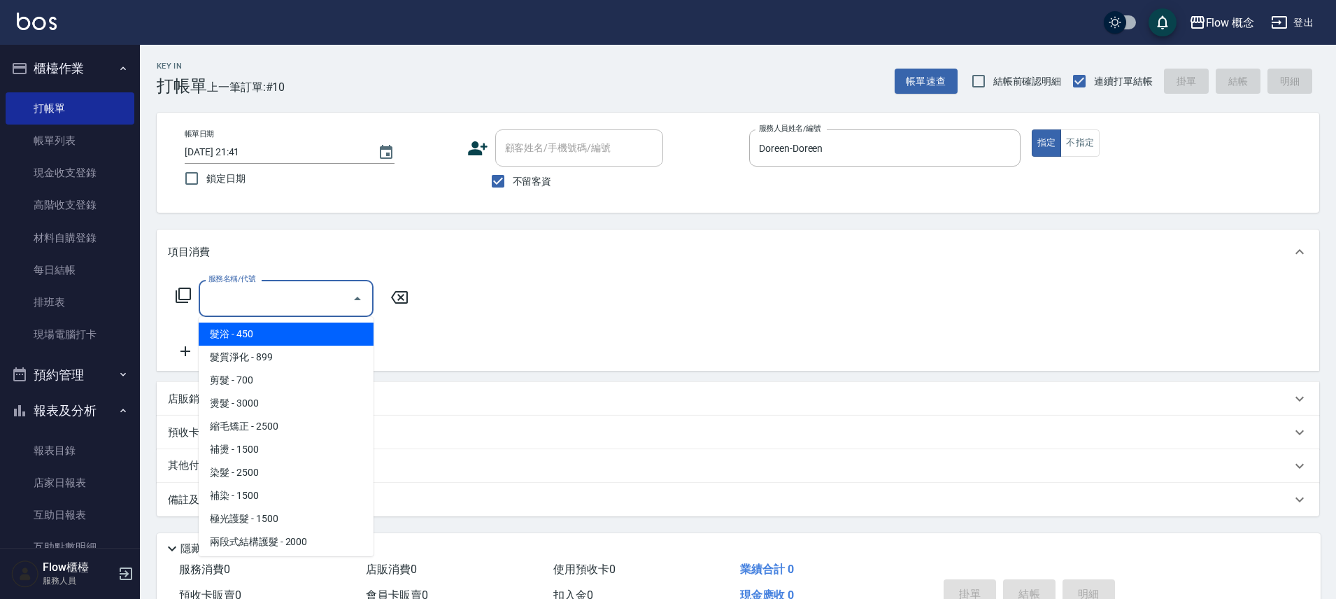
click at [310, 290] on input "服務名稱/代號" at bounding box center [275, 298] width 141 height 24
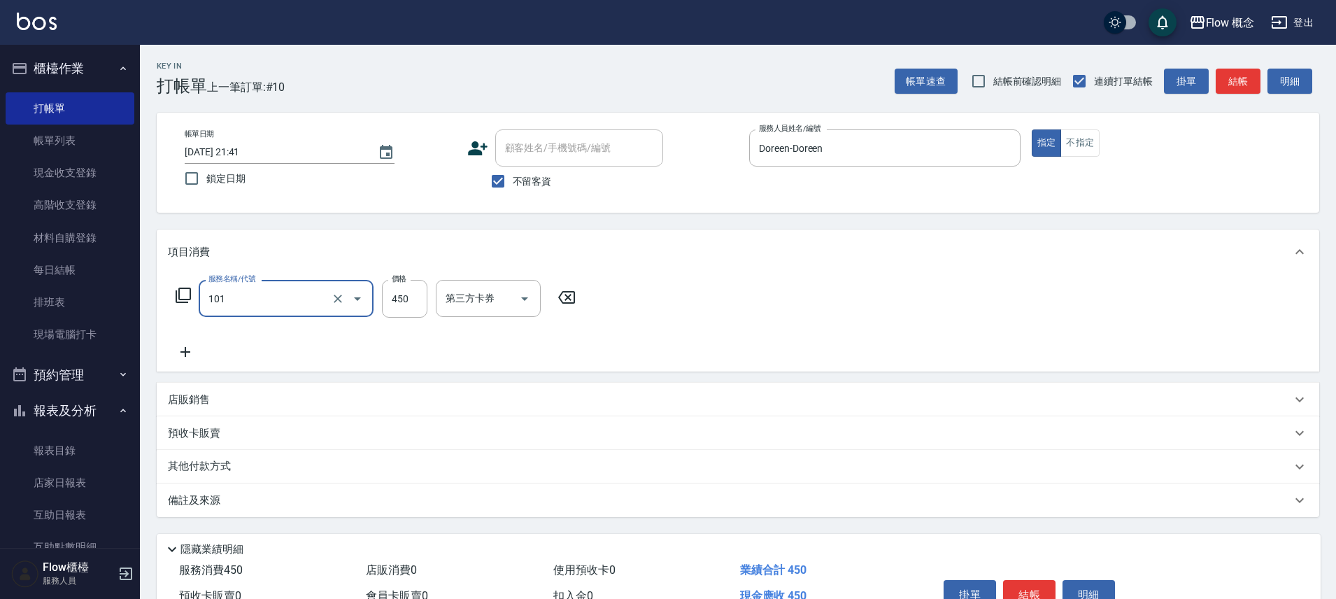
type input "髮浴 (101)"
type input "500"
click at [1041, 586] on button "結帳" at bounding box center [1029, 594] width 52 height 29
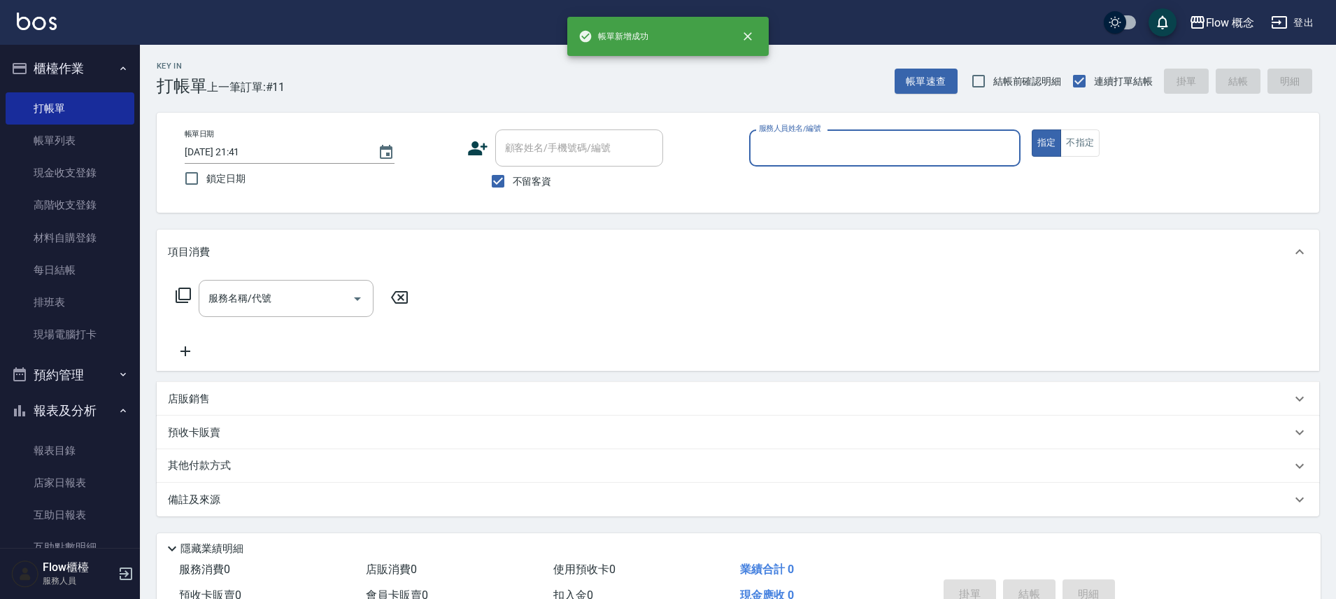
click at [872, 159] on input "服務人員姓名/編號" at bounding box center [884, 148] width 259 height 24
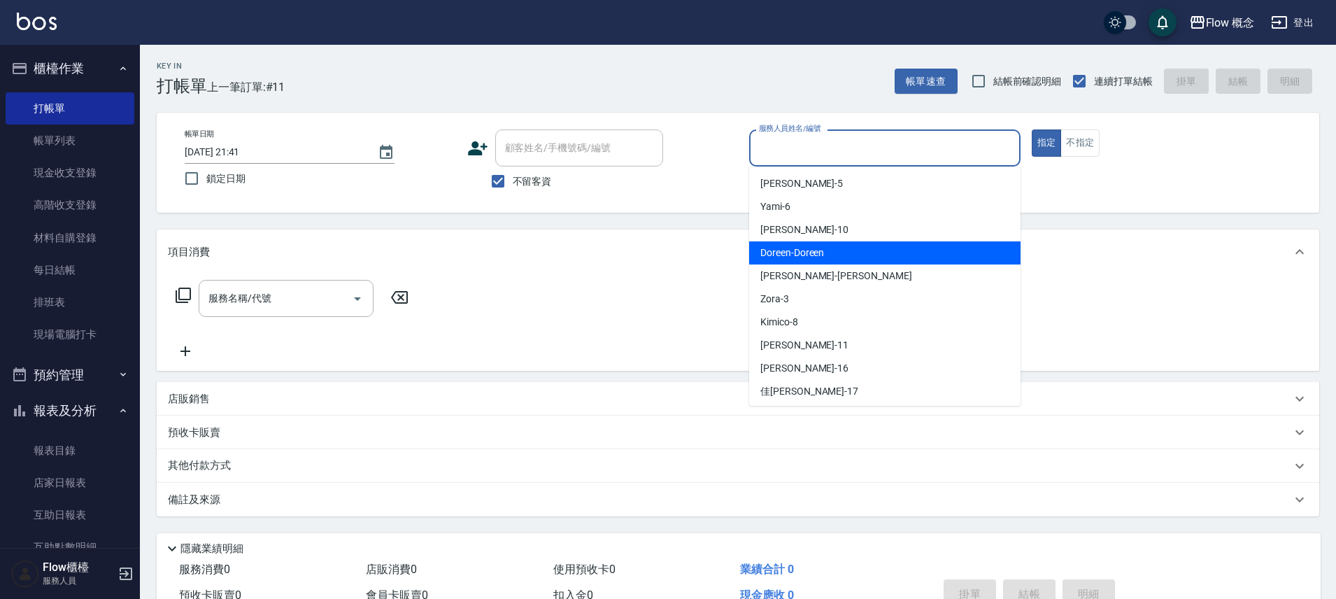
click at [799, 257] on span "Doreen -Doreen" at bounding box center [792, 253] width 64 height 15
type input "Doreen-Doreen"
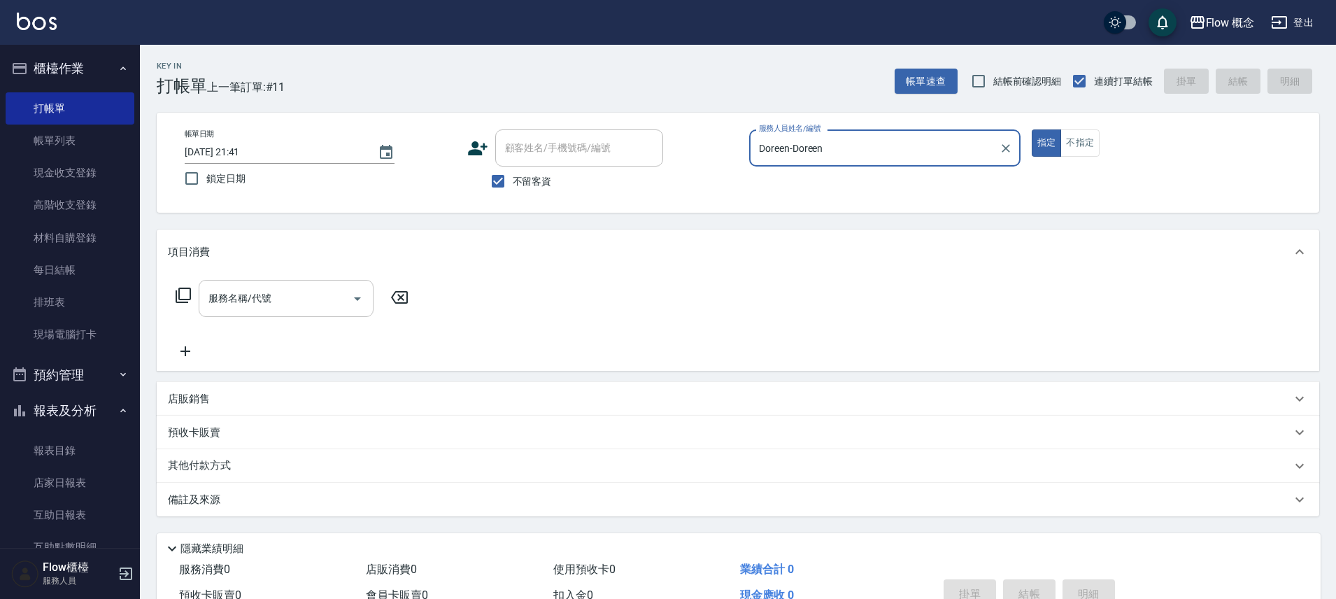
click at [233, 307] on input "服務名稱/代號" at bounding box center [275, 298] width 141 height 24
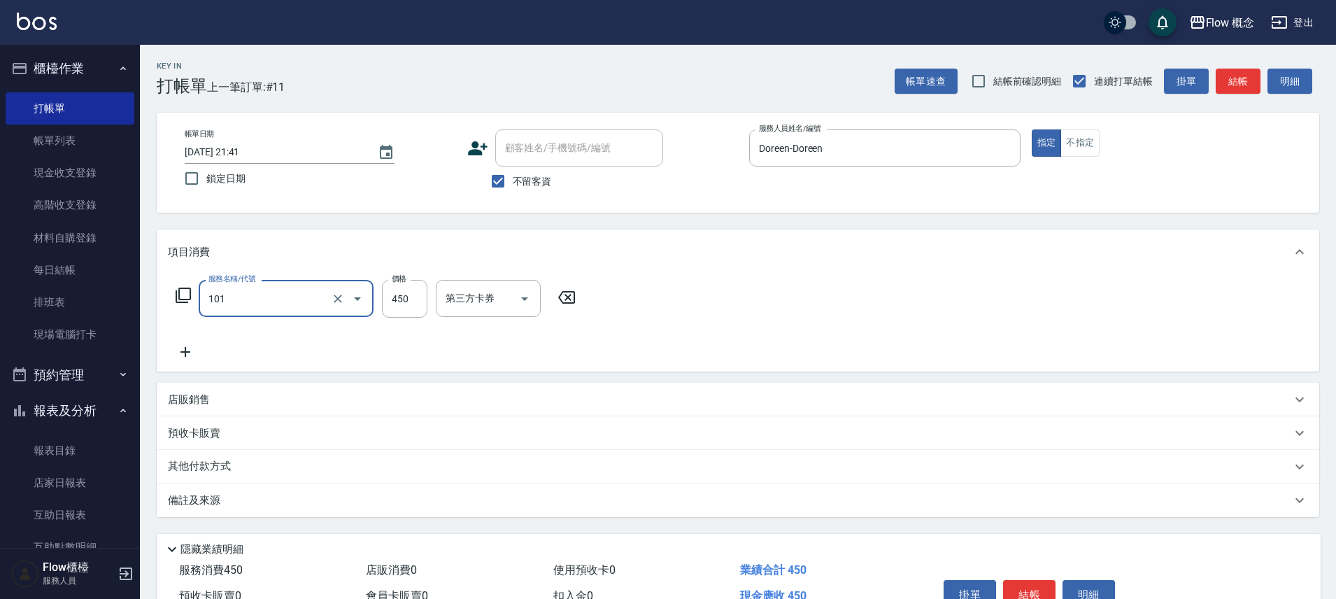
type input "髮浴 (101)"
type input "400"
click at [1040, 590] on button "結帳" at bounding box center [1029, 594] width 52 height 29
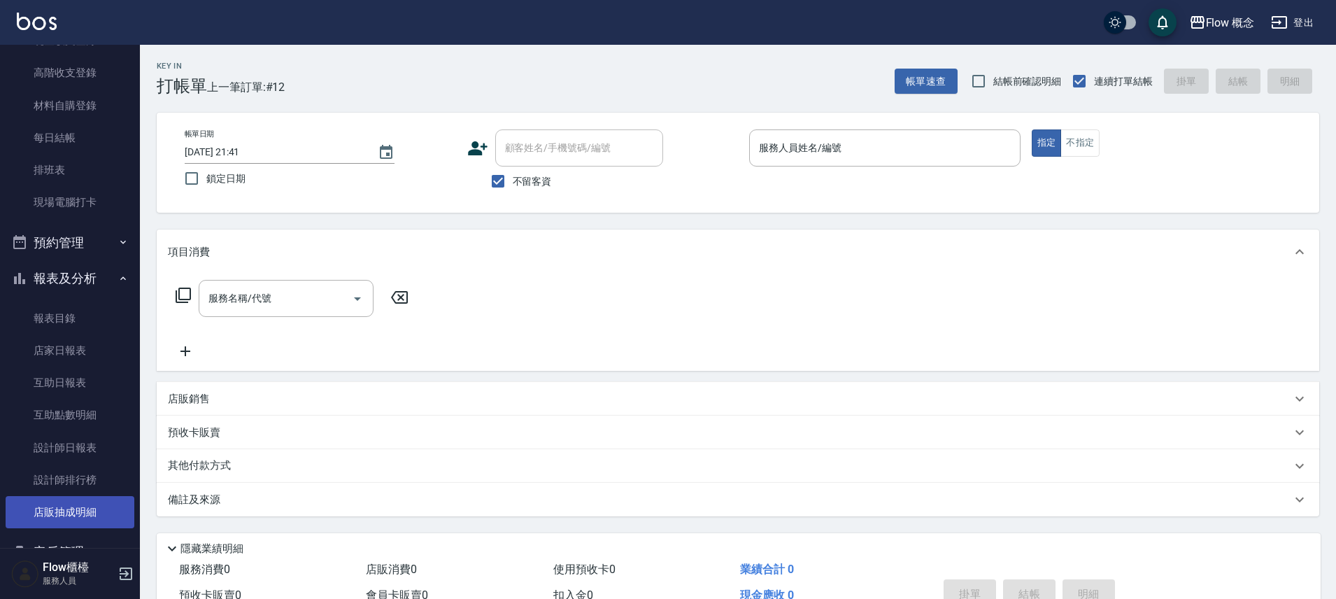
scroll to position [207, 0]
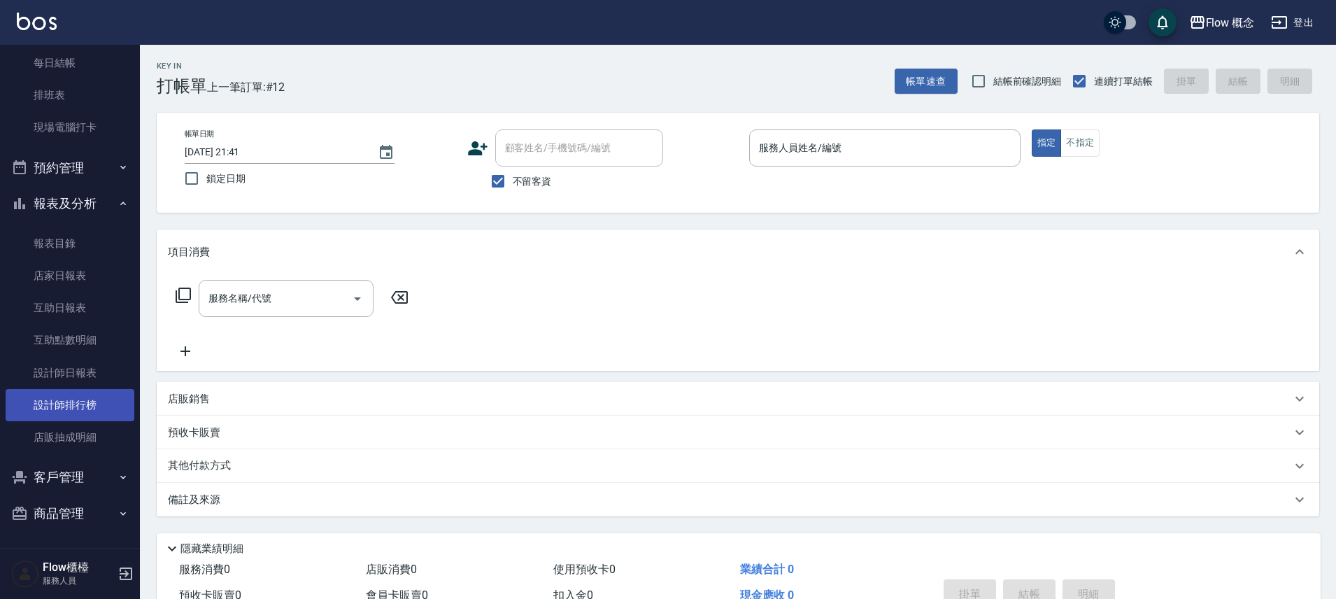
click at [96, 393] on link "設計師排行榜" at bounding box center [70, 405] width 129 height 32
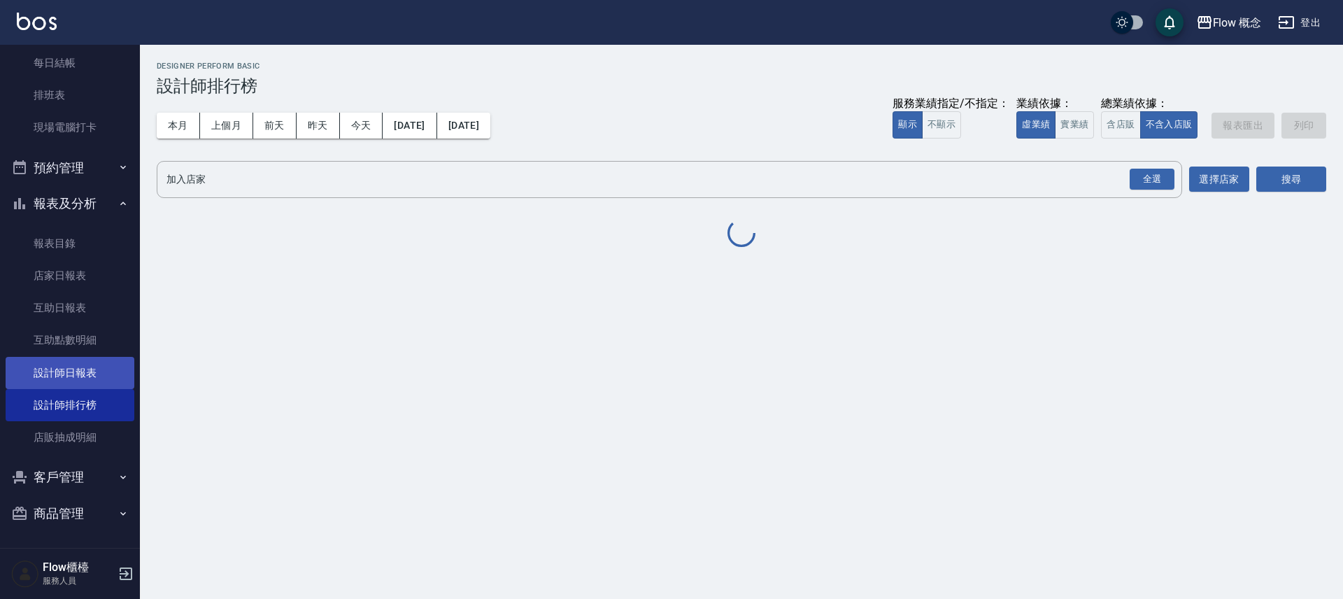
drag, startPoint x: 99, startPoint y: 385, endPoint x: 98, endPoint y: 372, distance: 13.4
click at [99, 384] on link "設計師日報表" at bounding box center [70, 373] width 129 height 32
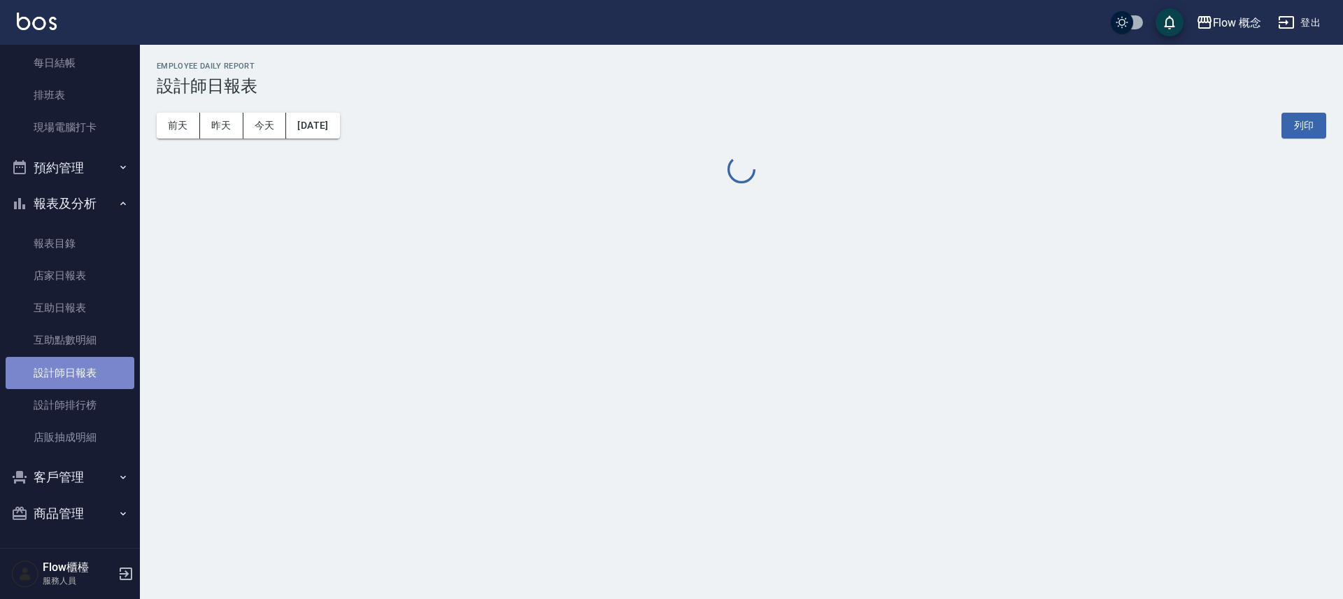
click at [98, 372] on link "設計師日報表" at bounding box center [70, 373] width 129 height 32
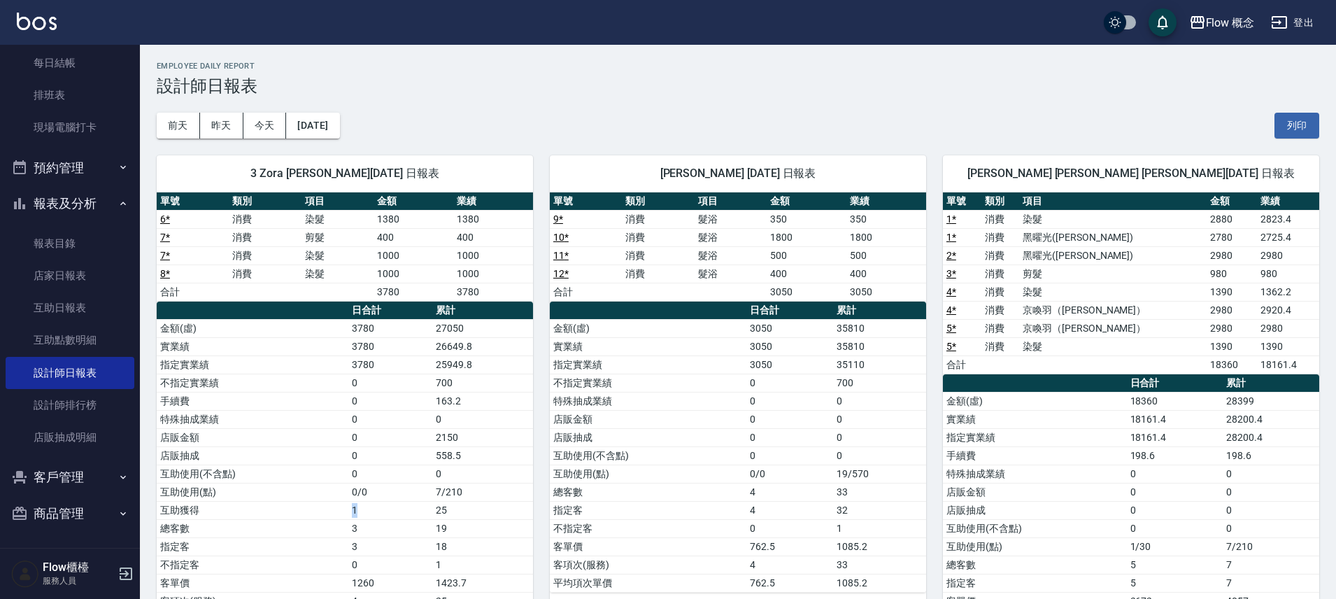
drag, startPoint x: 390, startPoint y: 515, endPoint x: 418, endPoint y: 515, distance: 28.7
click at [418, 515] on tr "互助獲得 1 25" at bounding box center [345, 510] width 376 height 18
click at [242, 124] on button "昨天" at bounding box center [221, 126] width 43 height 26
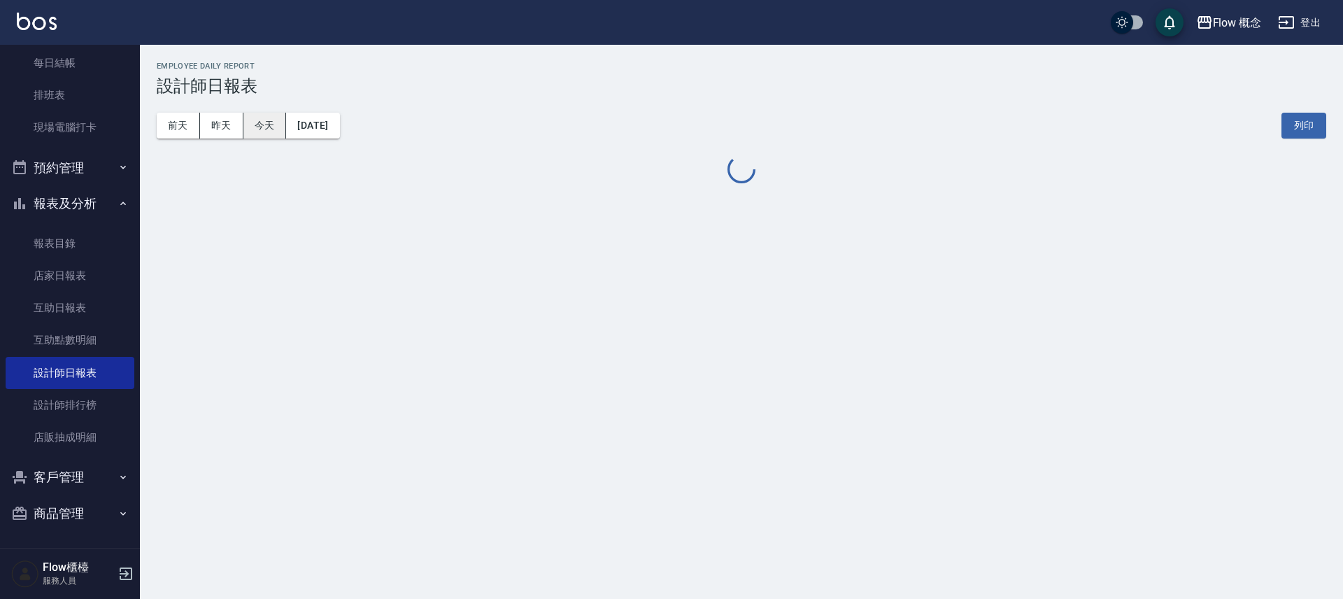
click at [255, 131] on button "今天" at bounding box center [264, 126] width 43 height 26
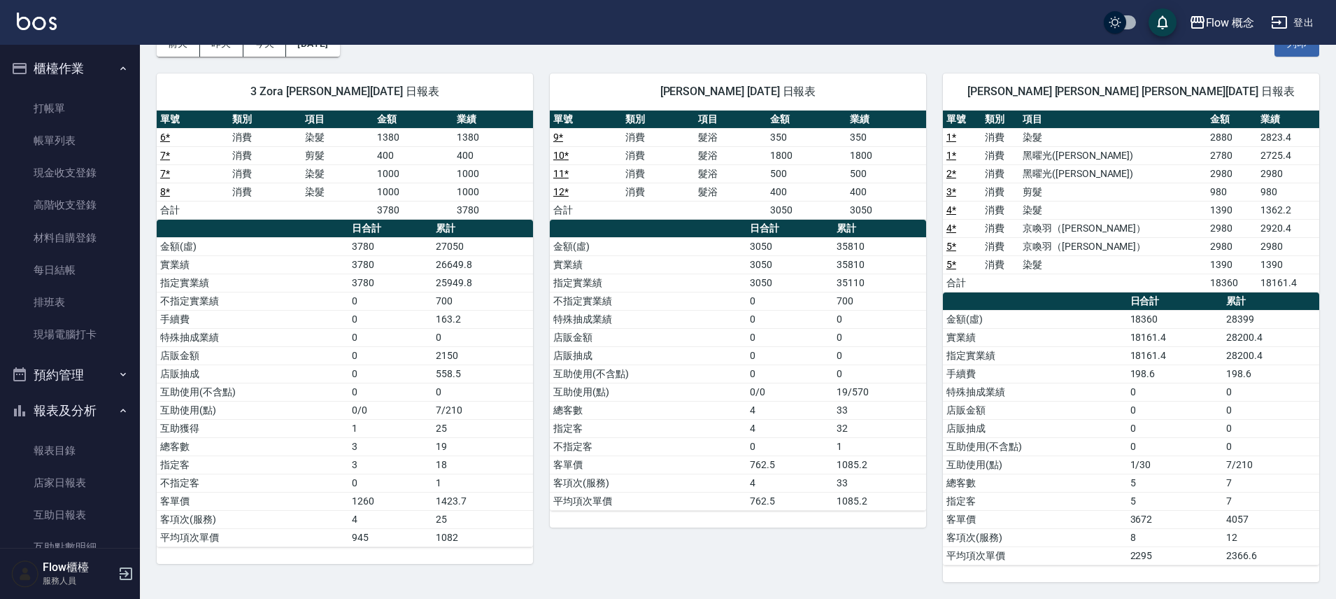
scroll to position [207, 0]
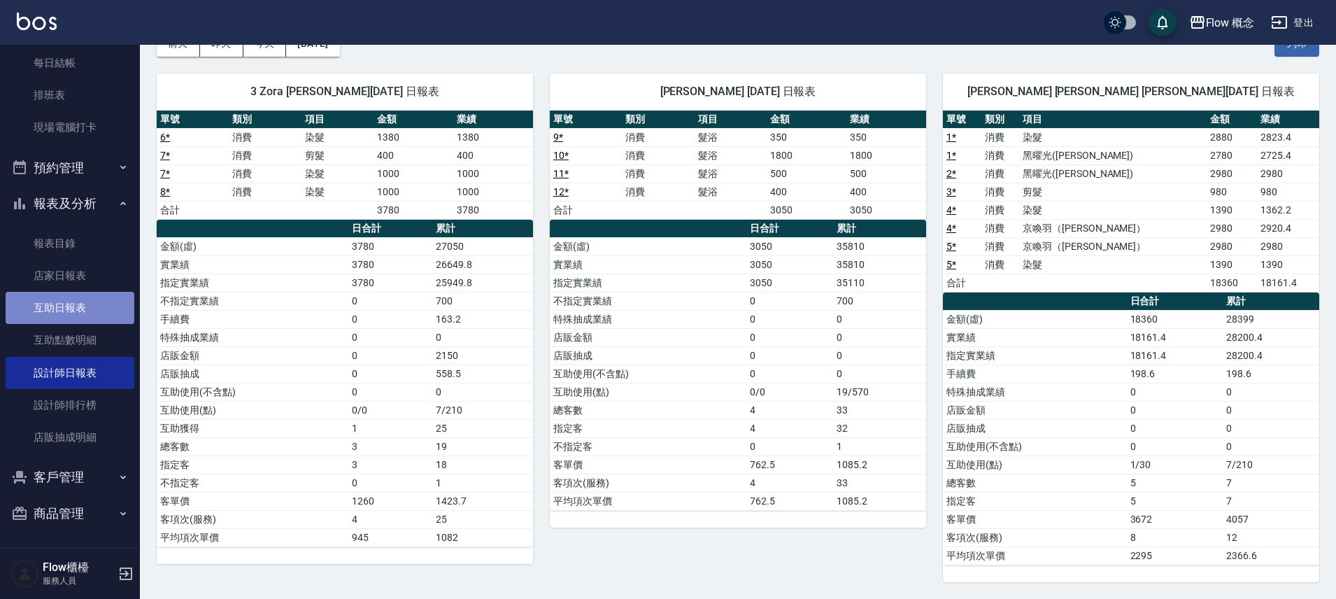
click at [78, 320] on link "互助日報表" at bounding box center [70, 308] width 129 height 32
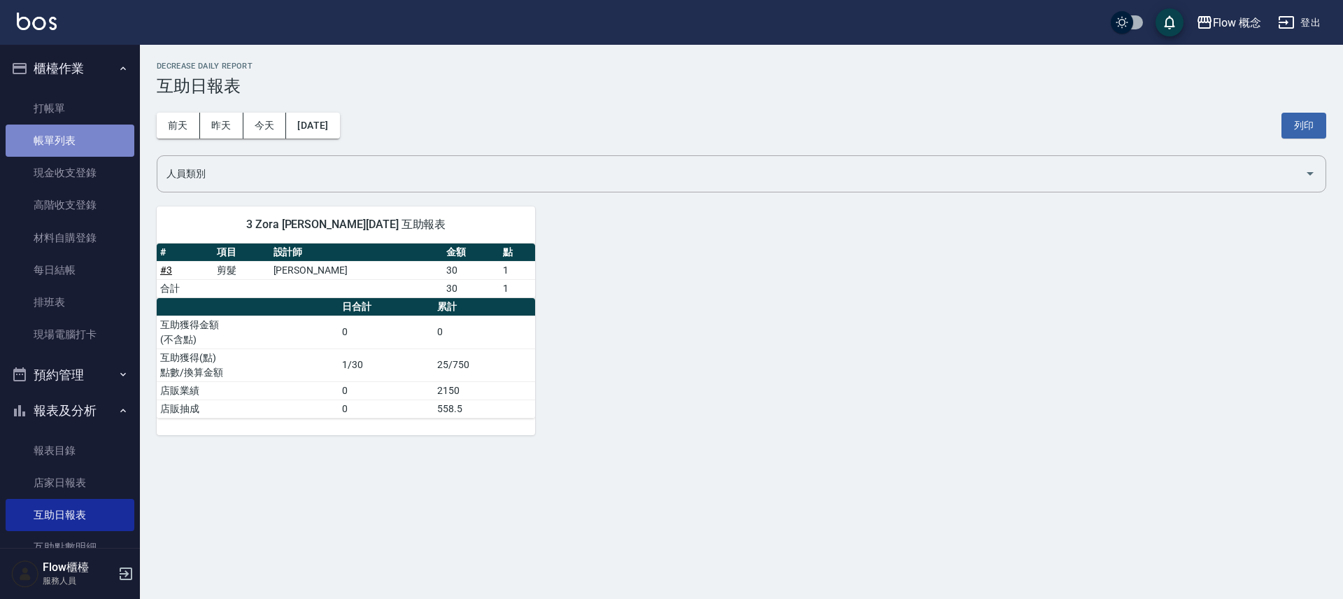
click at [78, 139] on link "帳單列表" at bounding box center [70, 141] width 129 height 32
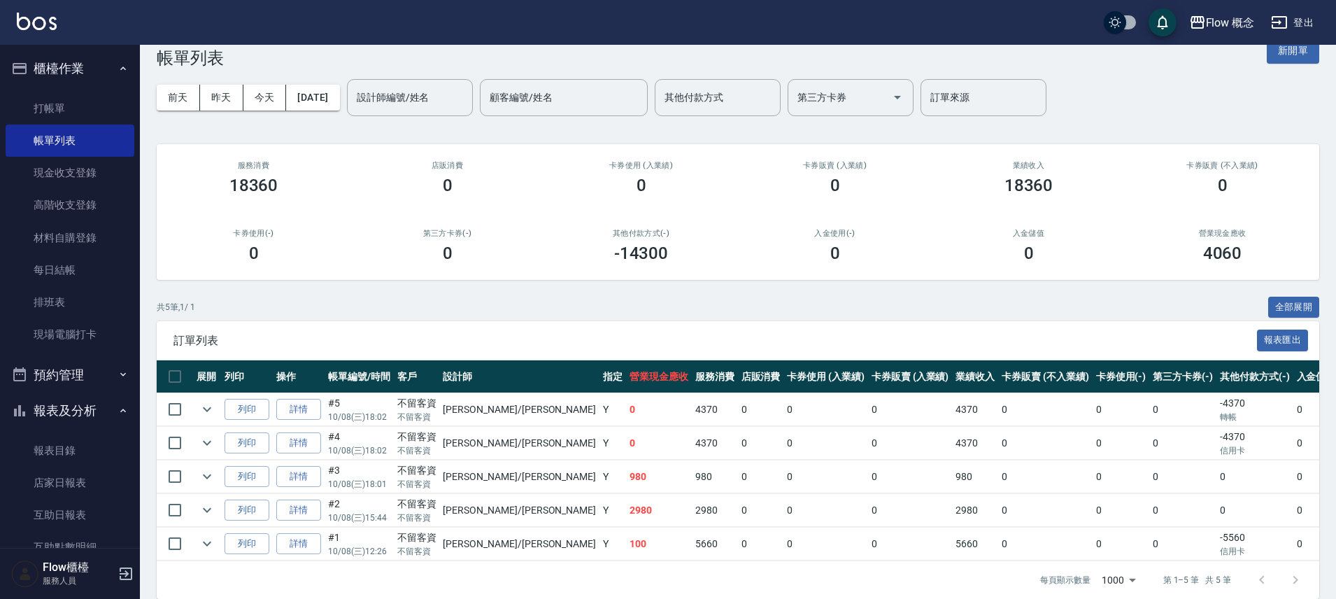
scroll to position [55, 0]
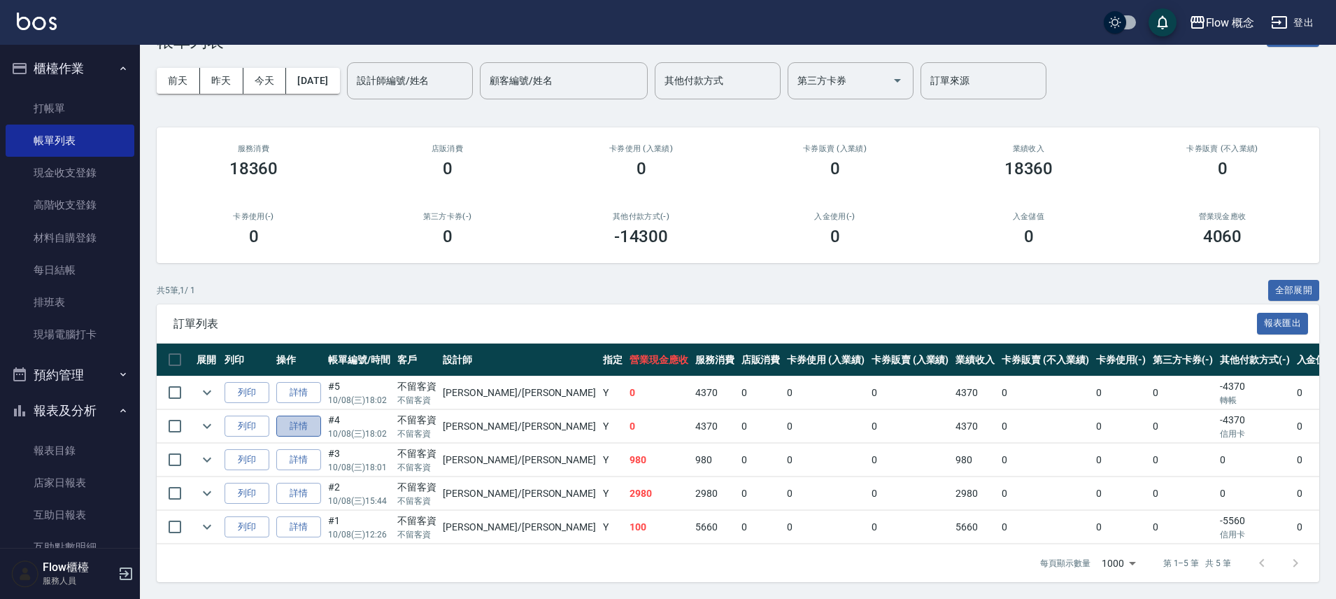
click at [313, 420] on link "詳情" at bounding box center [298, 426] width 45 height 22
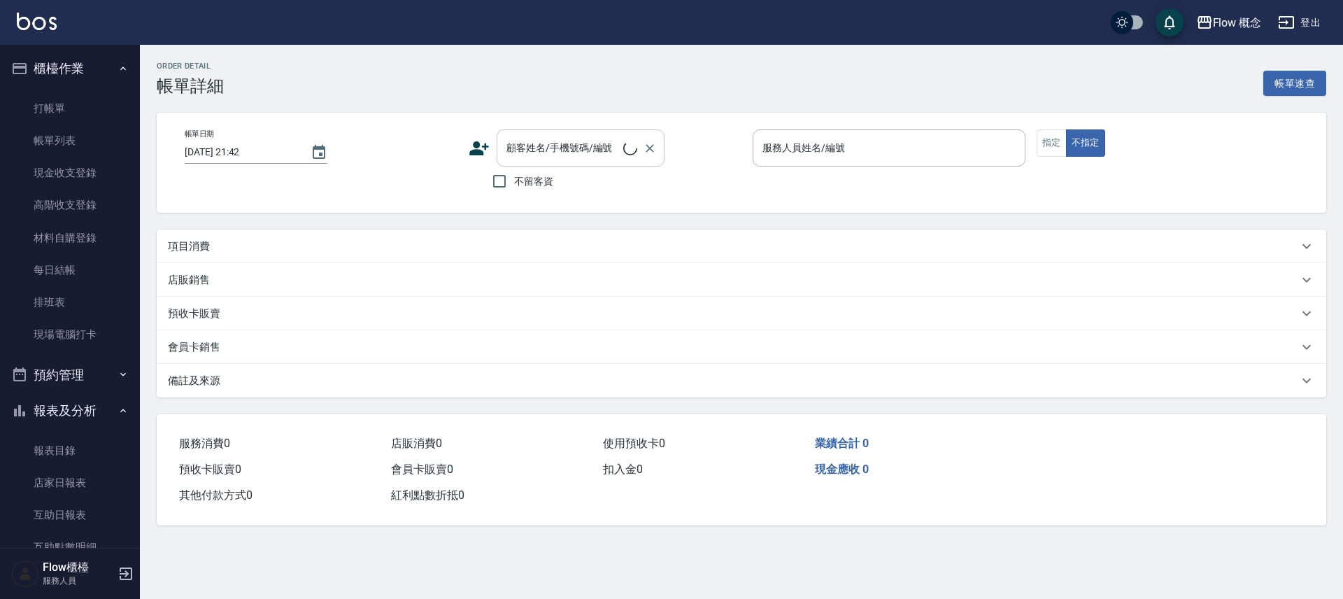
type input "2025/10/08 18:02"
checkbox input "true"
type input "Irene-Irene"
type input "FB/Instagram"
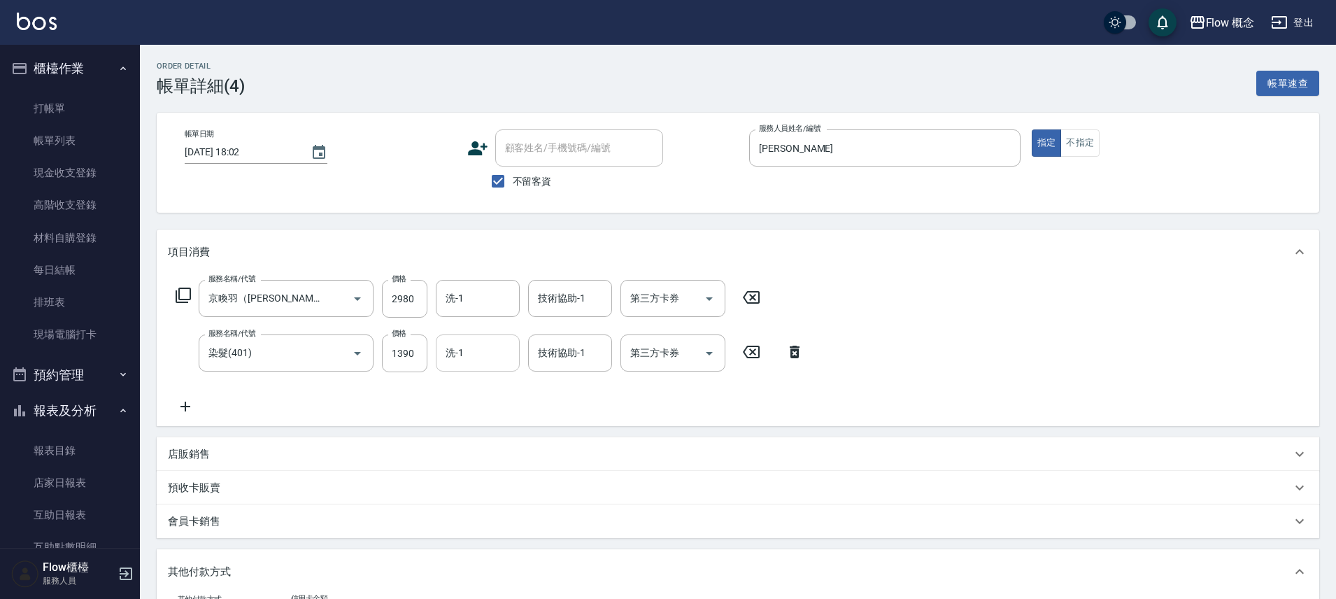
type input "京喚羽（Irene）(521)"
type input "染髮(401)"
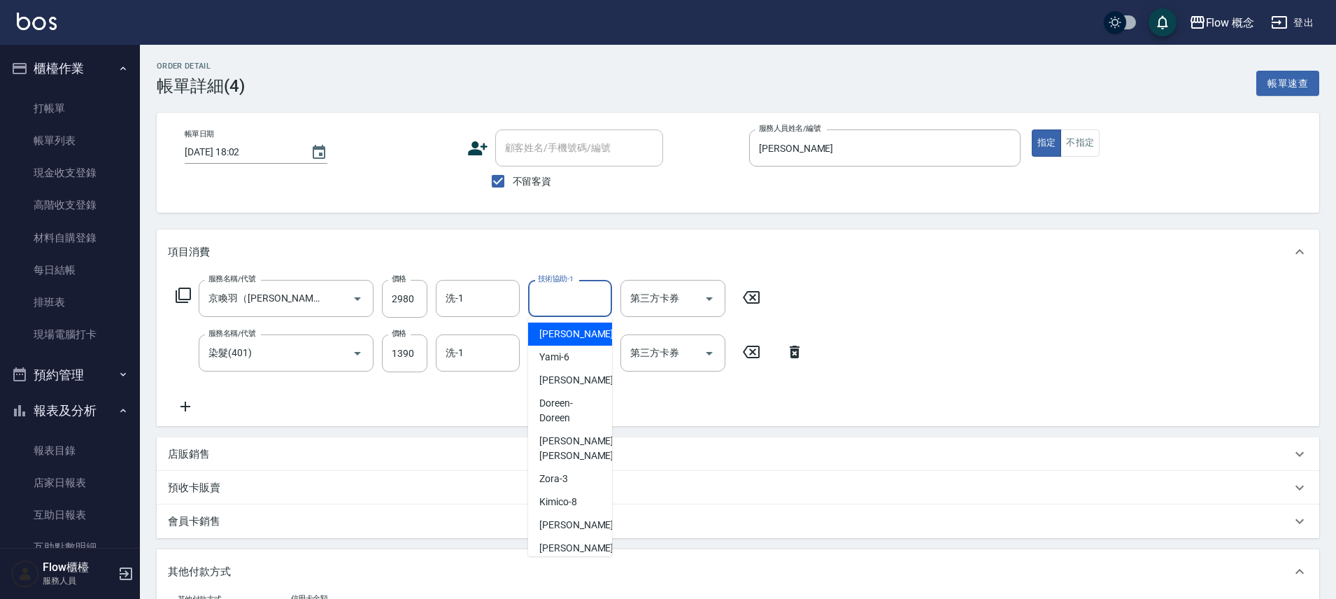
click at [551, 287] on div "技術協助-1 技術協助-1" at bounding box center [570, 298] width 84 height 37
type input "Zora-3"
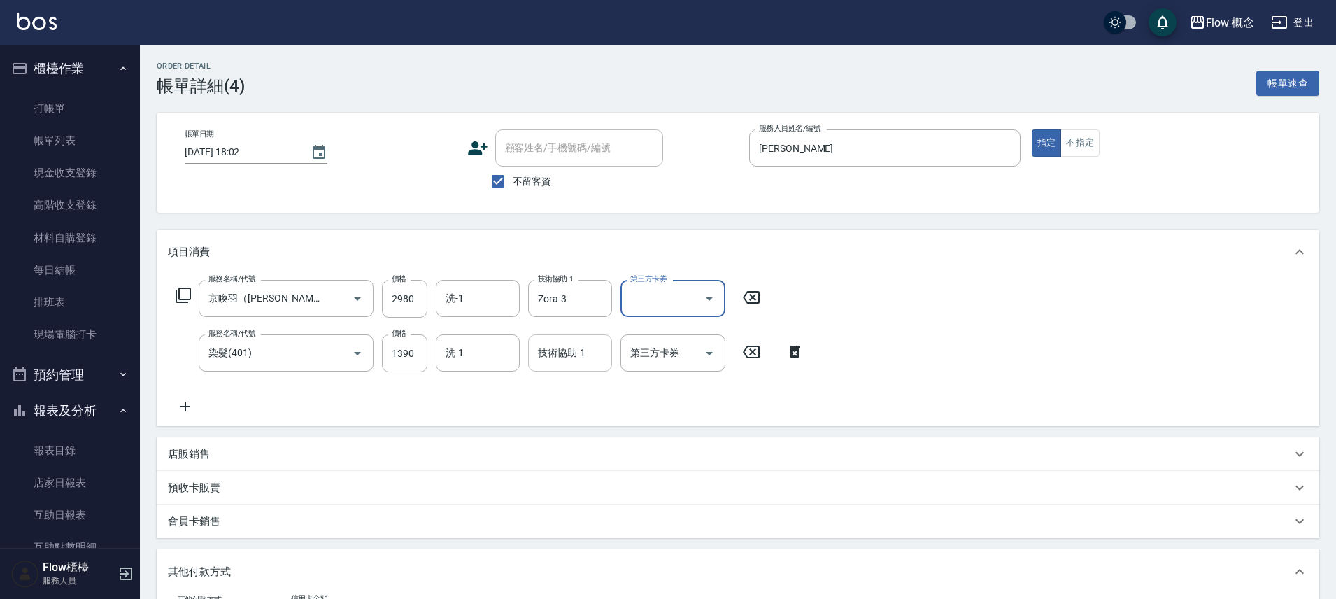
click at [589, 347] on input "技術協助-1" at bounding box center [569, 353] width 71 height 24
type input "Zora-3"
click at [488, 318] on div "服務名稱/代號 京喚羽（Irene）(521) 服務名稱/代號 價格 2980 價格 洗-1 洗-1 技術協助-1 Zora-3 技術協助-1 第三方卡券 第…" at bounding box center [490, 347] width 644 height 135
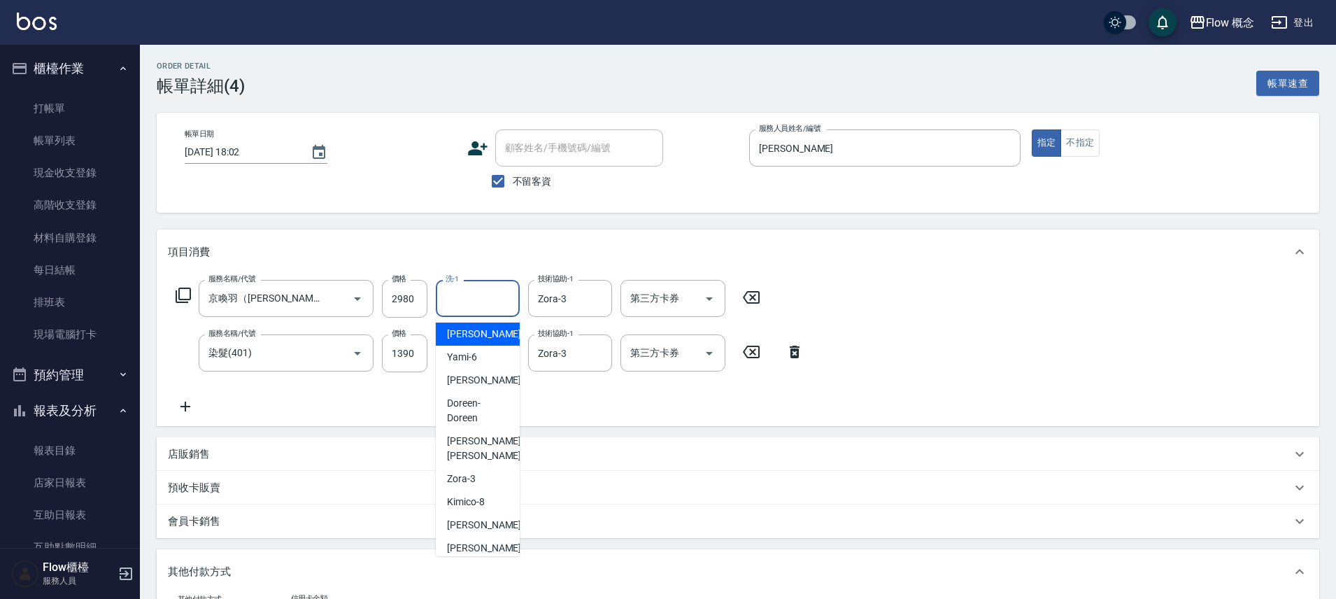
click at [490, 309] on input "洗-1" at bounding box center [477, 298] width 71 height 24
type input "Zora-3"
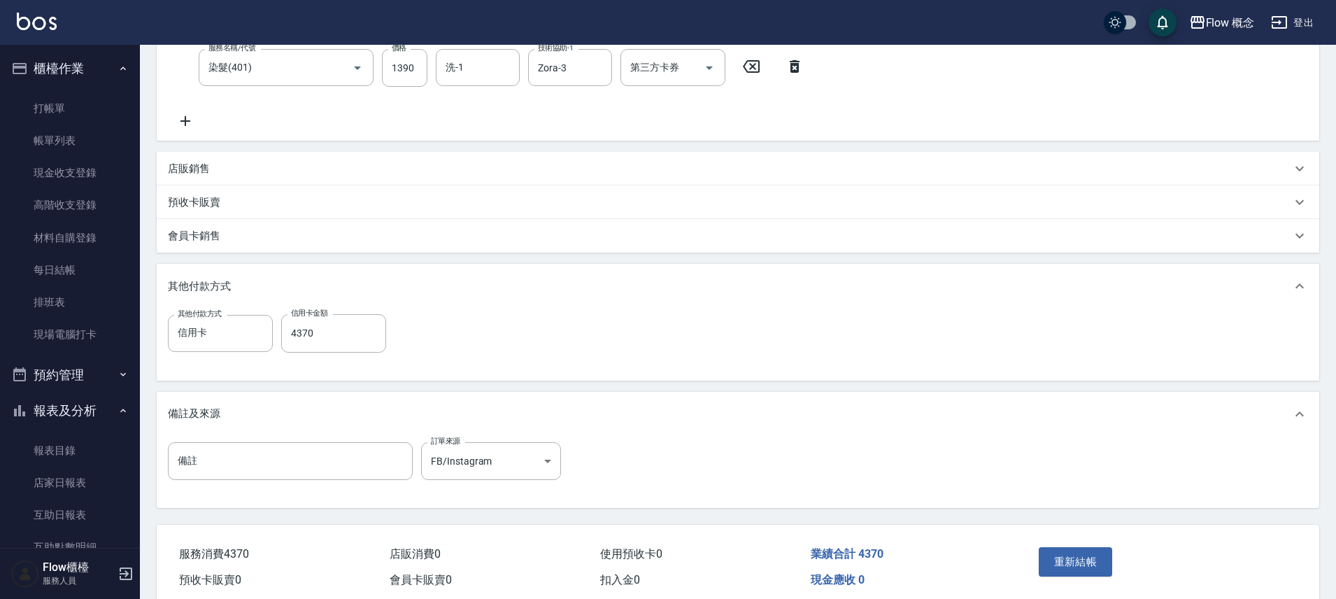
scroll to position [346, 0]
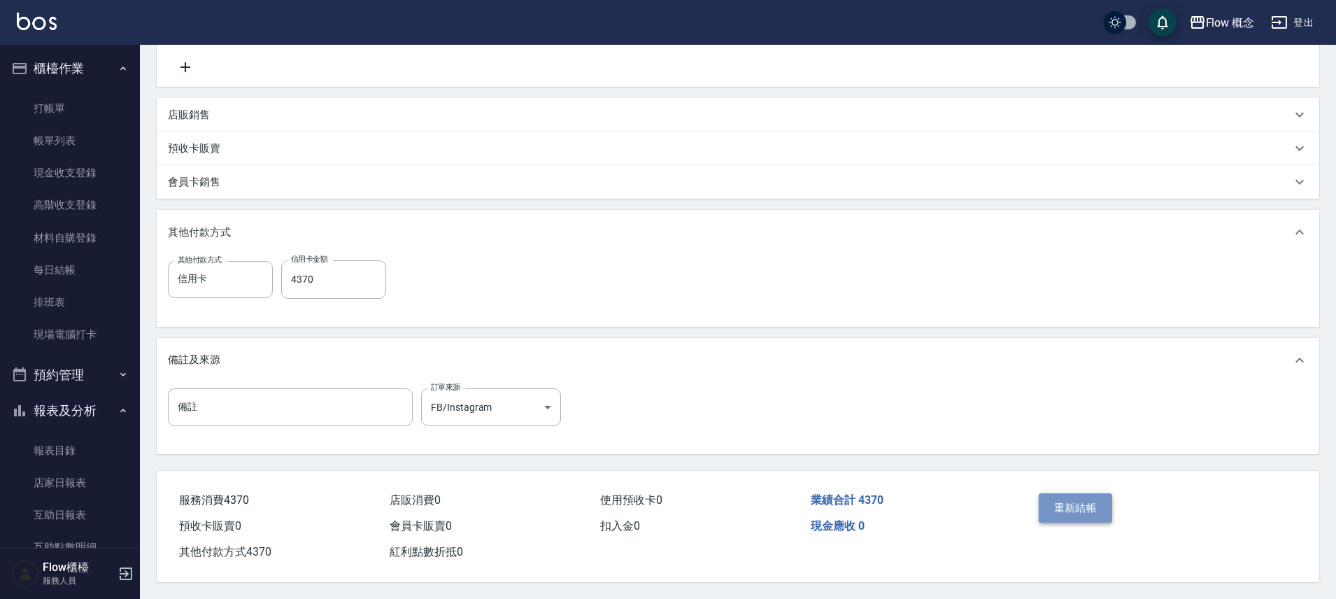
click at [1091, 501] on button "重新結帳" at bounding box center [1076, 507] width 74 height 29
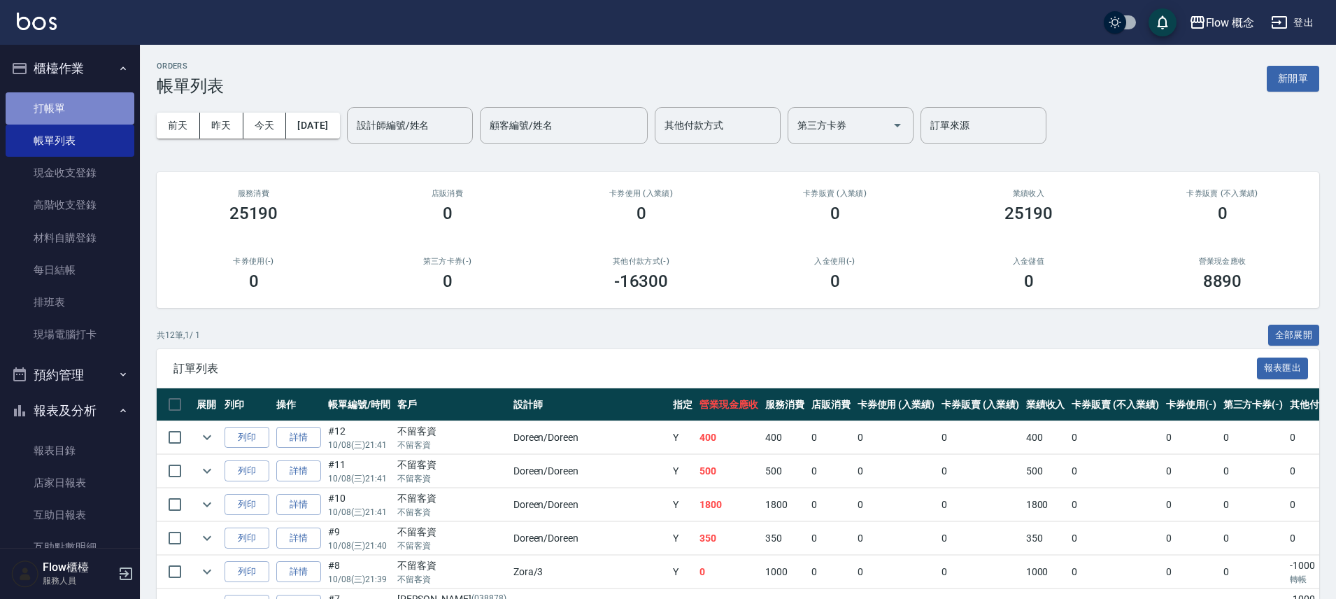
click at [85, 117] on link "打帳單" at bounding box center [70, 108] width 129 height 32
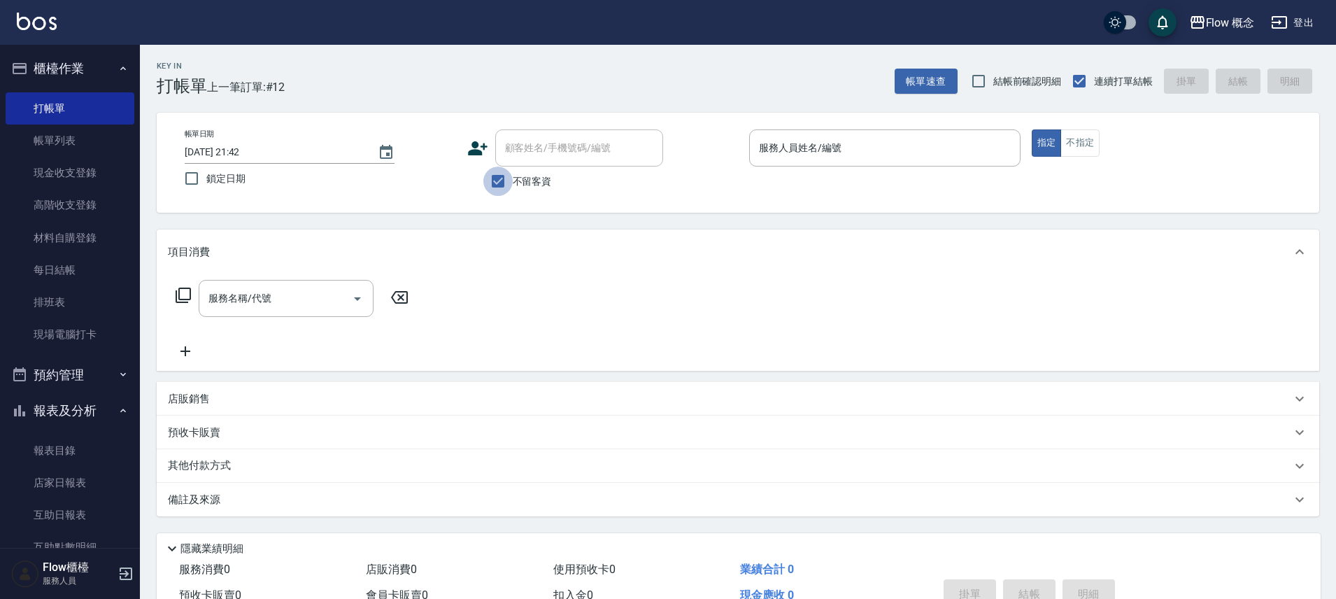
click at [495, 176] on input "不留客資" at bounding box center [497, 180] width 29 height 29
checkbox input "false"
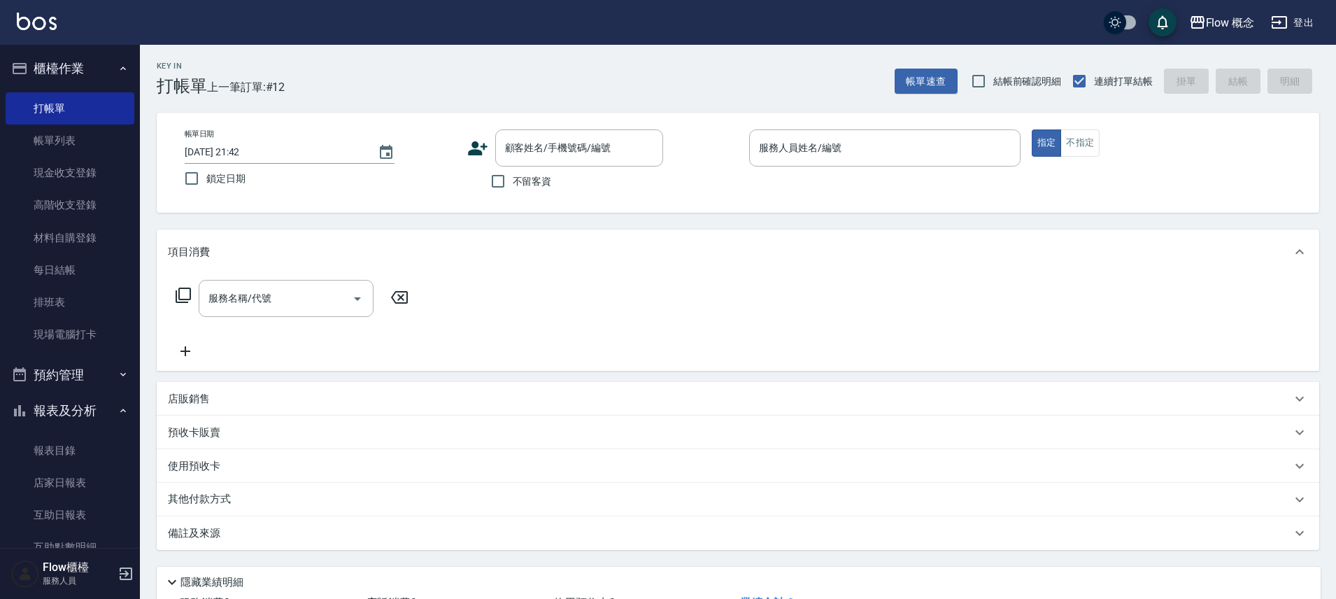
click at [478, 149] on icon at bounding box center [478, 148] width 20 height 14
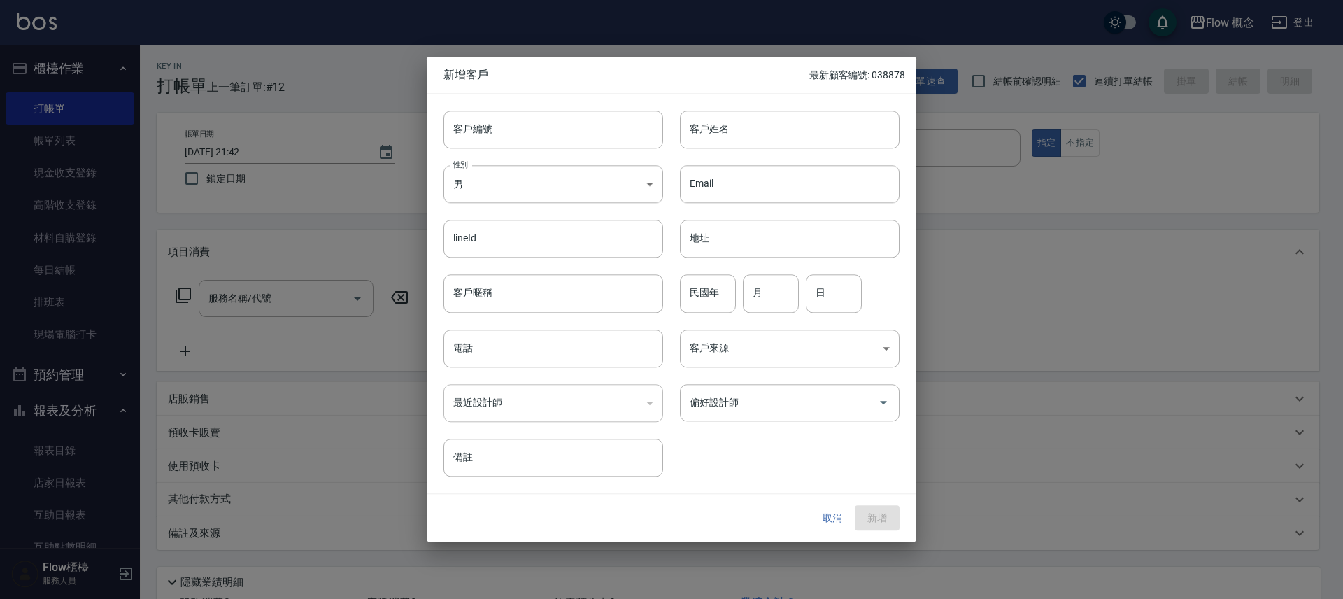
click at [548, 150] on div "性別 男 MALE 性別" at bounding box center [545, 175] width 236 height 55
click at [543, 111] on input "客戶編號" at bounding box center [553, 130] width 220 height 38
type input "105593"
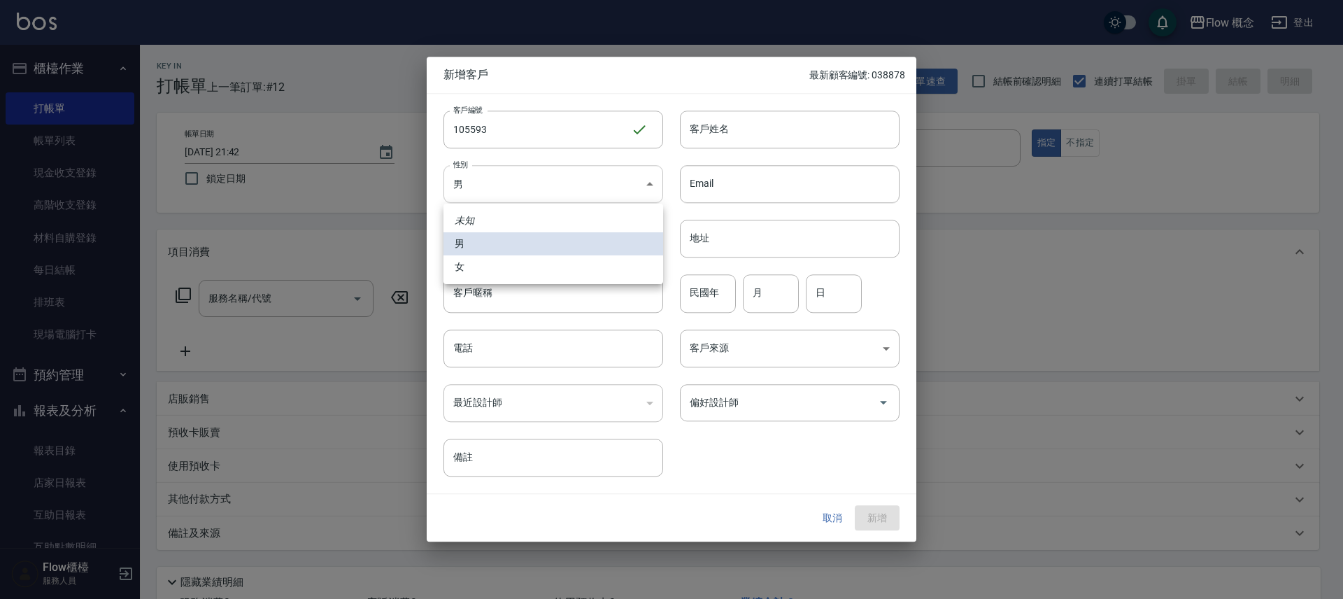
click at [498, 191] on body "Flow 概念 登出 櫃檯作業 打帳單 帳單列表 現金收支登錄 高階收支登錄 材料自購登錄 每日結帳 排班表 現場電腦打卡 預約管理 預約管理 單日預約紀錄 …" at bounding box center [671, 351] width 1343 height 702
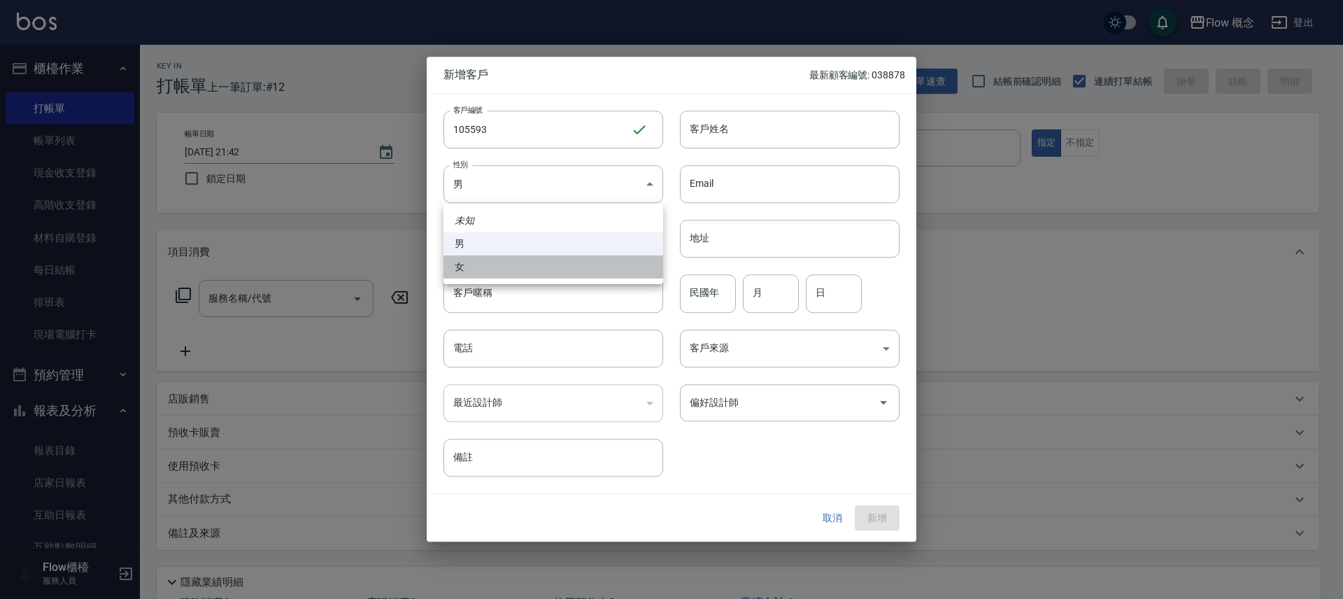
click at [521, 269] on li "女" at bounding box center [553, 266] width 220 height 23
type input "[DEMOGRAPHIC_DATA]"
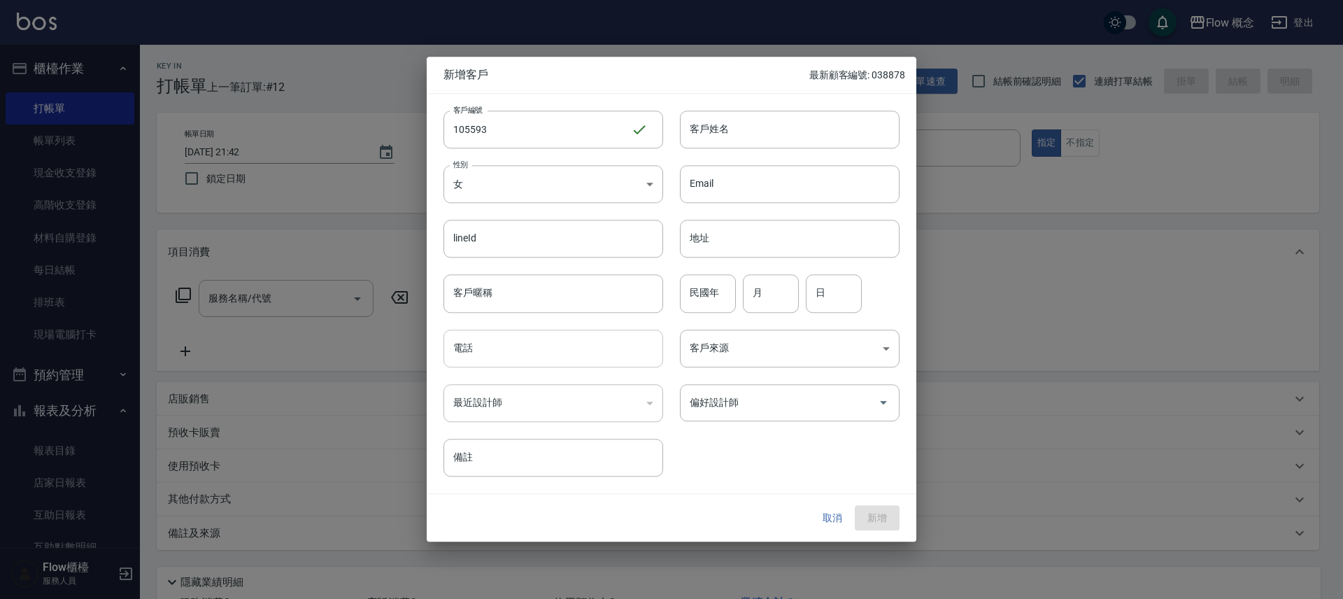
click at [473, 345] on input "電話" at bounding box center [553, 348] width 220 height 38
type input "0913165593"
click at [753, 135] on input "客戶姓名" at bounding box center [790, 130] width 220 height 38
click at [724, 136] on input "客戶姓名" at bounding box center [790, 130] width 220 height 38
type input "張莉滎"
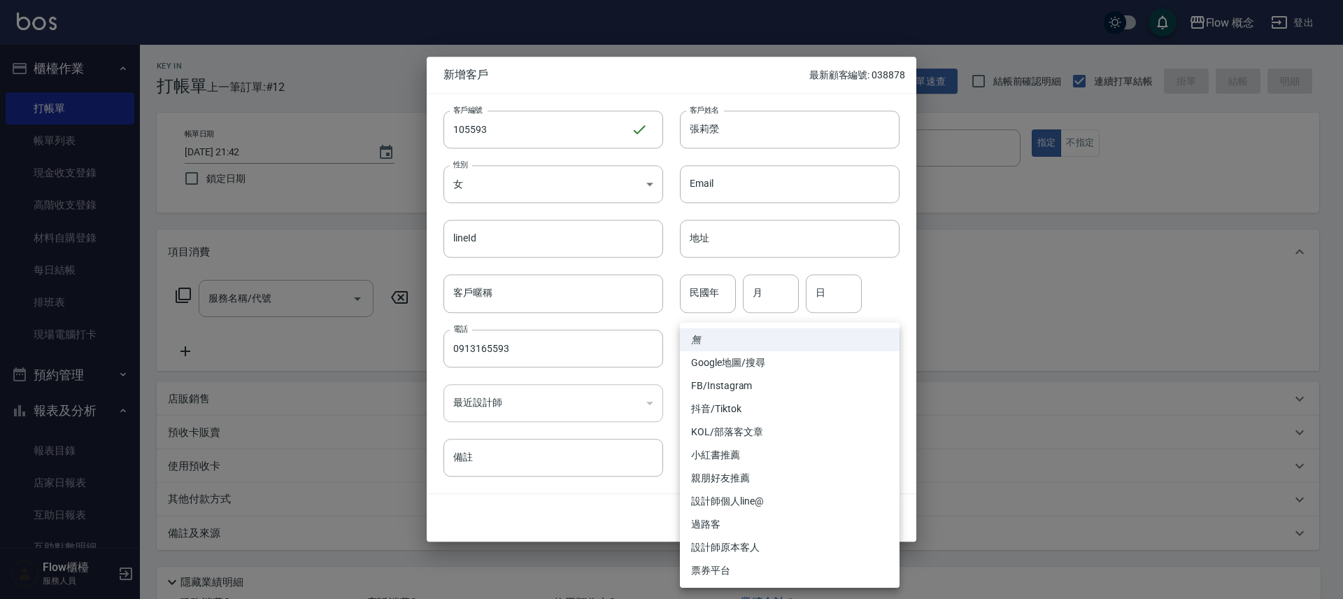
drag, startPoint x: 740, startPoint y: 339, endPoint x: 744, endPoint y: 349, distance: 11.1
click at [740, 339] on body "Flow 概念 登出 櫃檯作業 打帳單 帳單列表 現金收支登錄 高階收支登錄 材料自購登錄 每日結帳 排班表 現場電腦打卡 預約管理 預約管理 單日預約紀錄 …" at bounding box center [671, 351] width 1343 height 702
click at [753, 392] on li "FB/Instagram" at bounding box center [790, 385] width 220 height 23
type input "FB/Instagram"
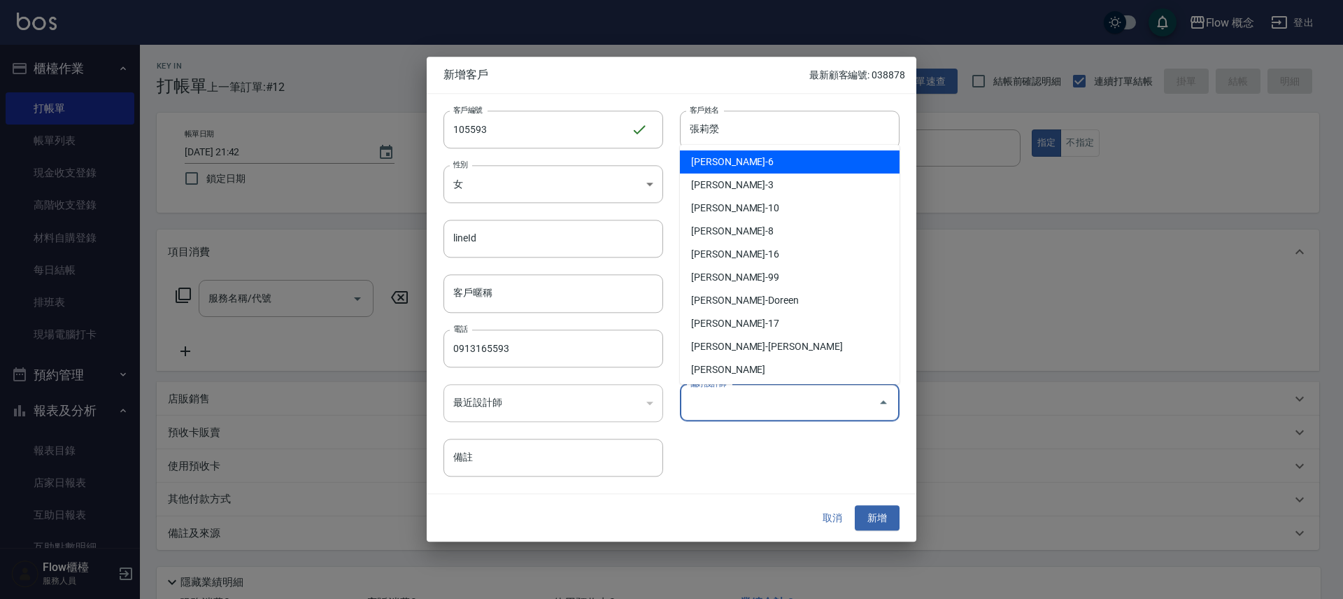
click at [753, 397] on input "偏好設計師" at bounding box center [779, 402] width 186 height 24
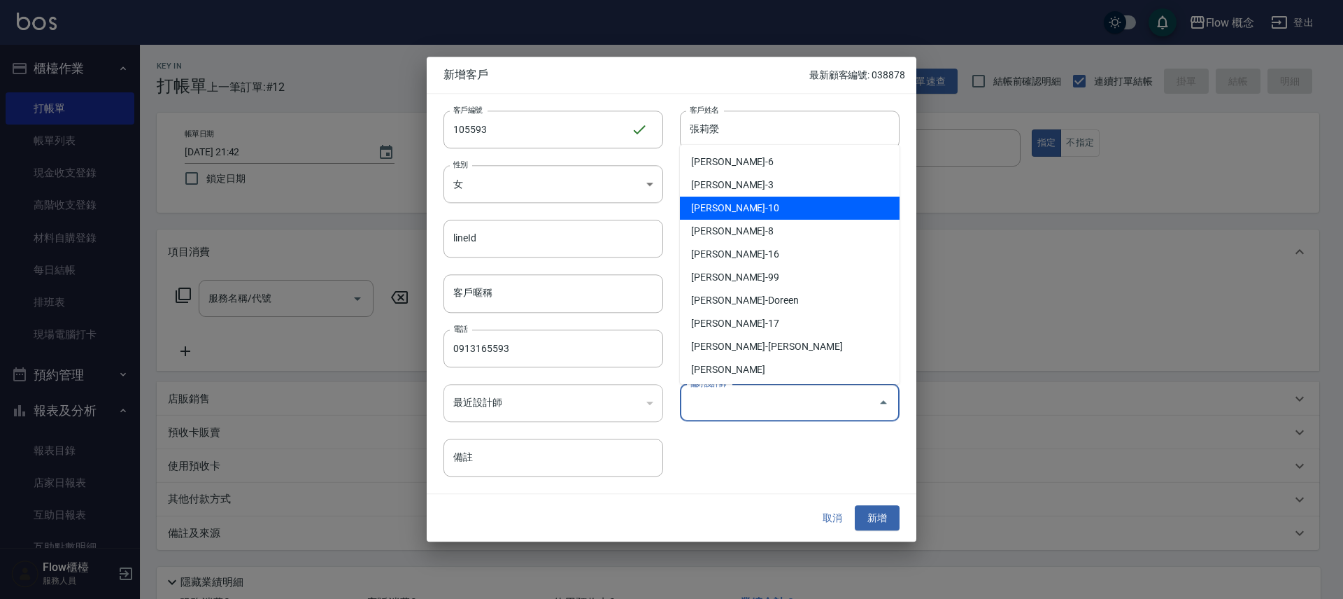
click at [733, 205] on li "[PERSON_NAME]-10" at bounding box center [790, 208] width 220 height 23
type input "[PERSON_NAME]"
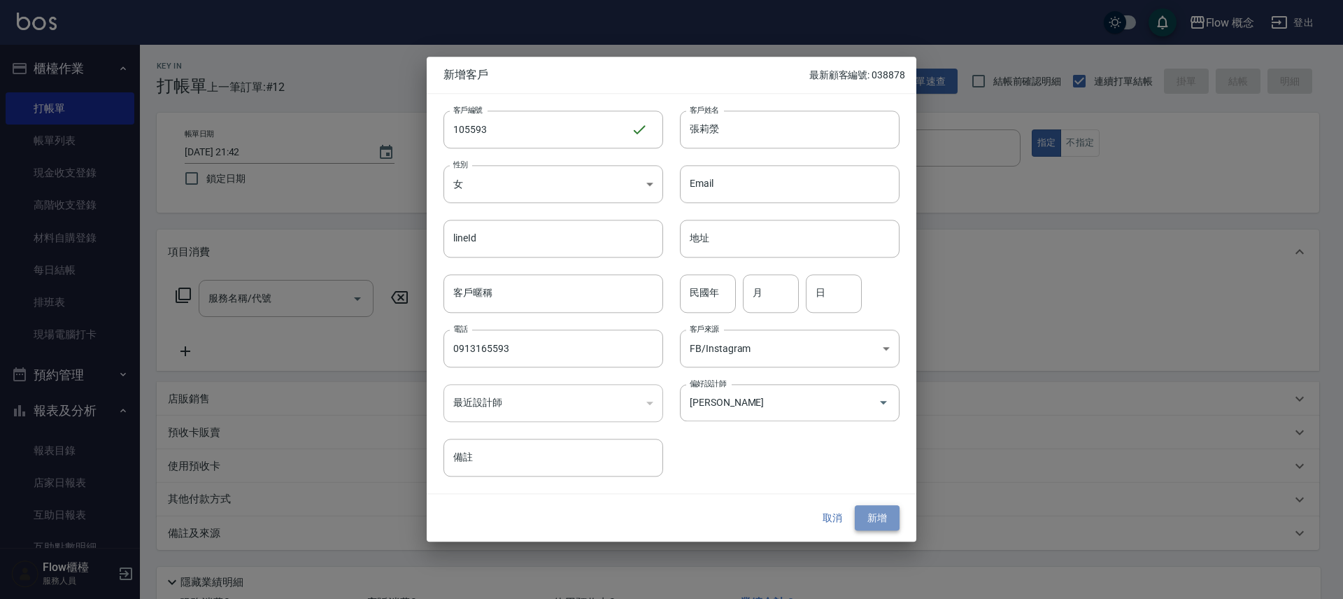
click at [879, 511] on button "新增" at bounding box center [877, 518] width 45 height 26
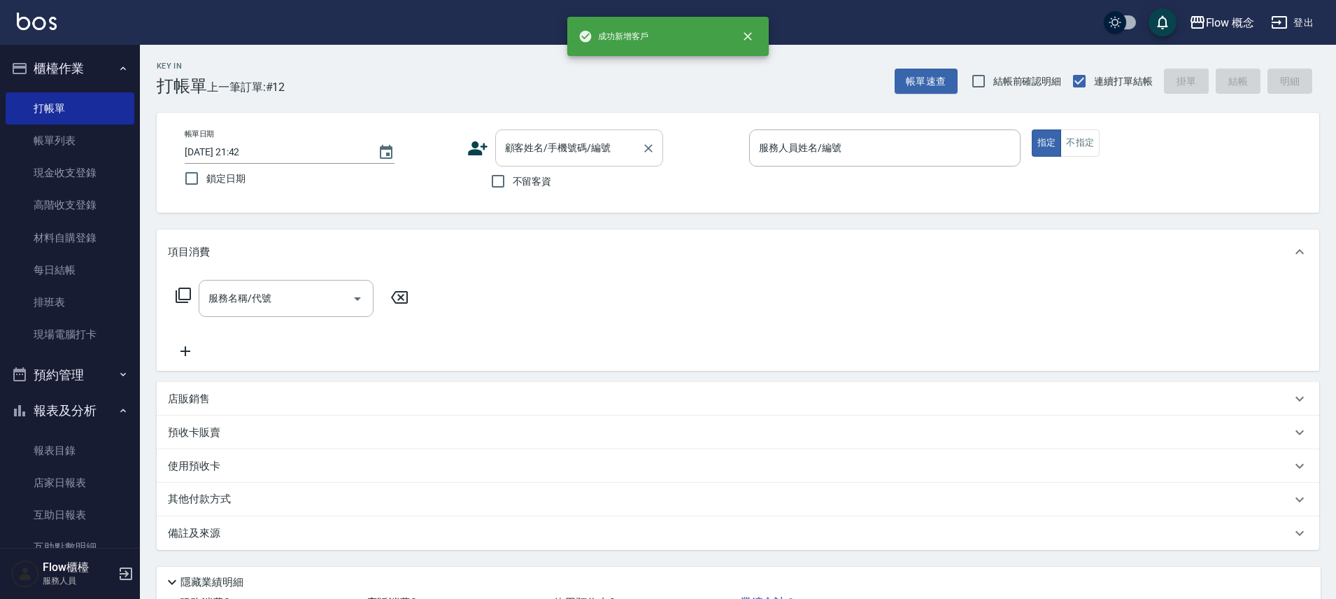
click at [534, 133] on div "顧客姓名/手機號碼/編號" at bounding box center [579, 147] width 168 height 37
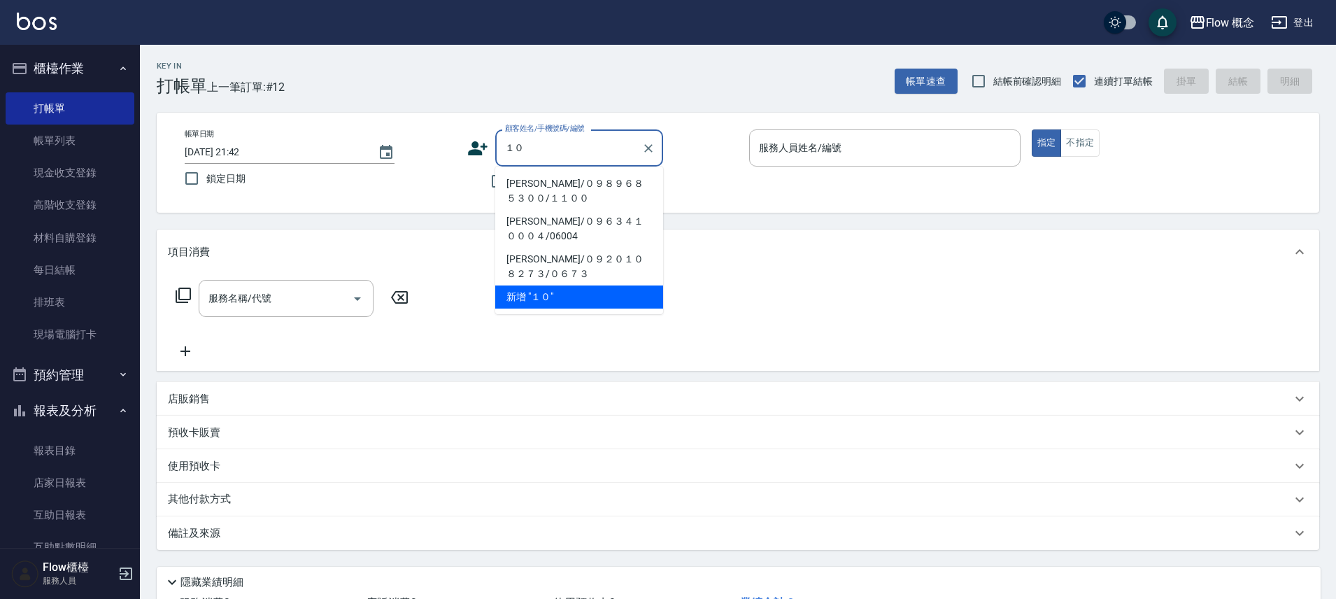
type input "１"
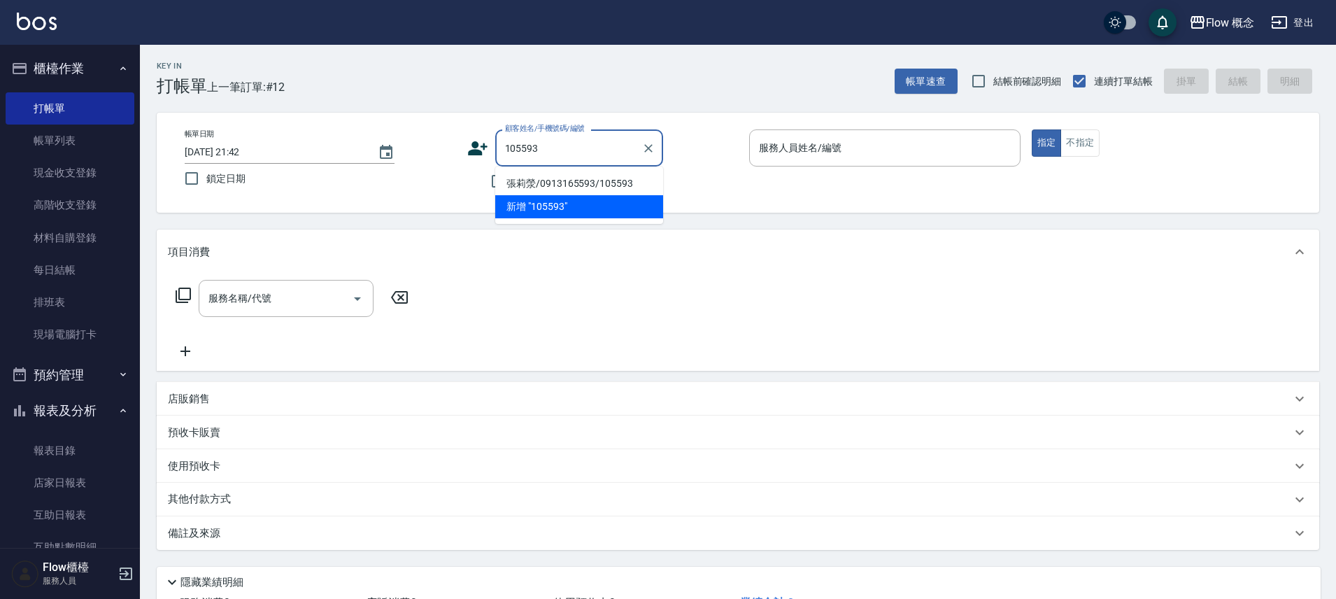
click at [543, 180] on li "張莉滎/0913165593/105593" at bounding box center [579, 183] width 168 height 23
type input "張莉滎/0913165593/105593"
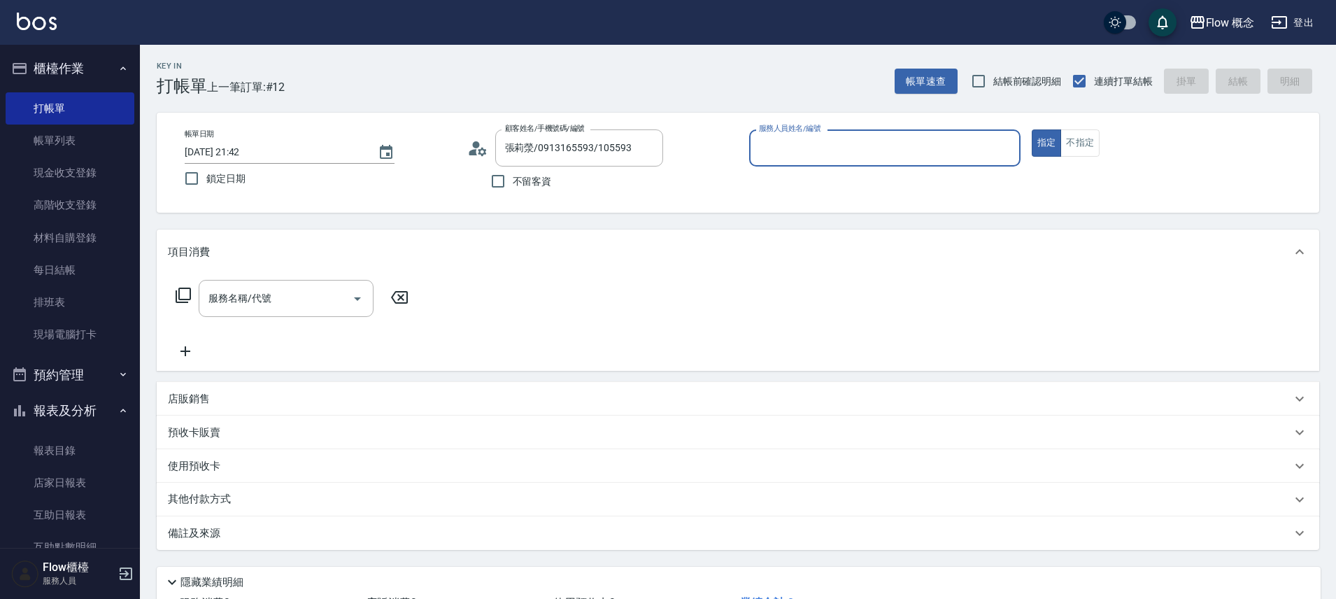
type input "Rita-10"
click at [300, 308] on input "服務名稱/代號" at bounding box center [275, 298] width 141 height 24
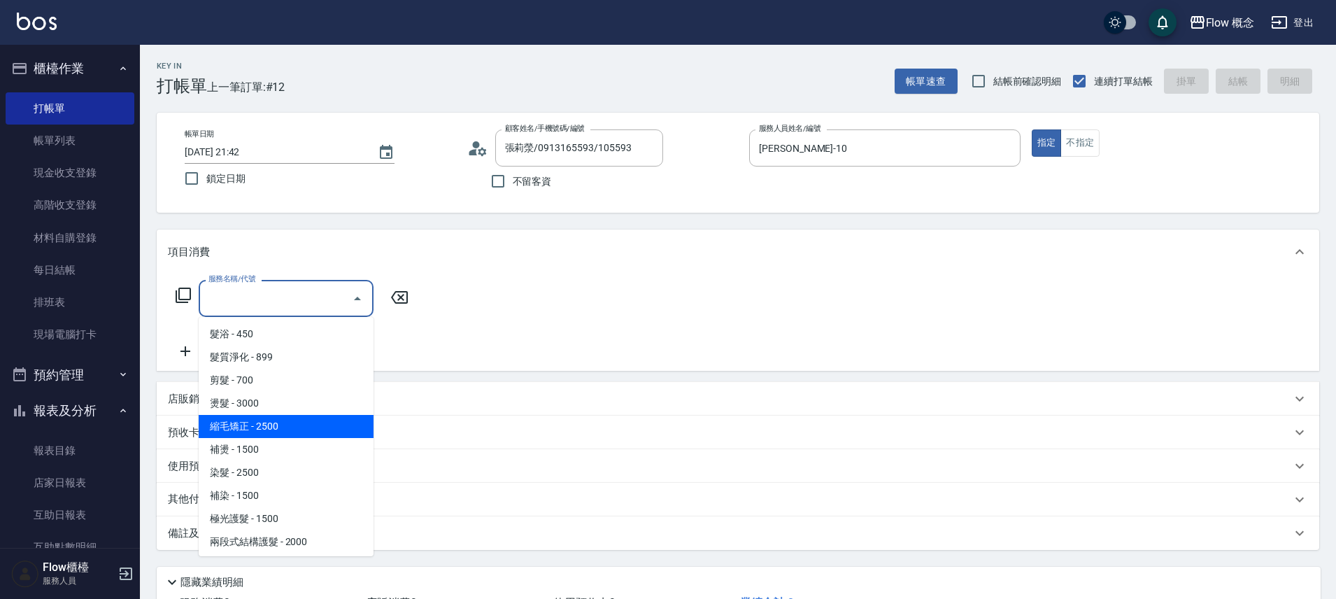
click at [273, 422] on span "縮毛矯正 - 2500" at bounding box center [286, 426] width 175 height 23
type input "縮毛矯正 (302)"
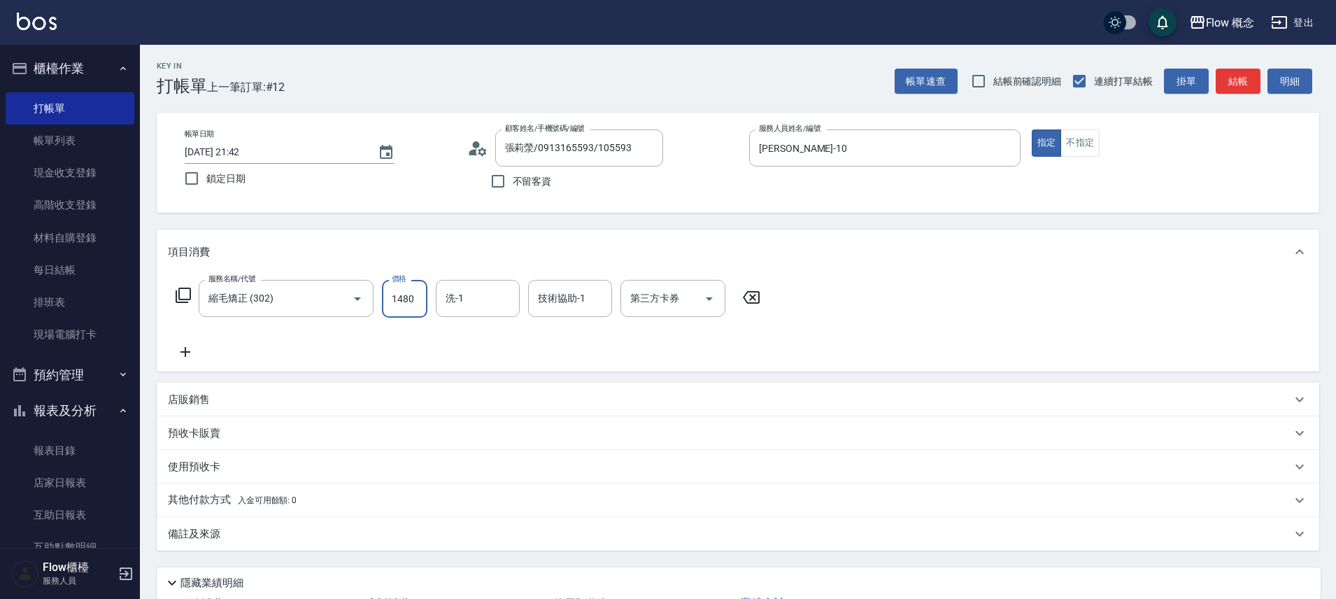
type input "1480"
click at [182, 350] on icon at bounding box center [185, 351] width 35 height 17
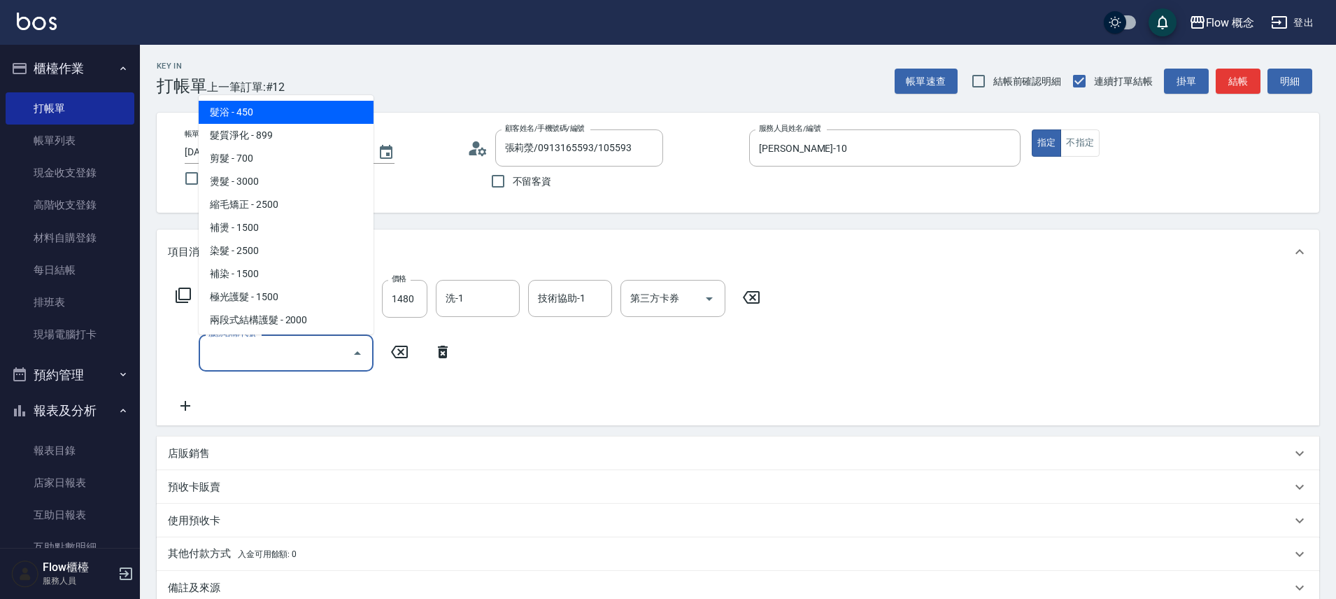
click at [258, 360] on input "服務名稱/代號" at bounding box center [275, 353] width 141 height 24
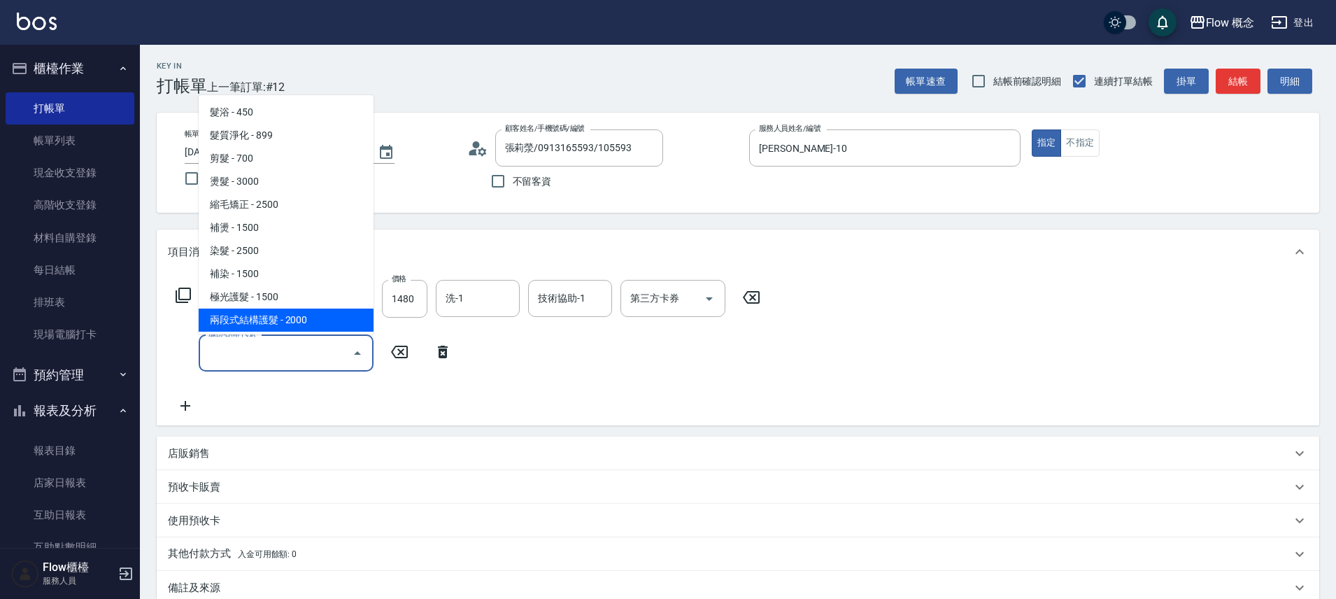
click at [230, 317] on span "兩段式結構護髮 - 2000" at bounding box center [286, 319] width 175 height 23
type input "兩段式結構護髮(502)"
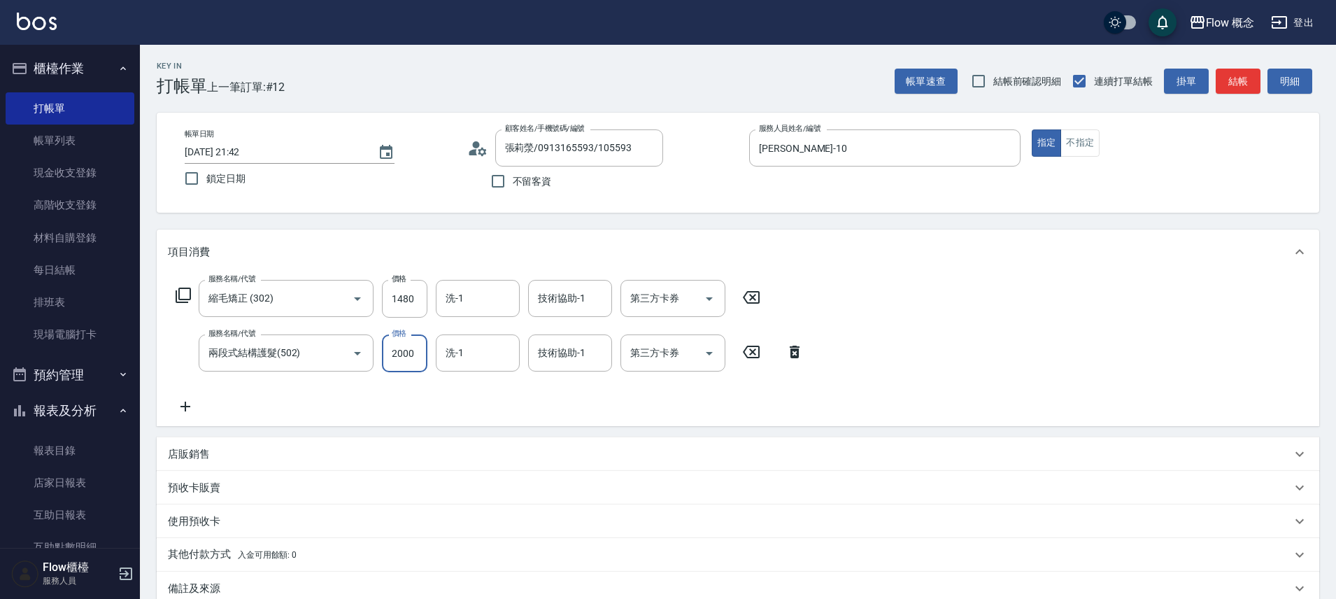
click at [420, 351] on input "2000" at bounding box center [404, 353] width 45 height 38
type input "1500"
click at [1237, 78] on button "結帳" at bounding box center [1238, 82] width 45 height 26
type input "2025/10/08 21:47"
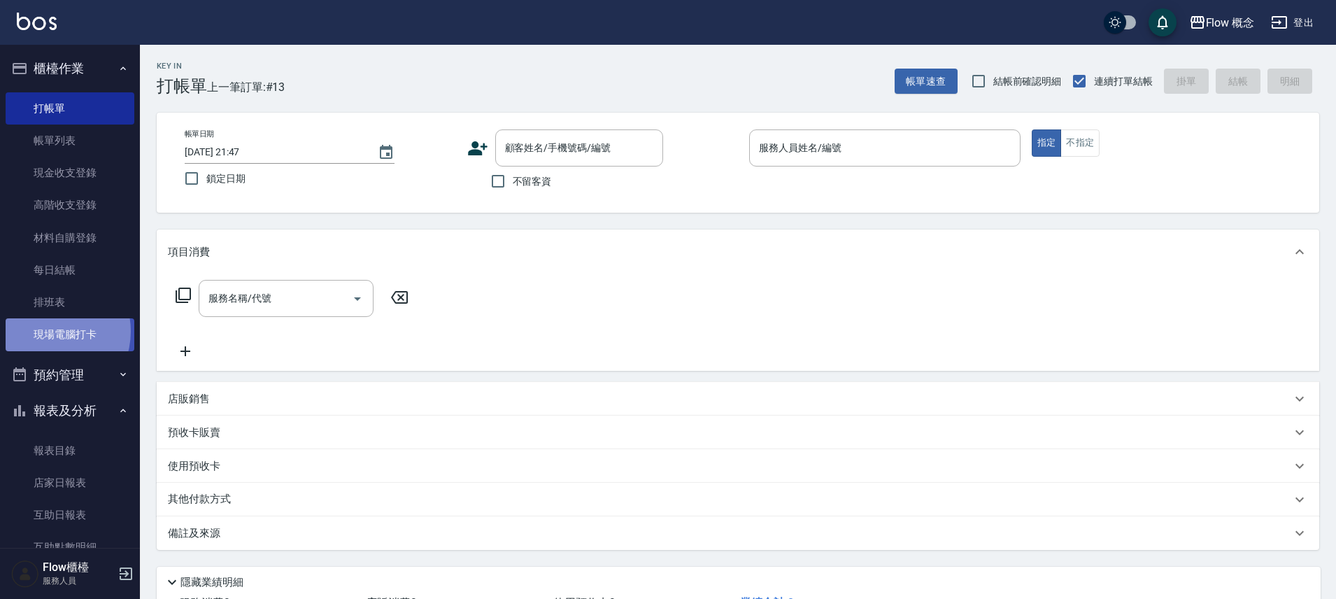
click at [47, 331] on link "現場電腦打卡" at bounding box center [70, 334] width 129 height 32
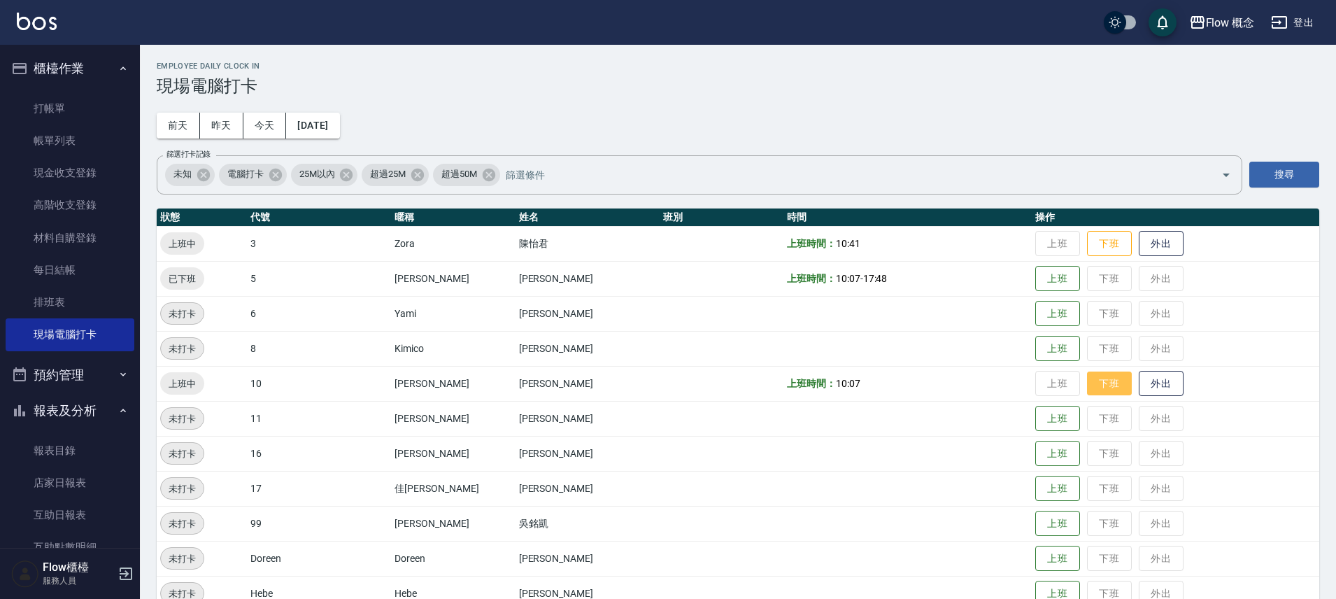
click at [1087, 378] on button "下班" at bounding box center [1109, 383] width 45 height 24
